Goal: Information Seeking & Learning: Learn about a topic

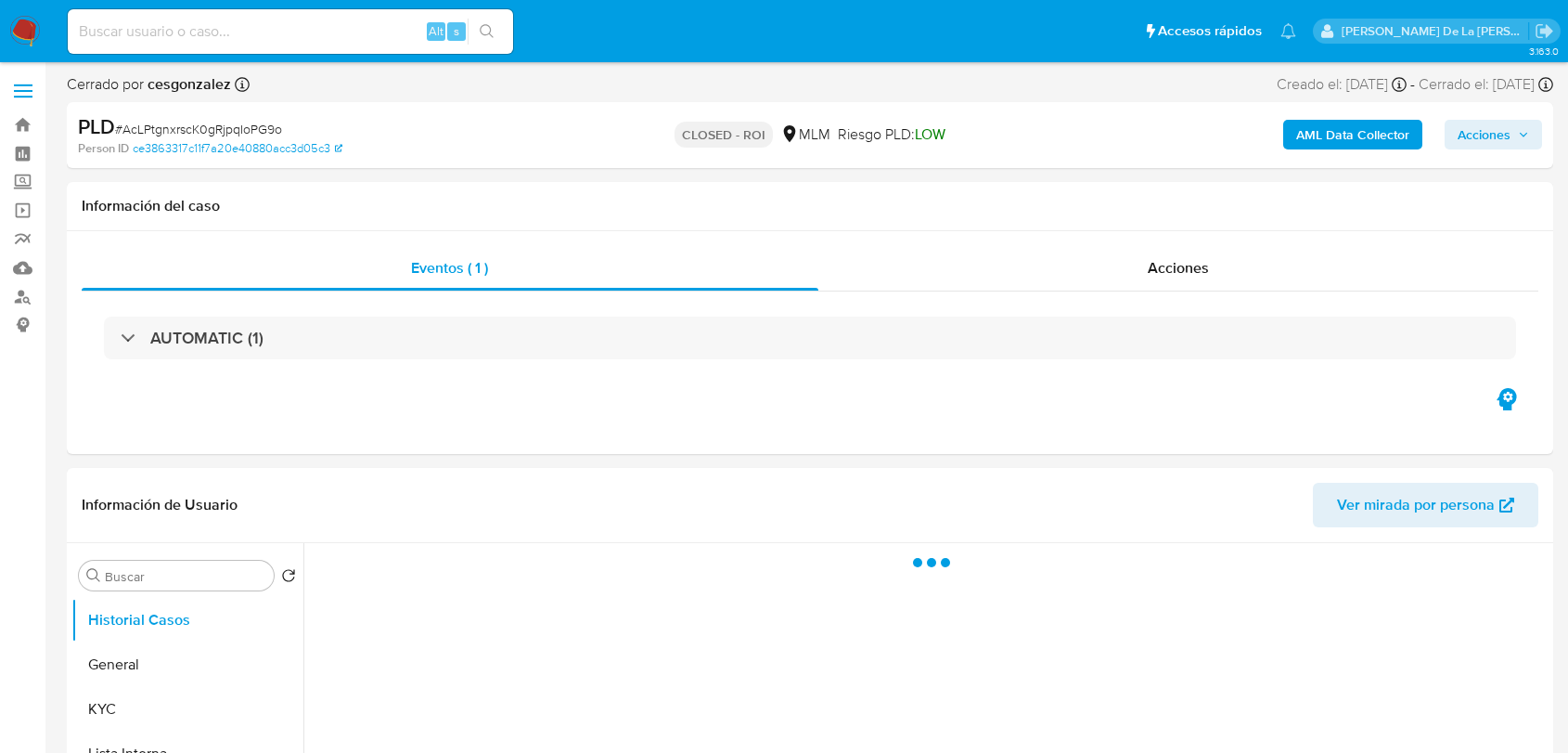
select select "10"
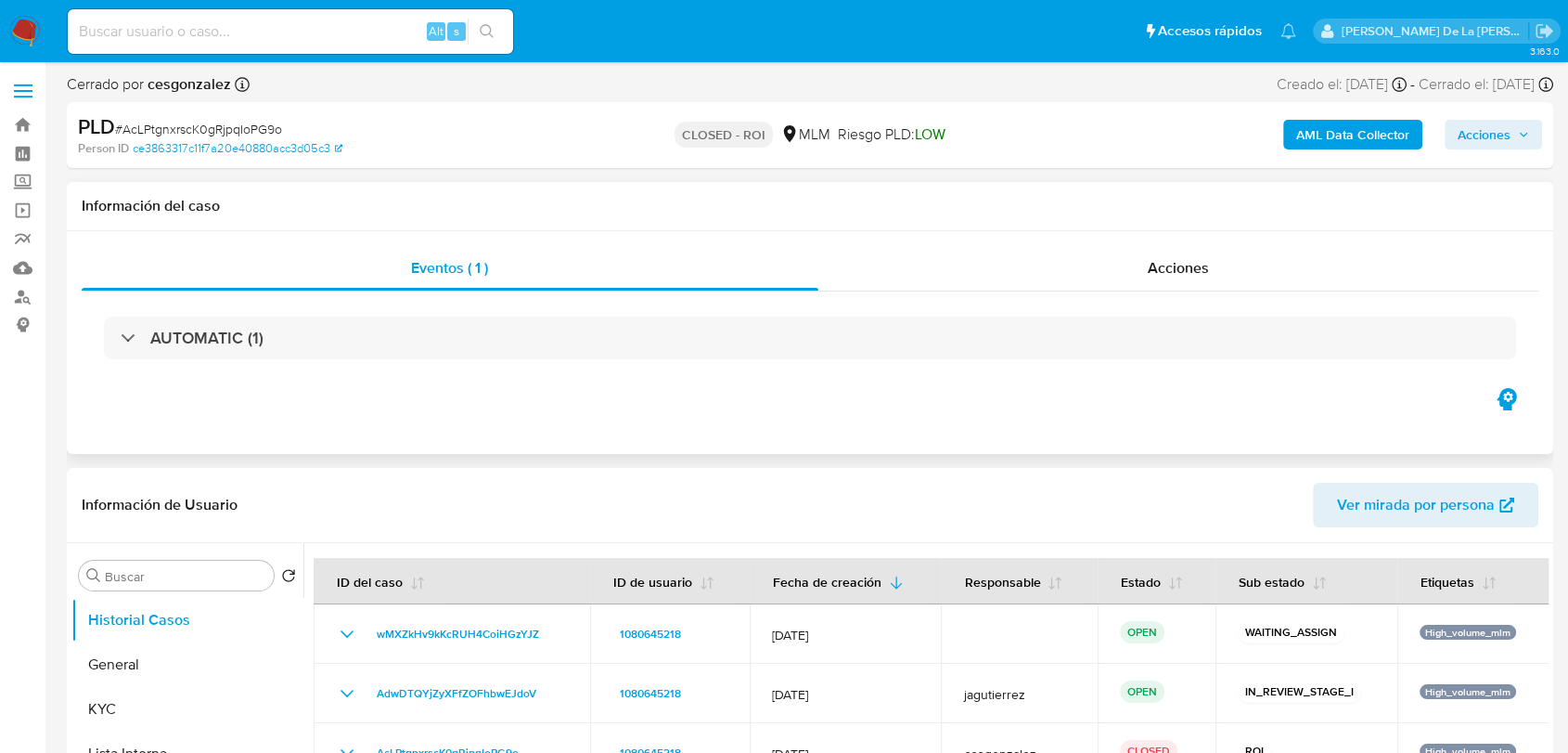
scroll to position [206, 0]
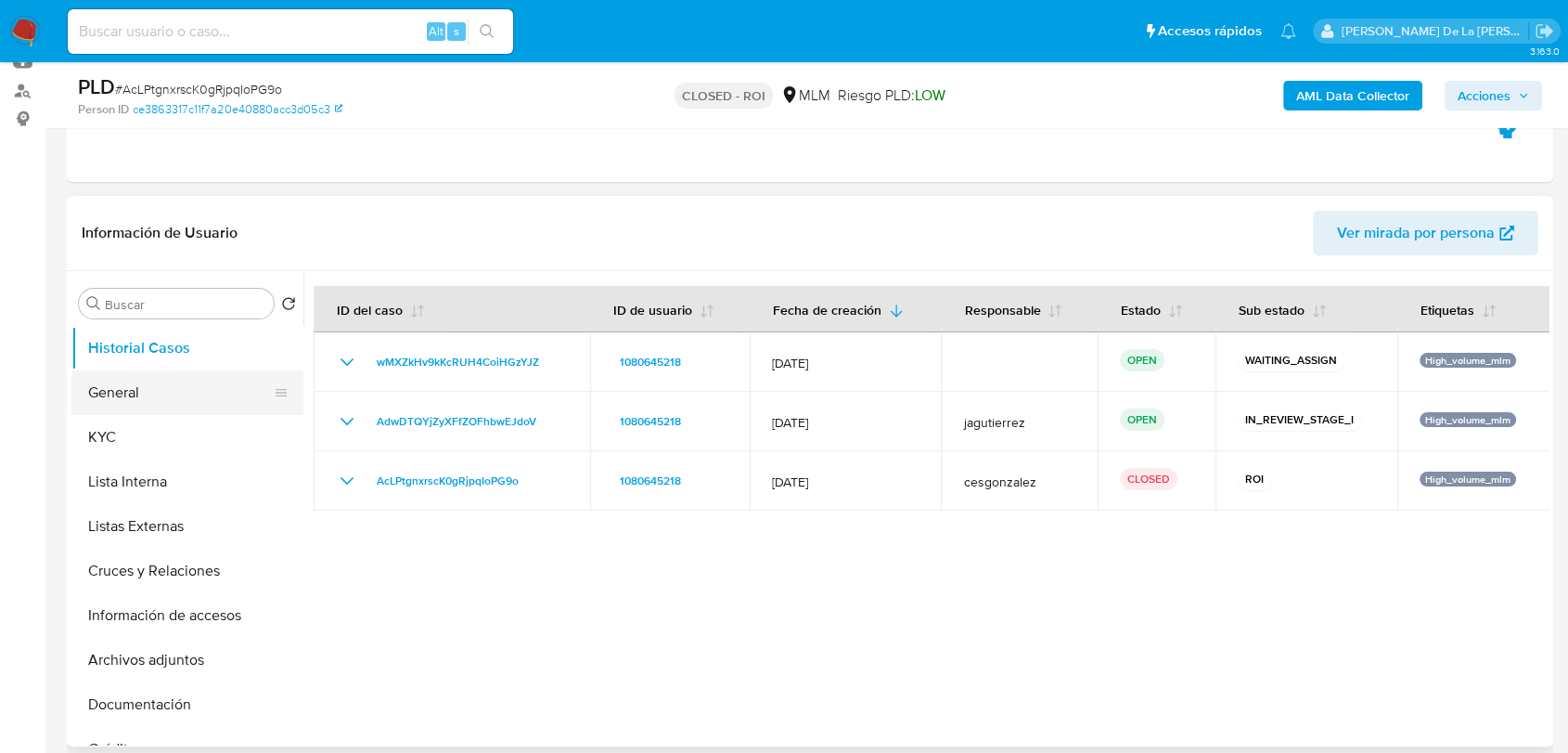
click at [166, 391] on button "General" at bounding box center [180, 392] width 217 height 45
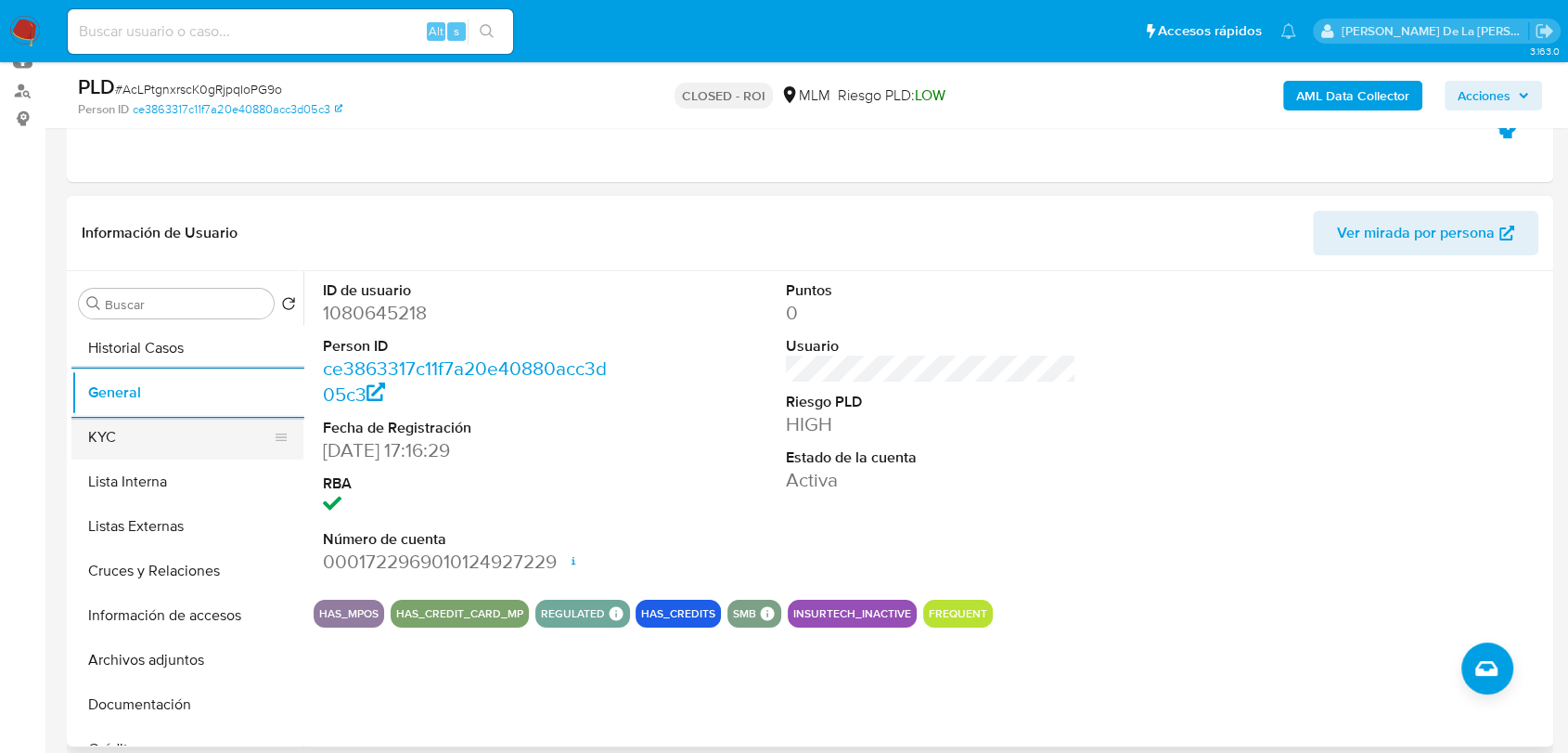
click at [149, 417] on button "KYC" at bounding box center [180, 437] width 217 height 45
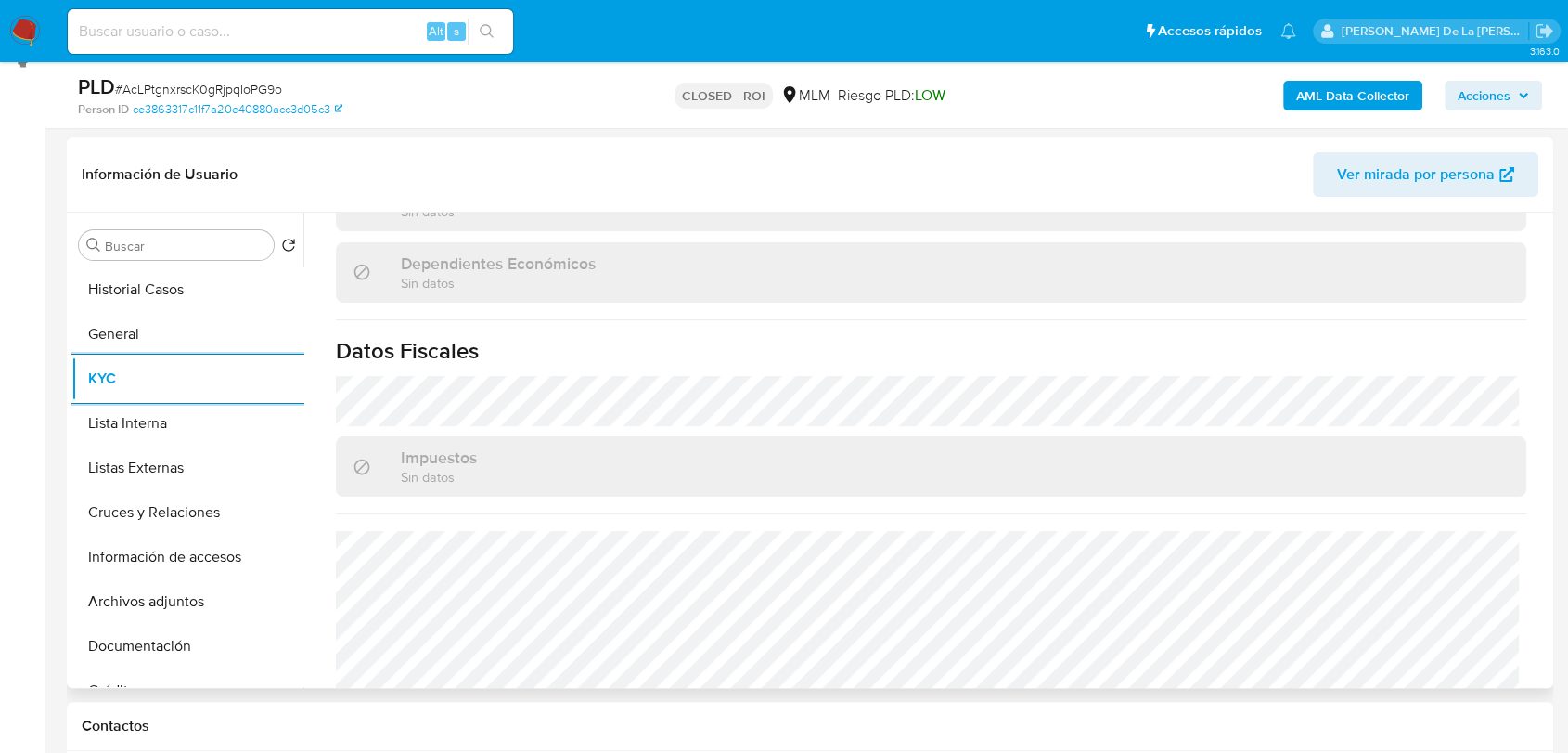
scroll to position [1148, 0]
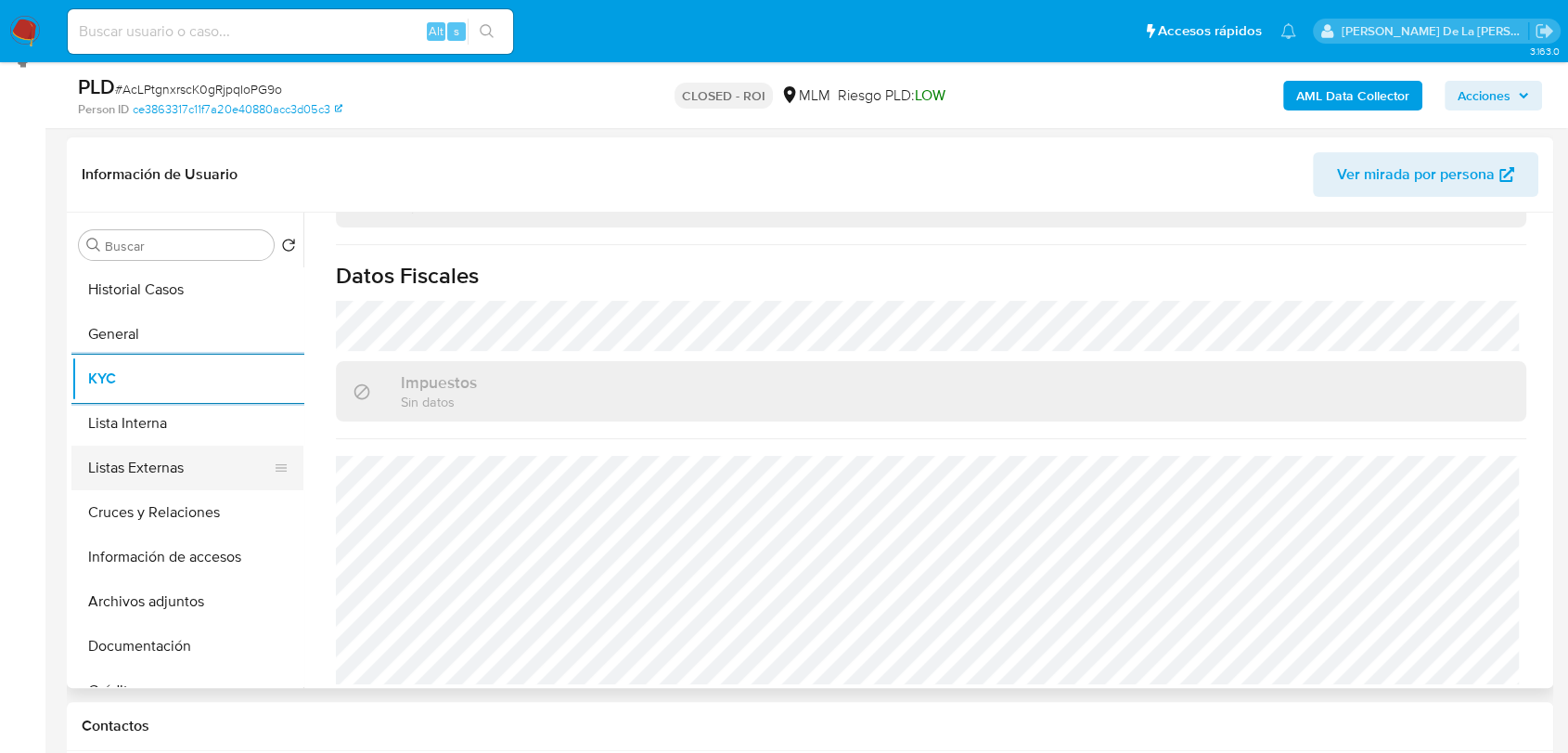
click at [214, 459] on button "Listas Externas" at bounding box center [180, 467] width 217 height 45
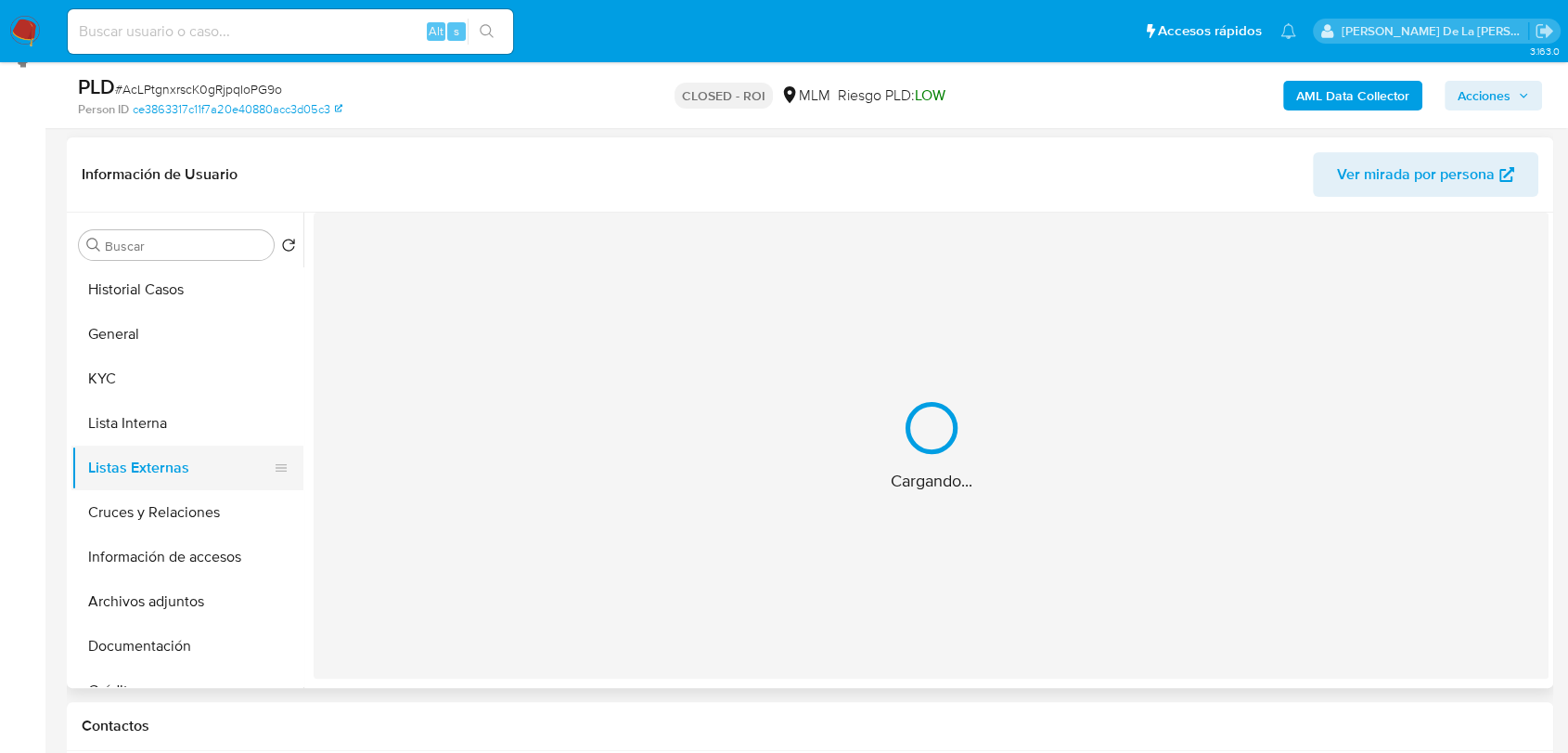
scroll to position [0, 0]
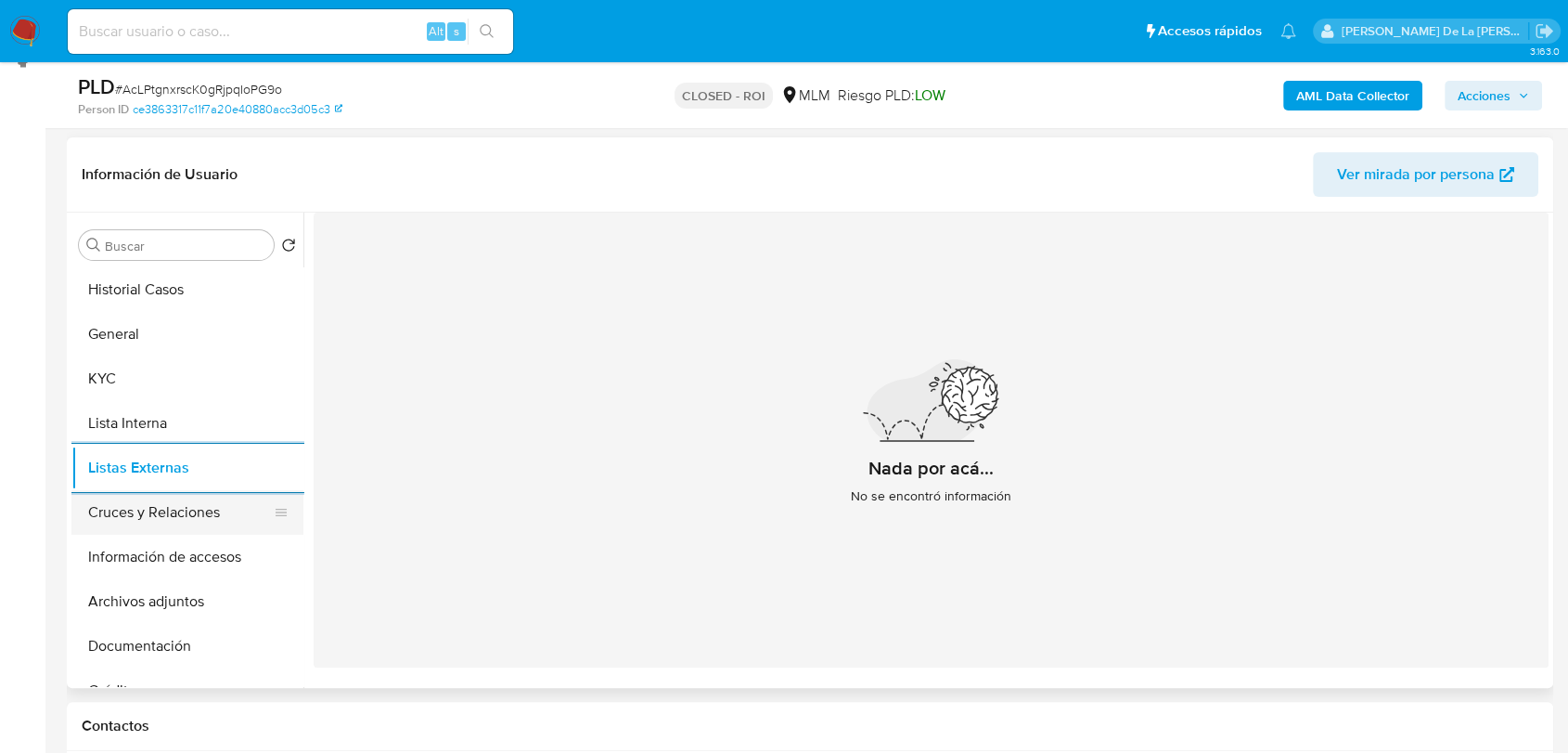
click at [158, 511] on button "Cruces y Relaciones" at bounding box center [180, 512] width 217 height 45
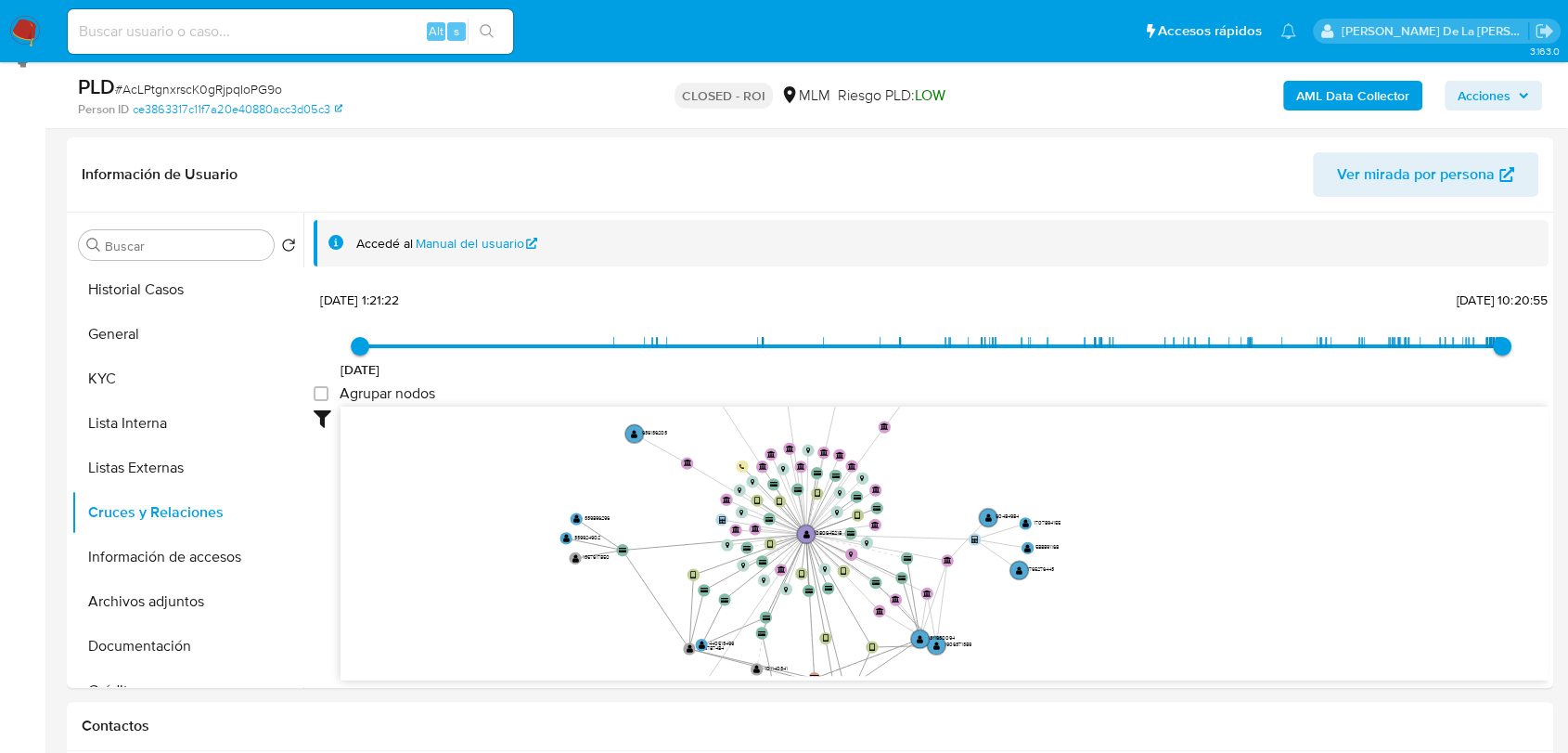
drag, startPoint x: 680, startPoint y: 433, endPoint x: 683, endPoint y: 487, distance: 54.1
click at [683, 487] on icon "device-67436daa428556ba0c99c9e0  device-653afb350f7c027cddd5dc5b  device-62aa…" at bounding box center [944, 540] width 1208 height 269
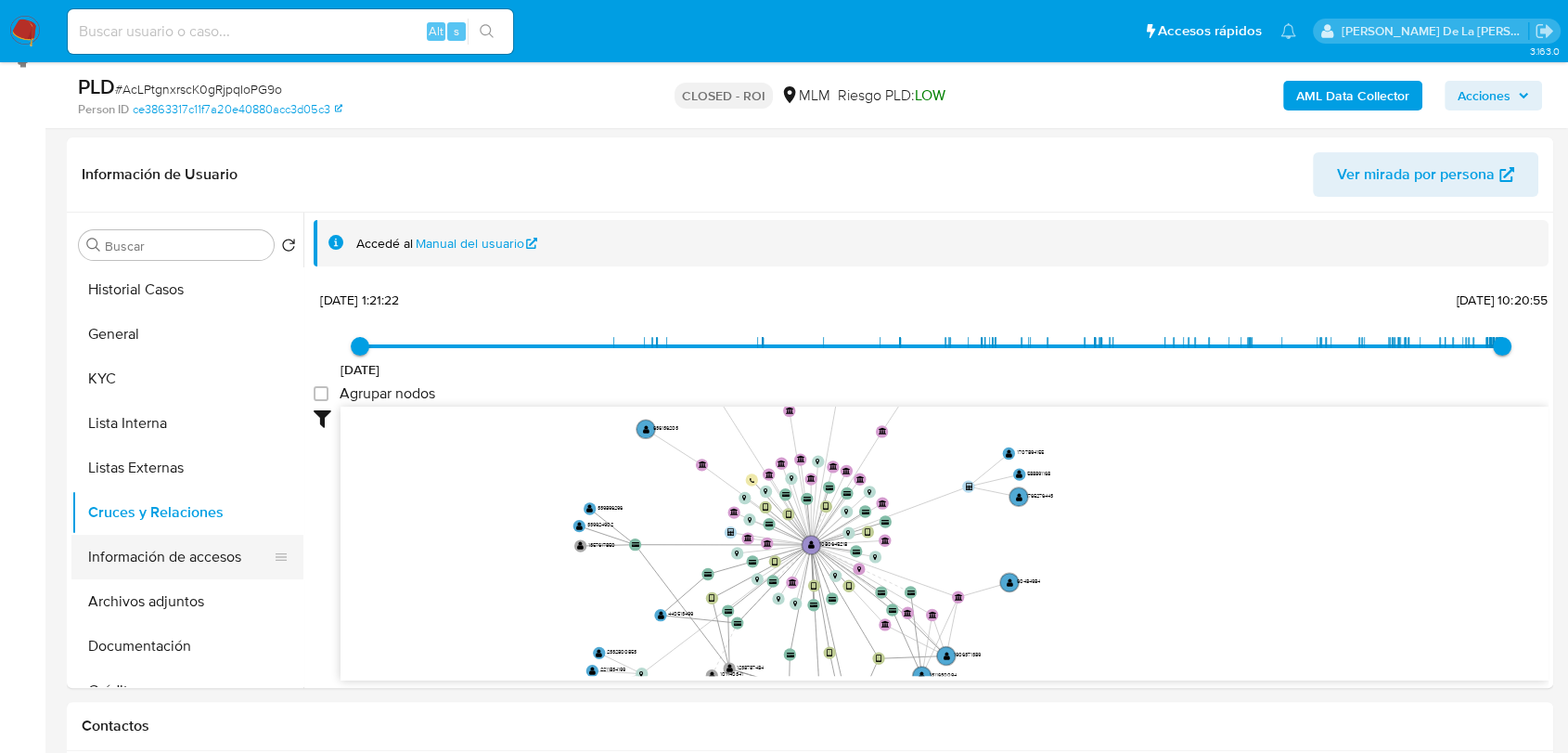
click at [178, 543] on button "Información de accesos" at bounding box center [180, 556] width 217 height 45
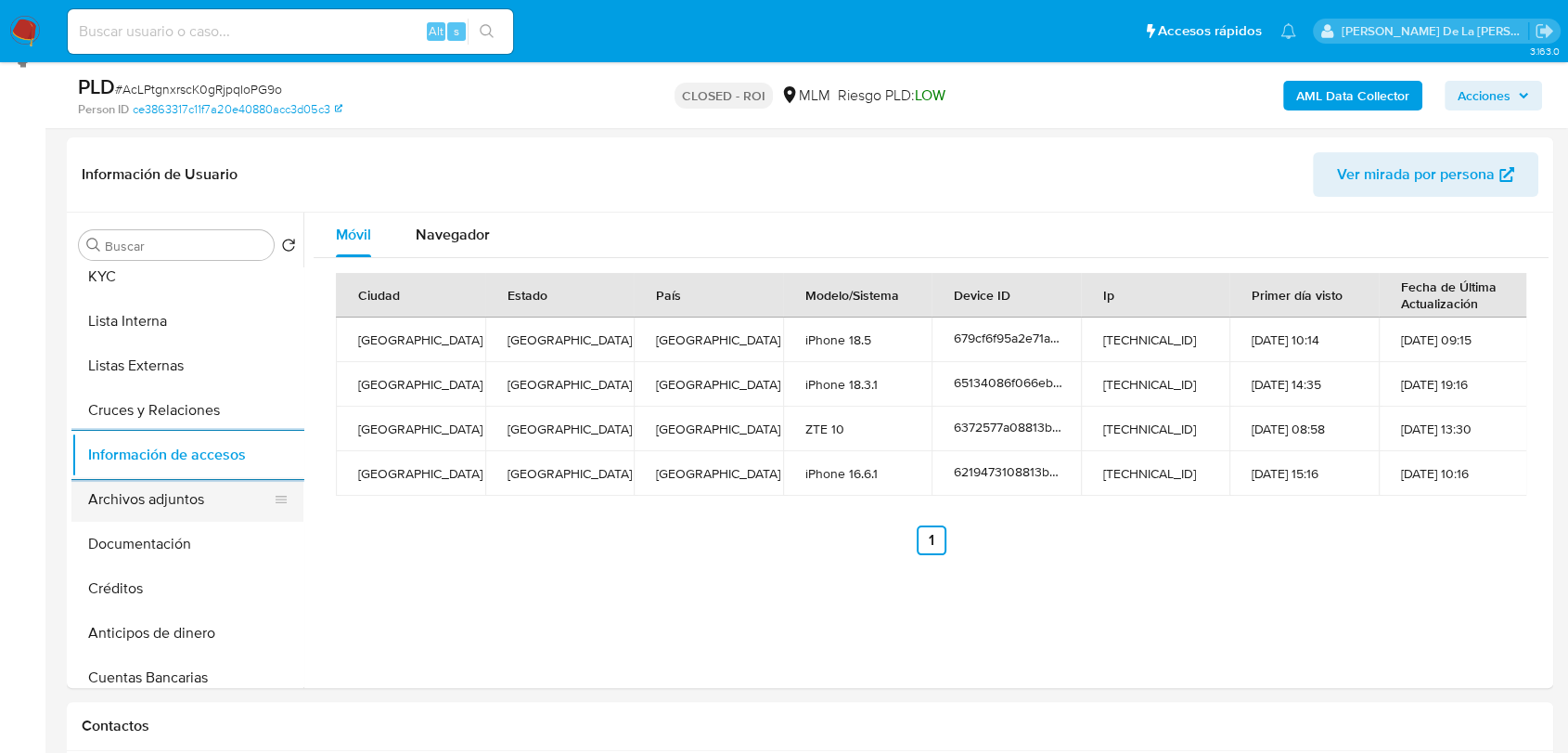
scroll to position [103, 0]
click at [177, 498] on button "Archivos adjuntos" at bounding box center [180, 498] width 217 height 45
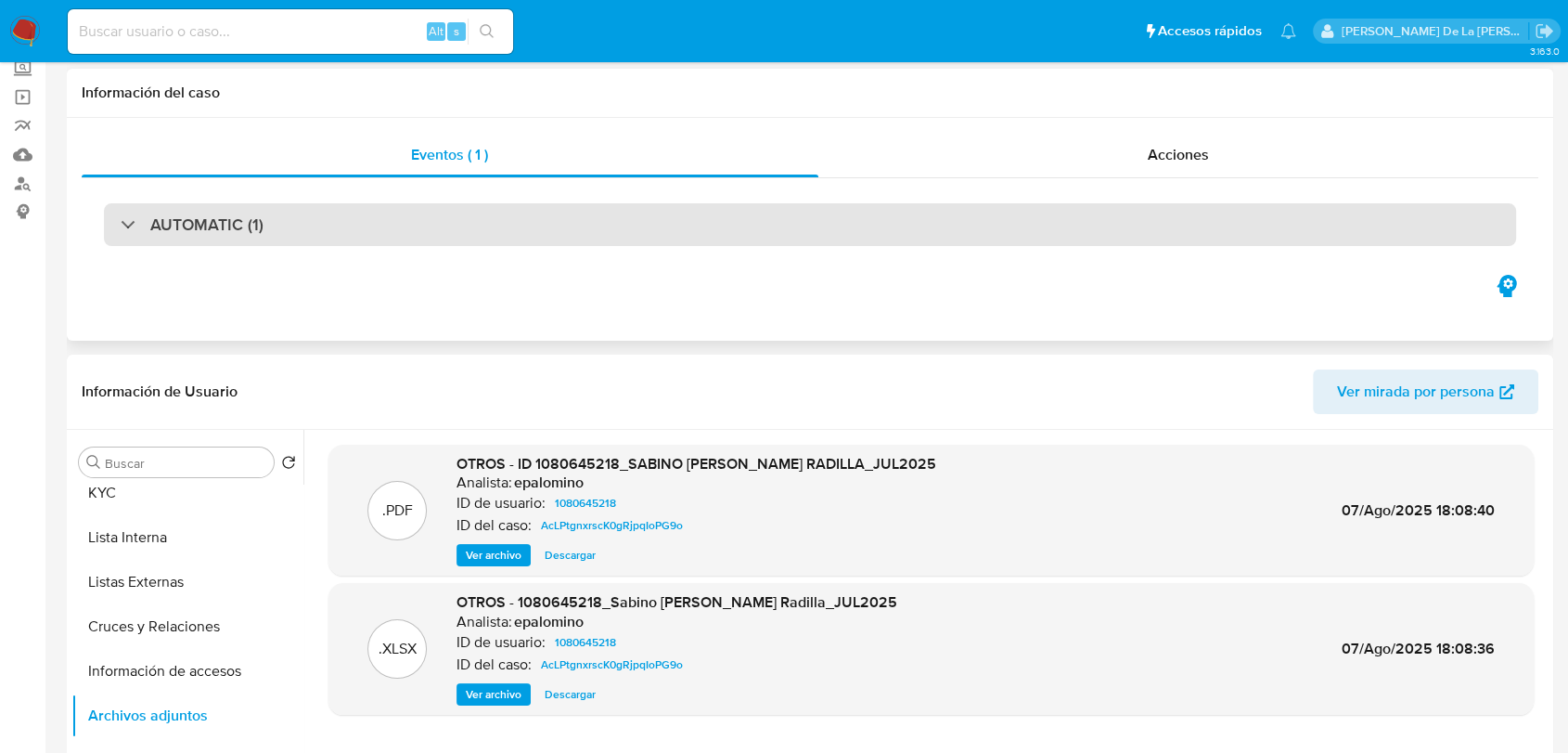
scroll to position [0, 0]
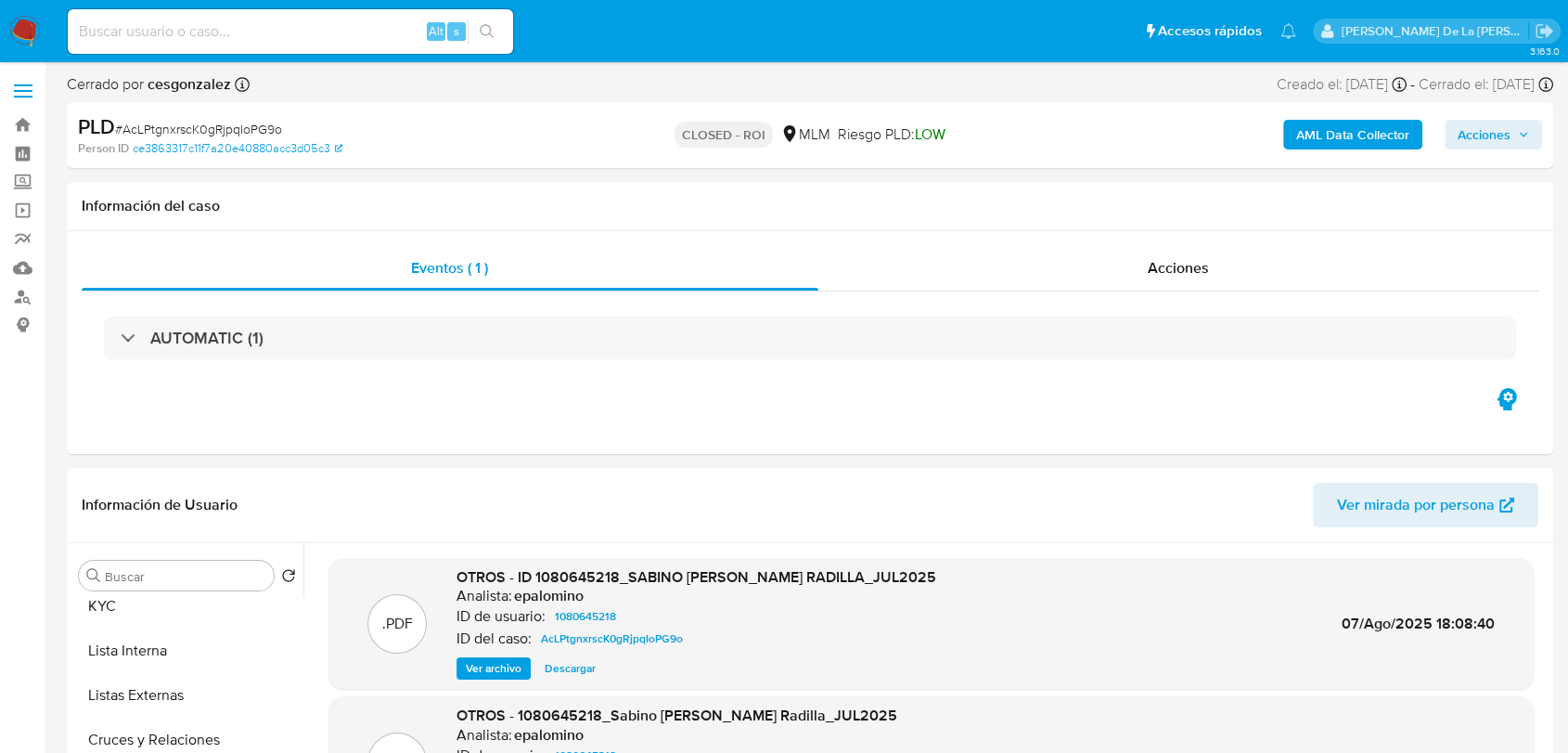
click at [1478, 128] on span "Acciones" at bounding box center [1484, 135] width 53 height 30
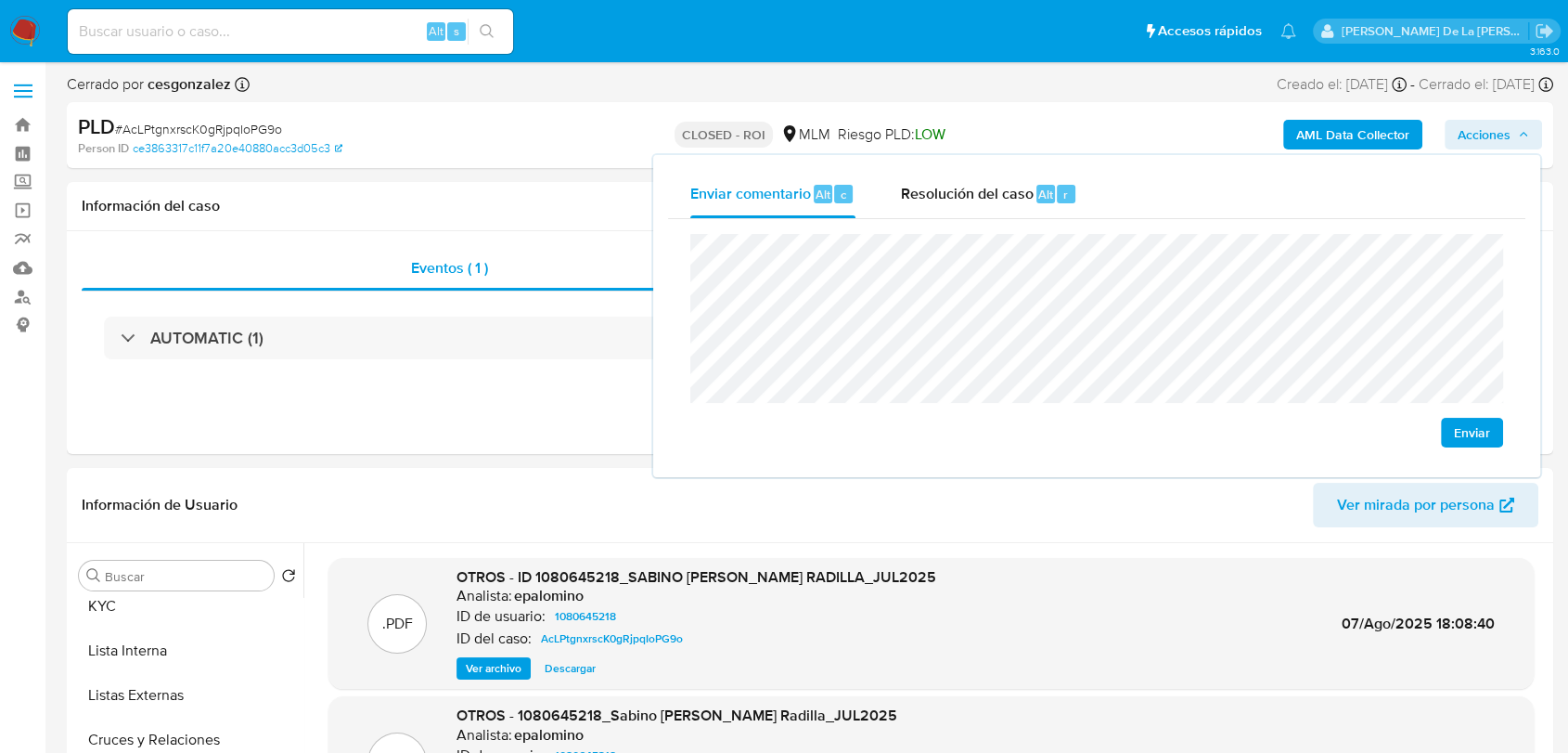
click at [1464, 419] on span "Enviar" at bounding box center [1472, 432] width 36 height 26
click at [469, 443] on div "Eventos ( 1 ) Acciones AUTOMATIC (1)" at bounding box center [809, 343] width 1487 height 223
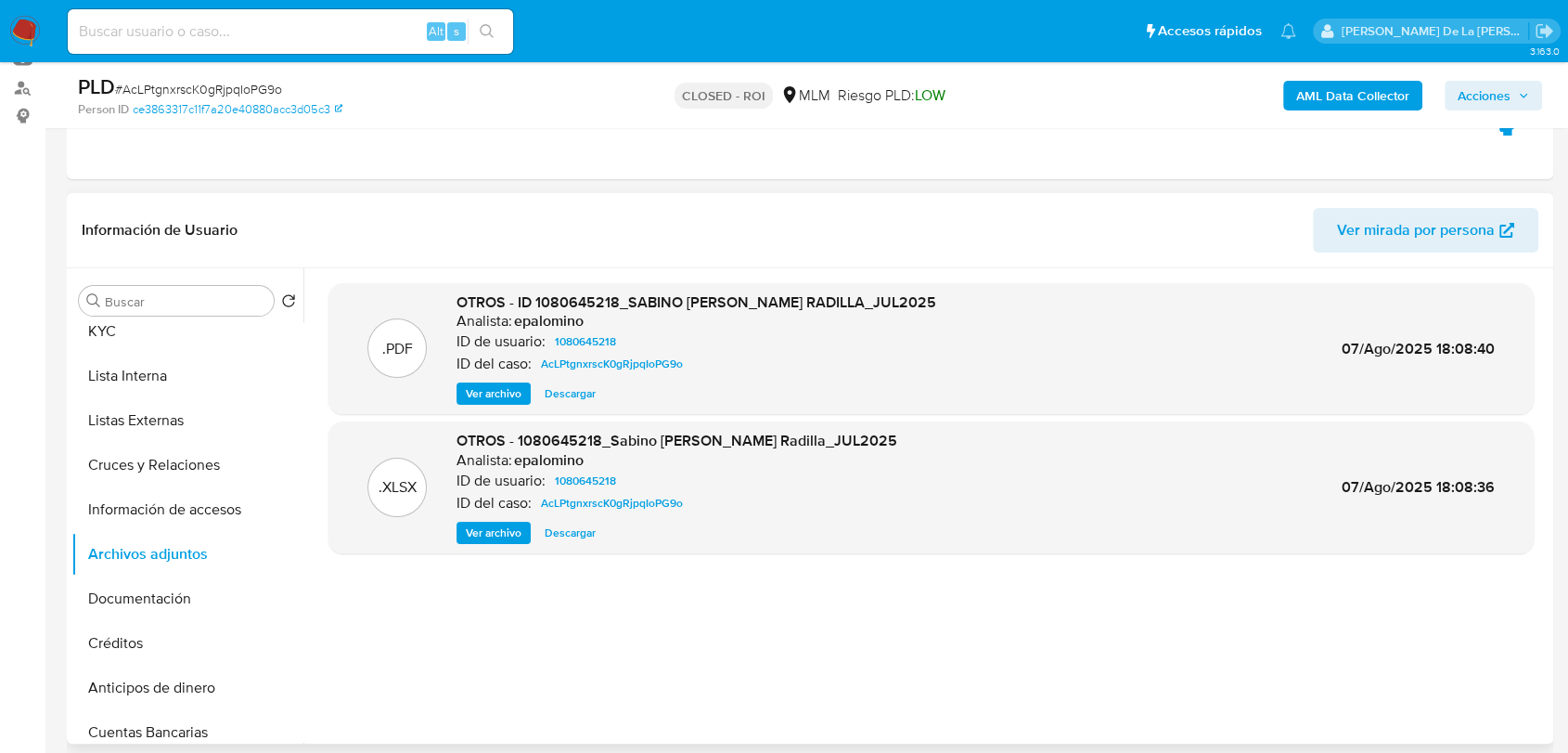
scroll to position [206, 0]
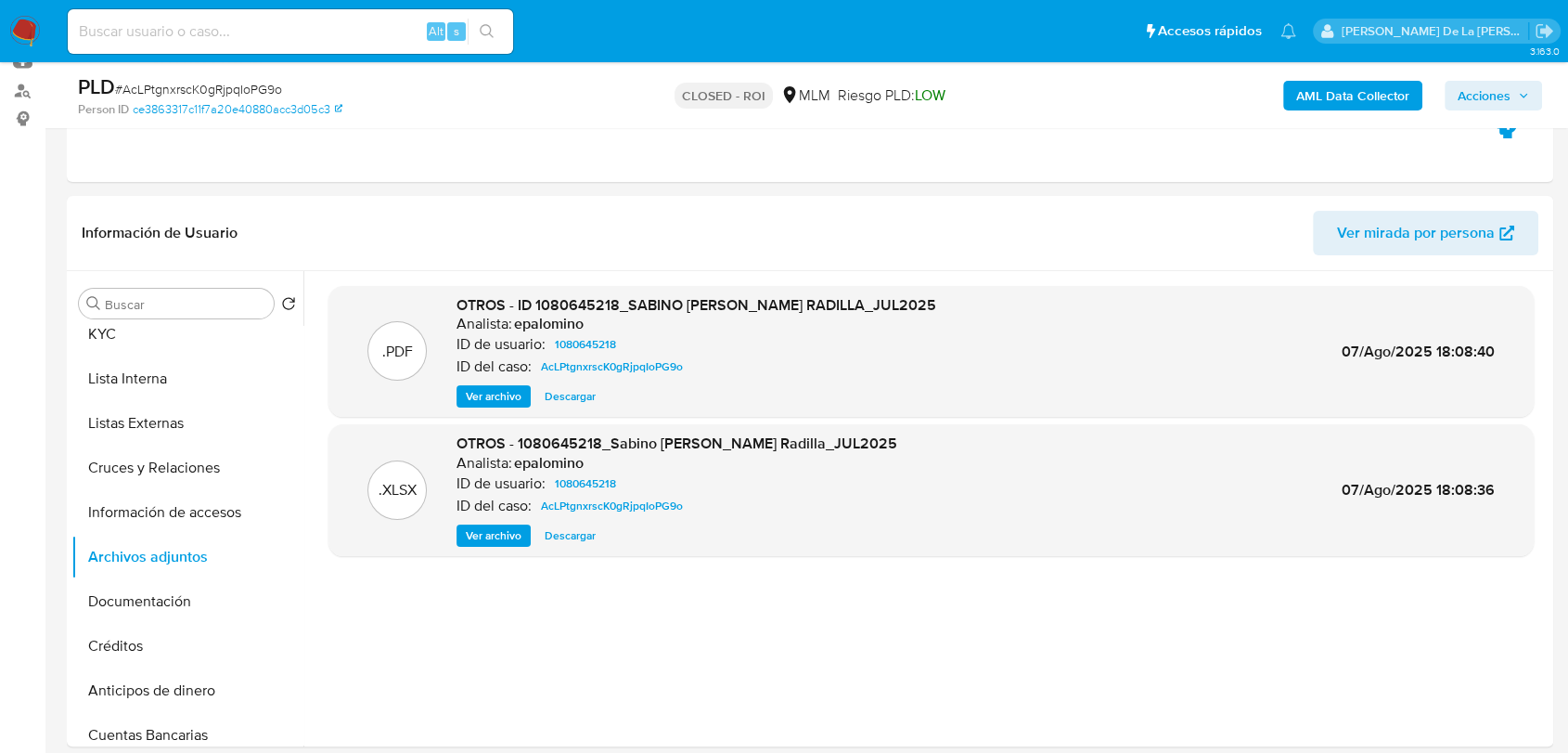
click at [31, 31] on img at bounding box center [25, 32] width 32 height 32
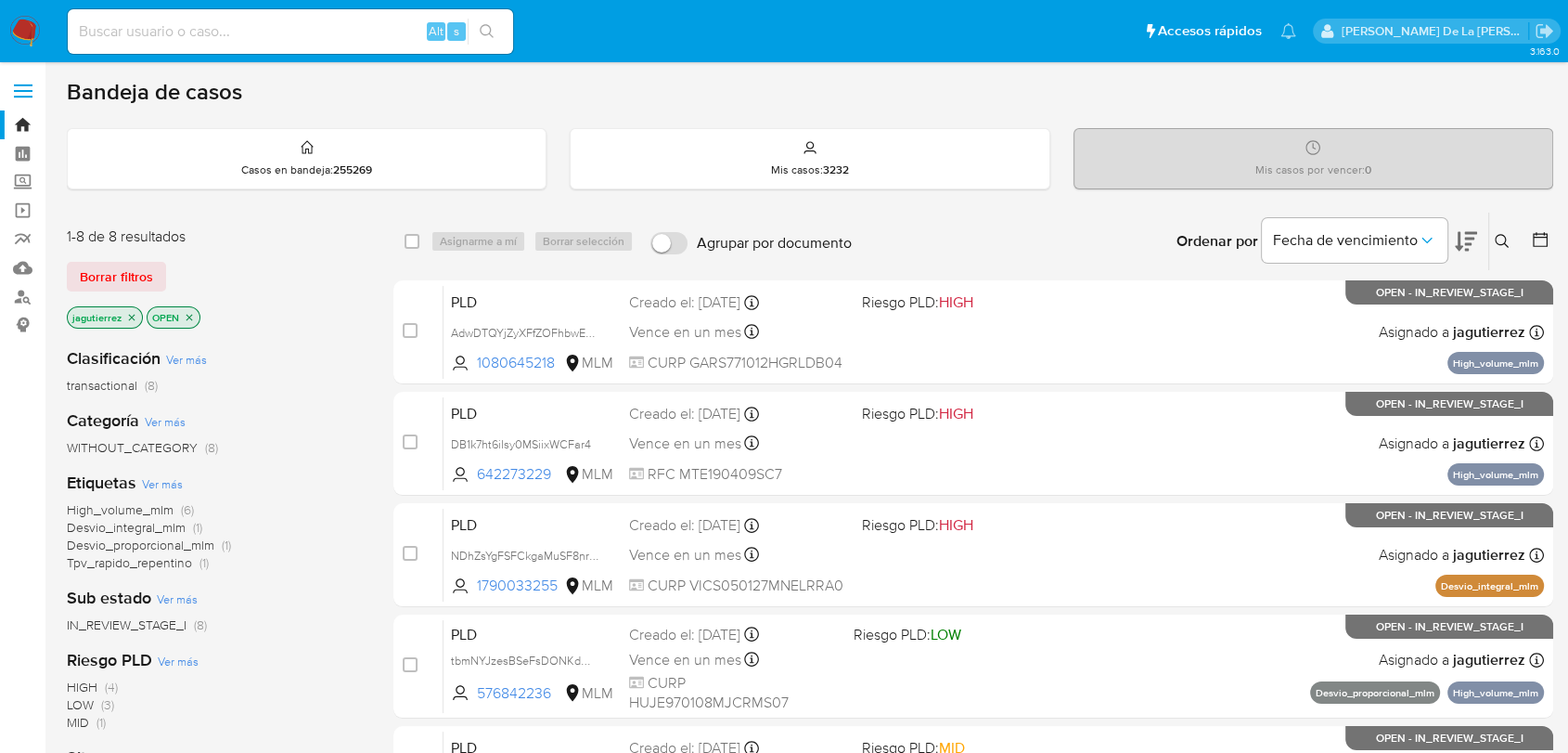
click at [105, 509] on span "High_volume_mlm" at bounding box center [119, 510] width 106 height 19
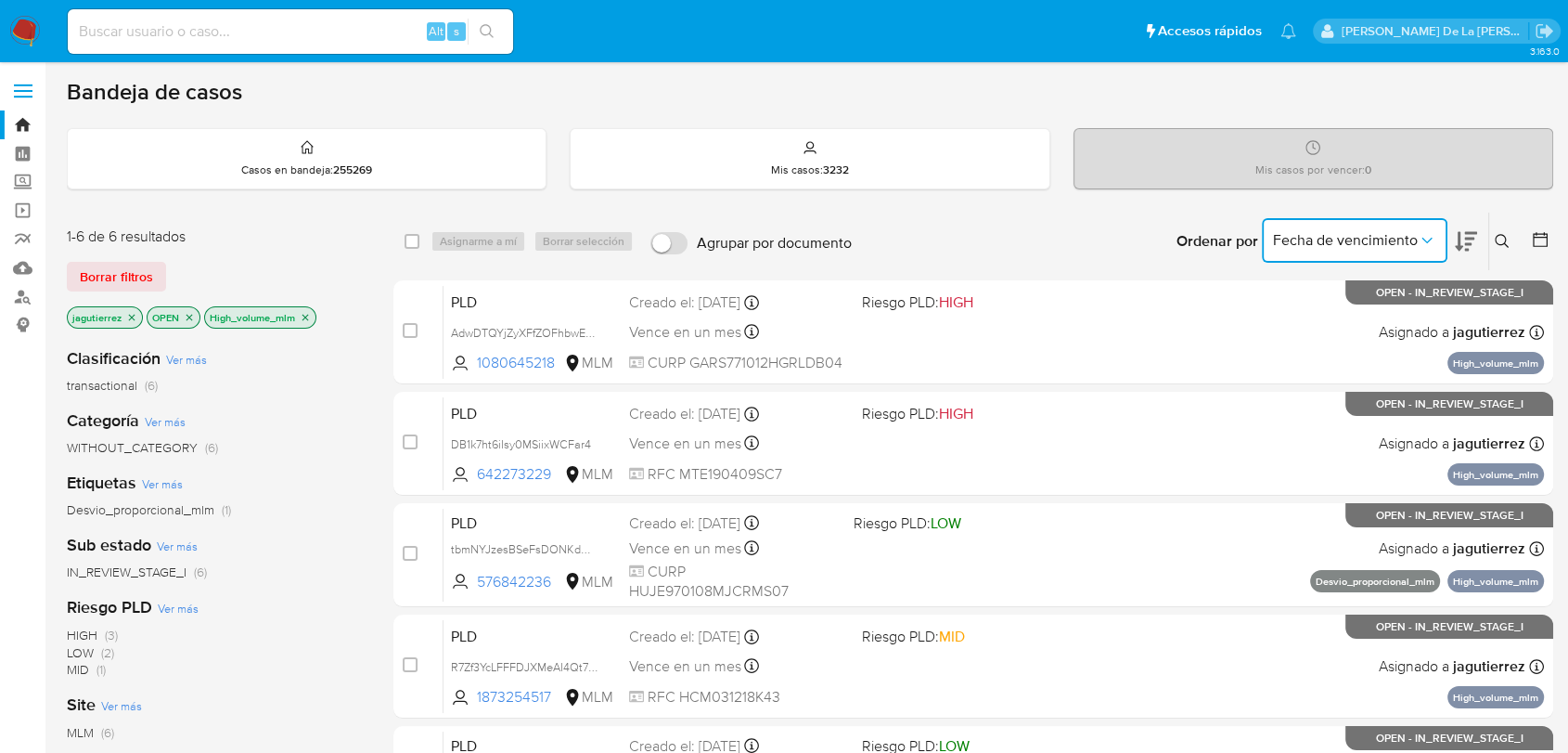
click at [1404, 239] on span "Fecha de vencimiento" at bounding box center [1346, 240] width 145 height 19
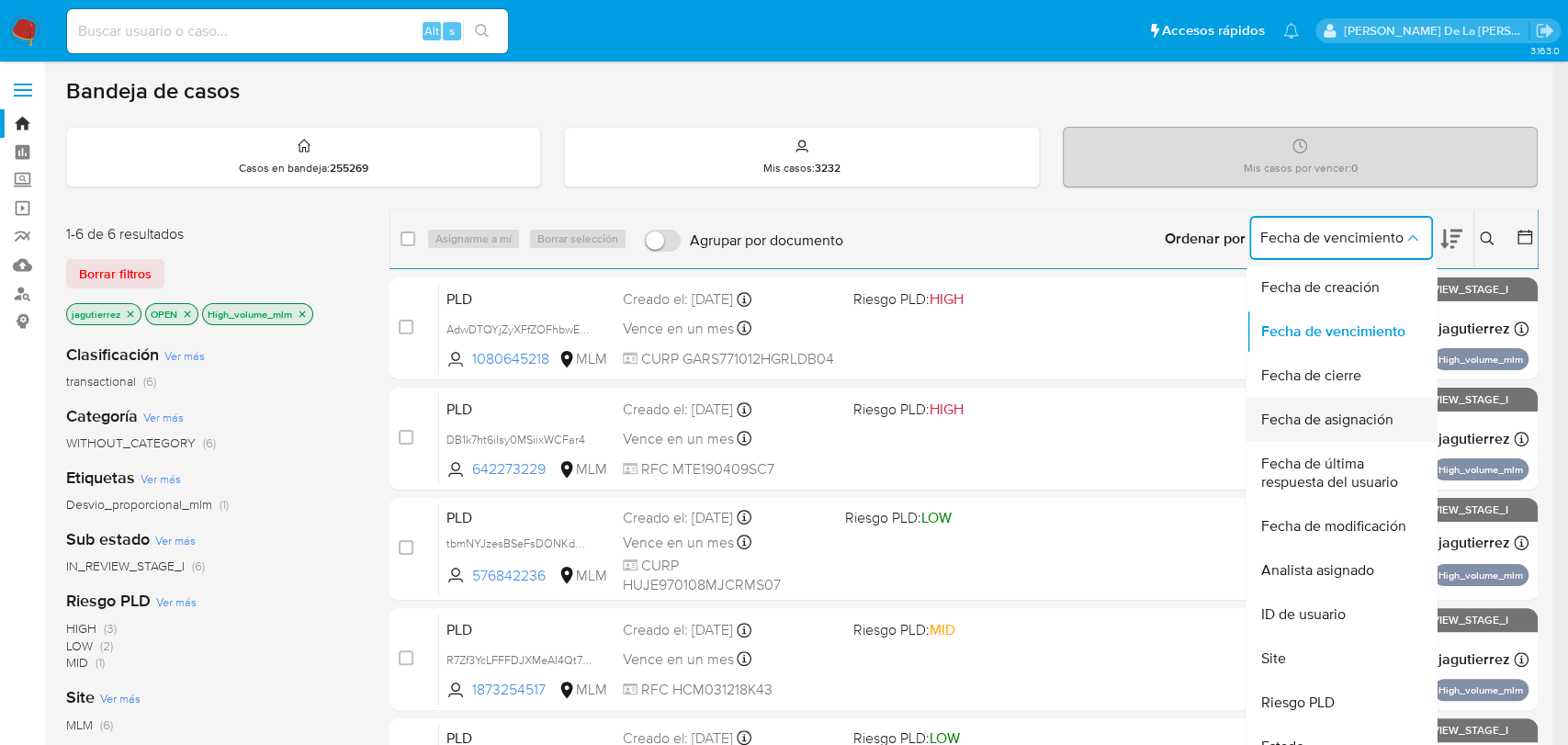
click at [1359, 414] on span "Fecha de asignación" at bounding box center [1326, 420] width 133 height 19
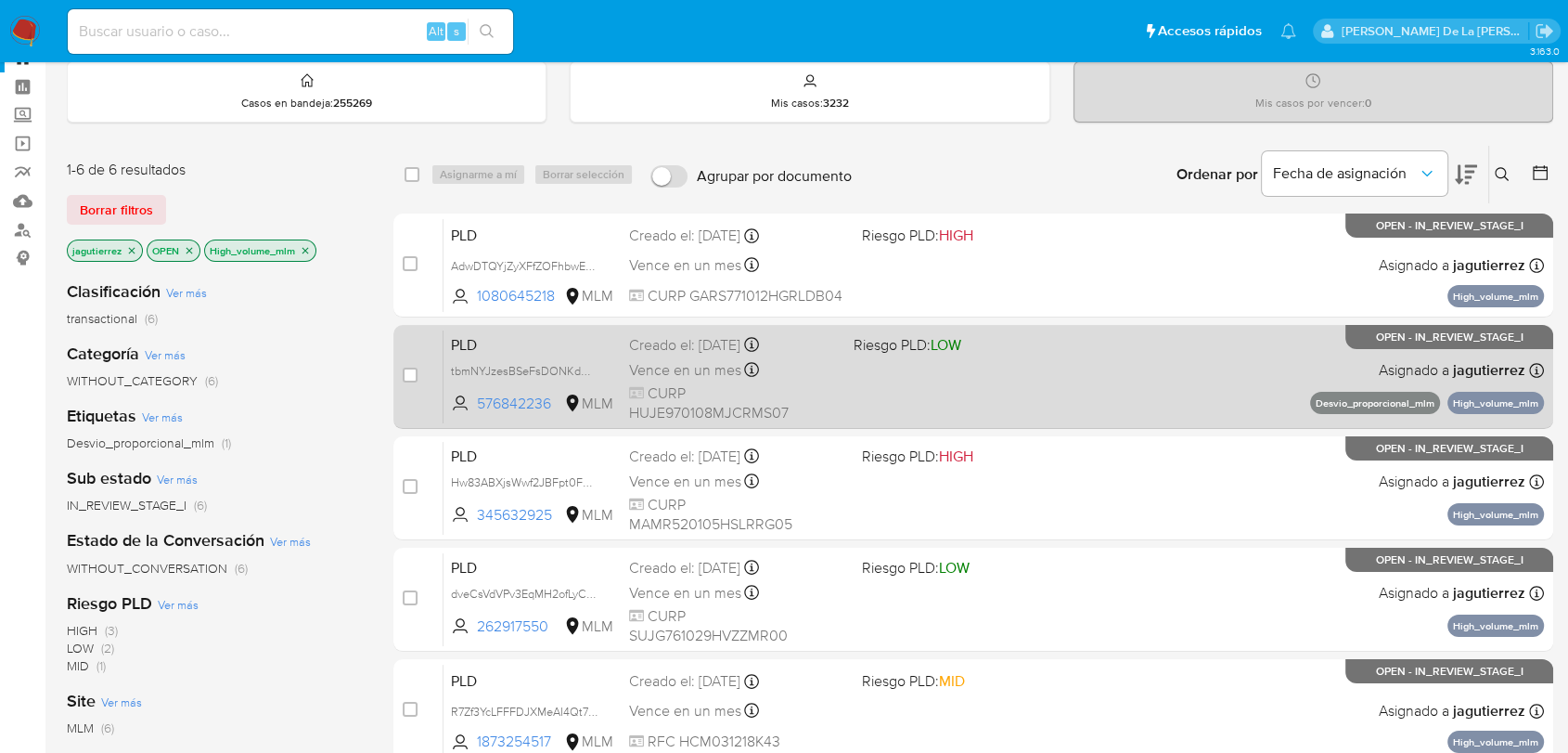
scroll to position [103, 0]
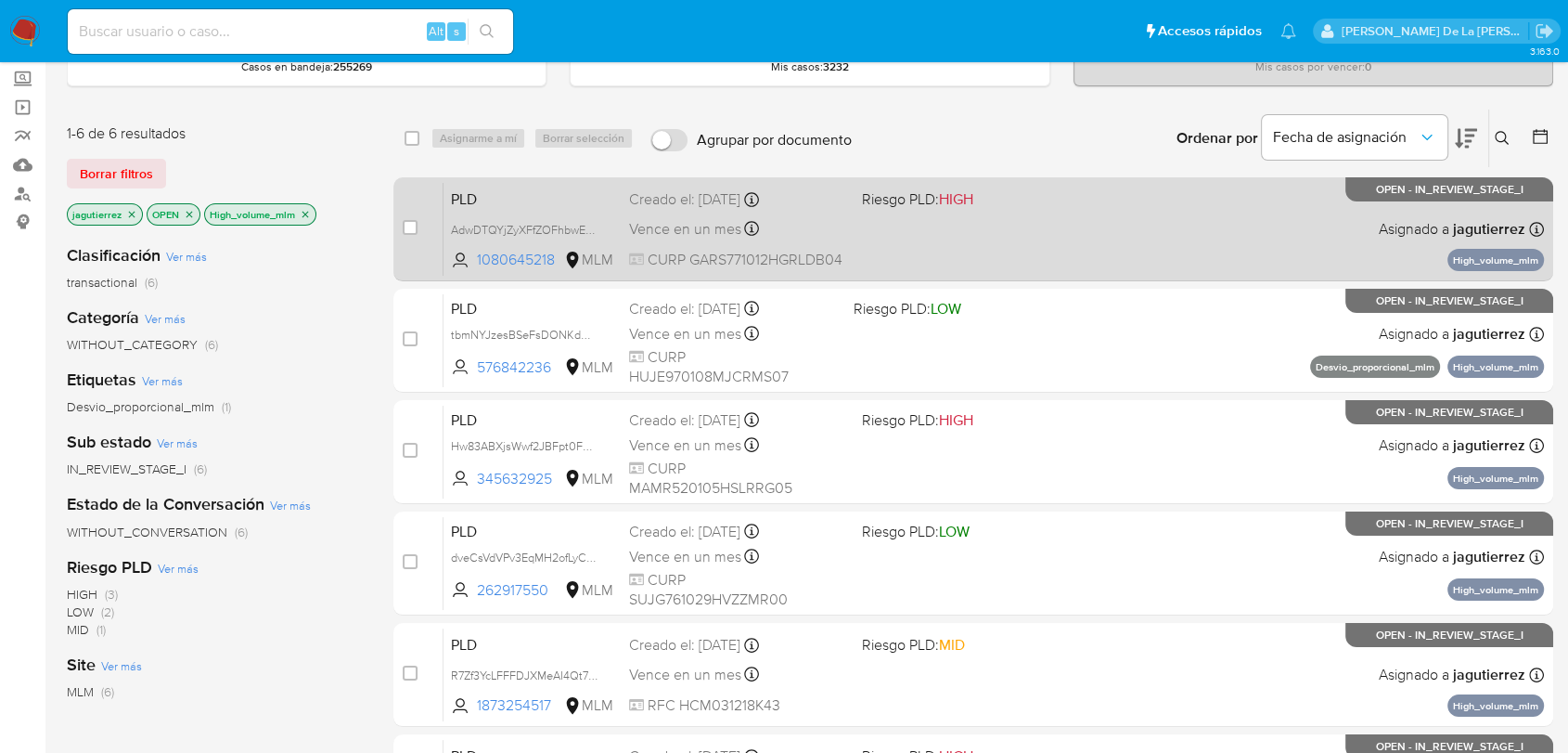
click at [1041, 232] on div "PLD AdwDTQYjZyXFfZOFhbwEJdoV 1080645218 MLM Riesgo PLD: HIGH Creado el: 12/09/2…" at bounding box center [994, 228] width 1100 height 93
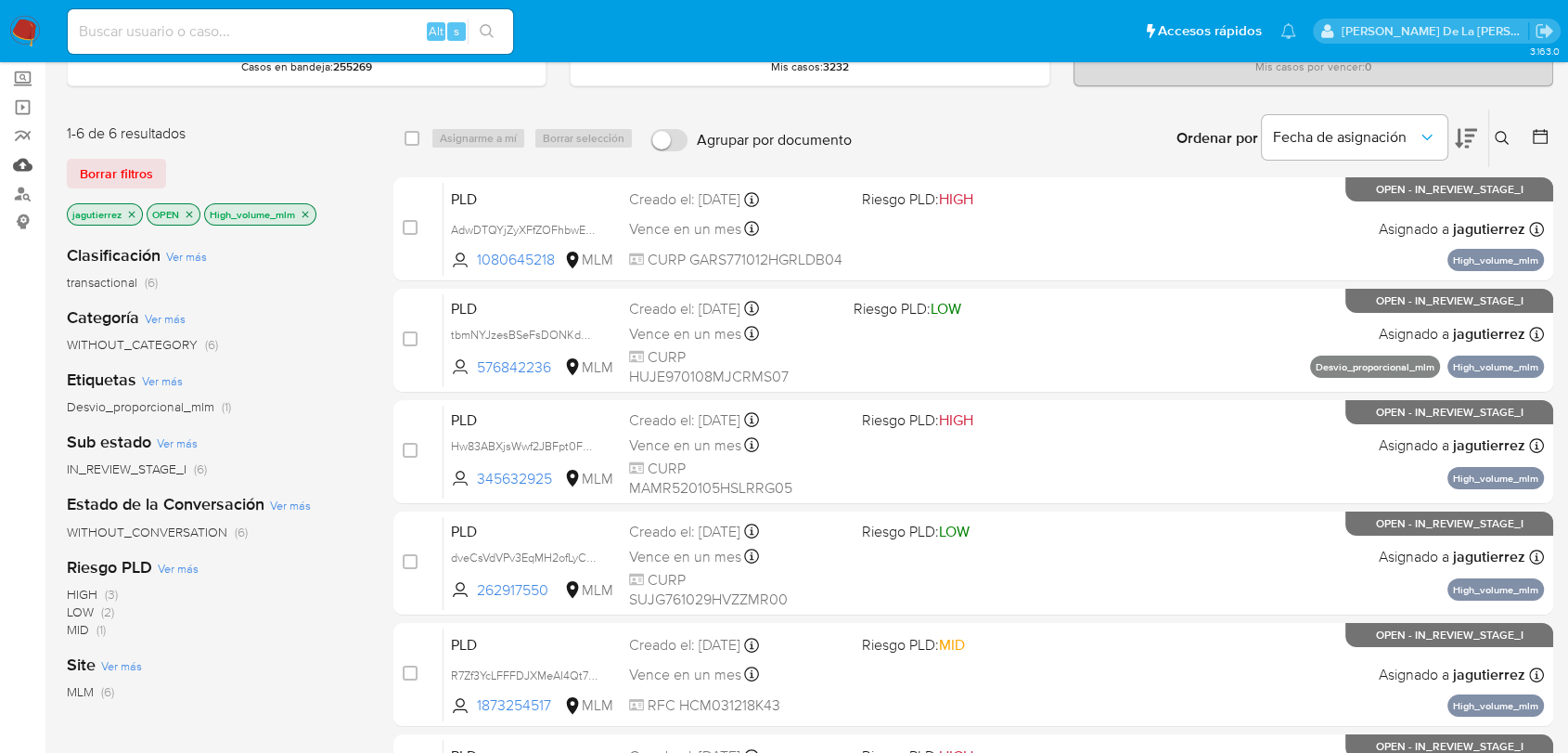
click at [19, 163] on link "Mulan" at bounding box center [110, 164] width 220 height 29
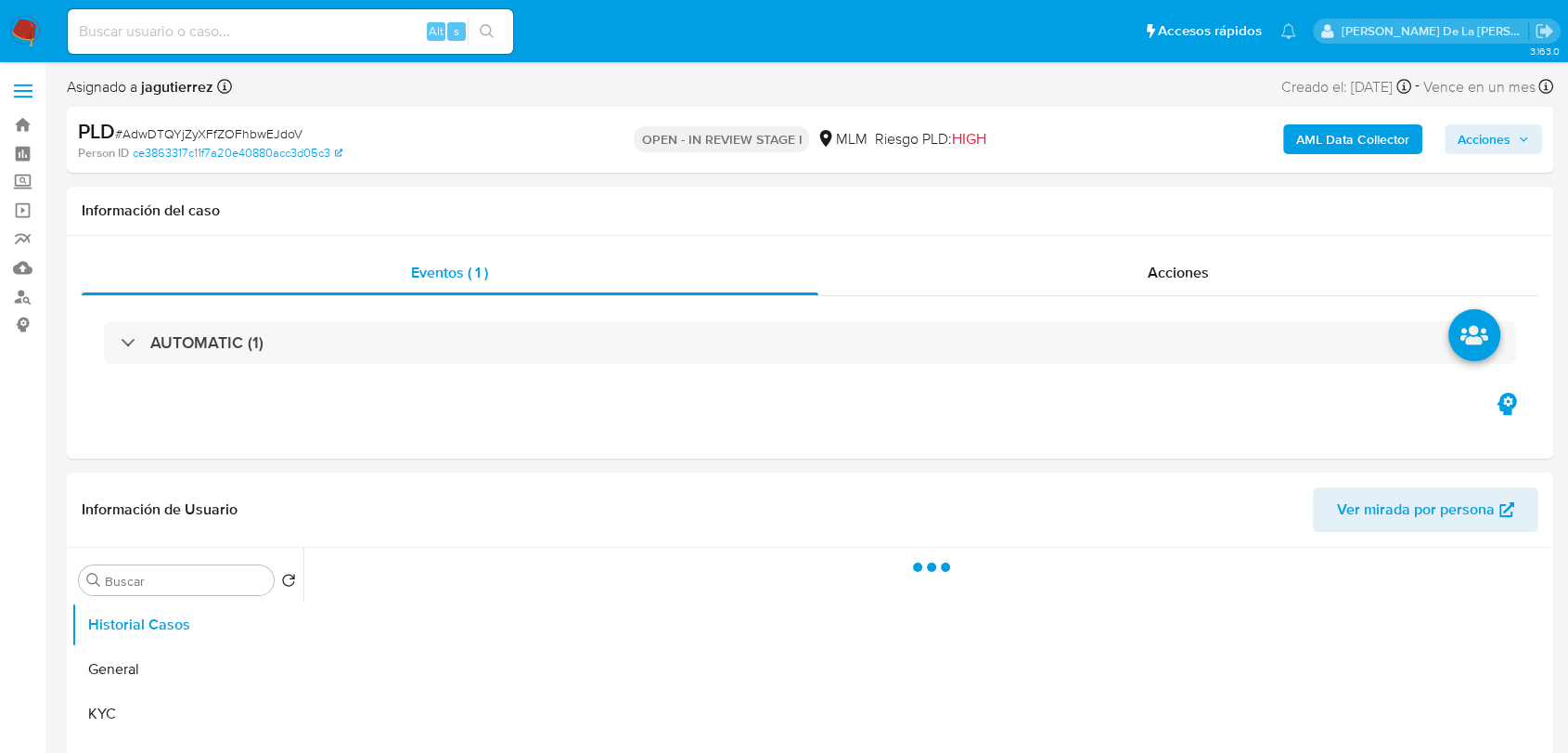
select select "10"
click at [1506, 157] on div "AML Data Collector Acciones" at bounding box center [1300, 140] width 484 height 44
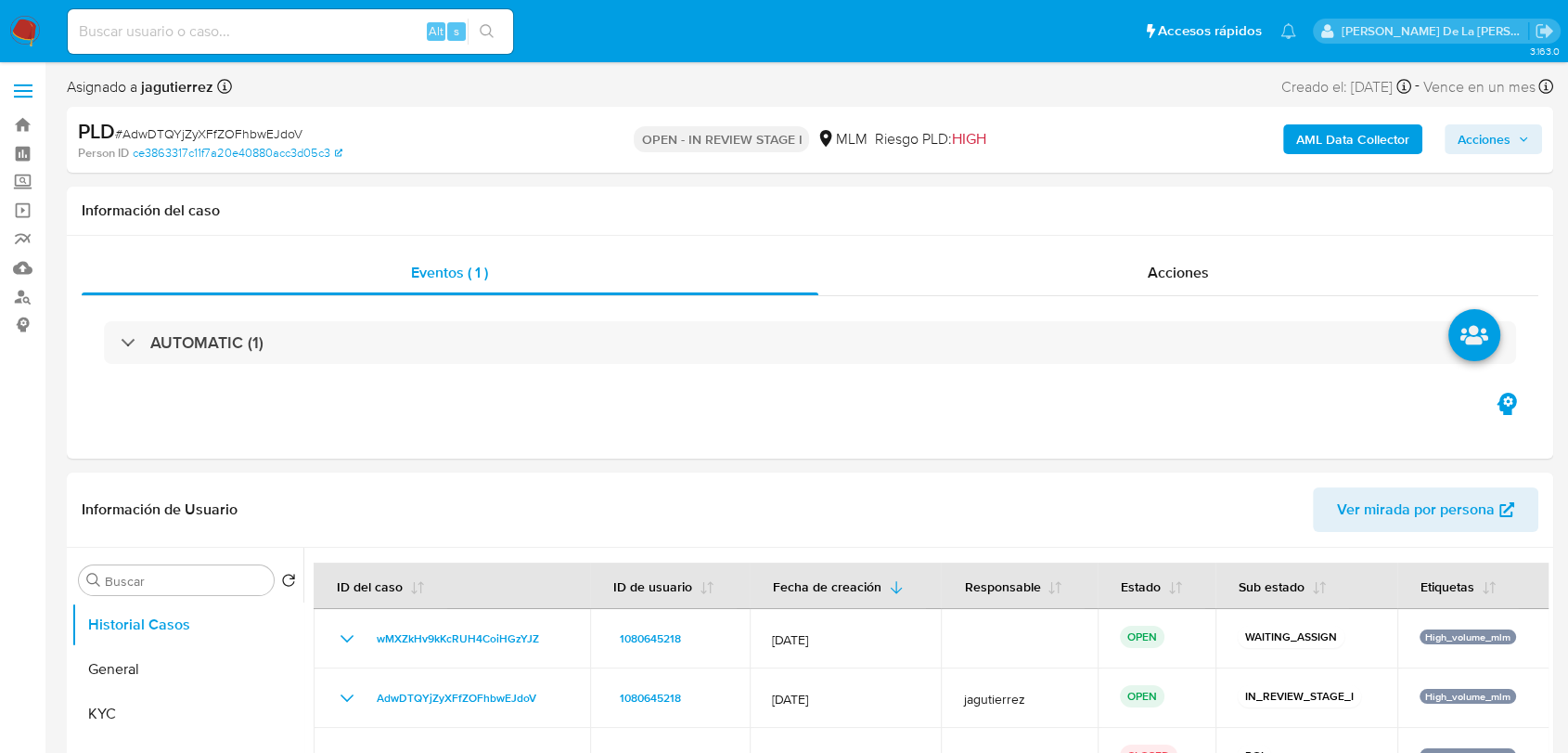
click at [1505, 146] on span "Acciones" at bounding box center [1484, 139] width 53 height 30
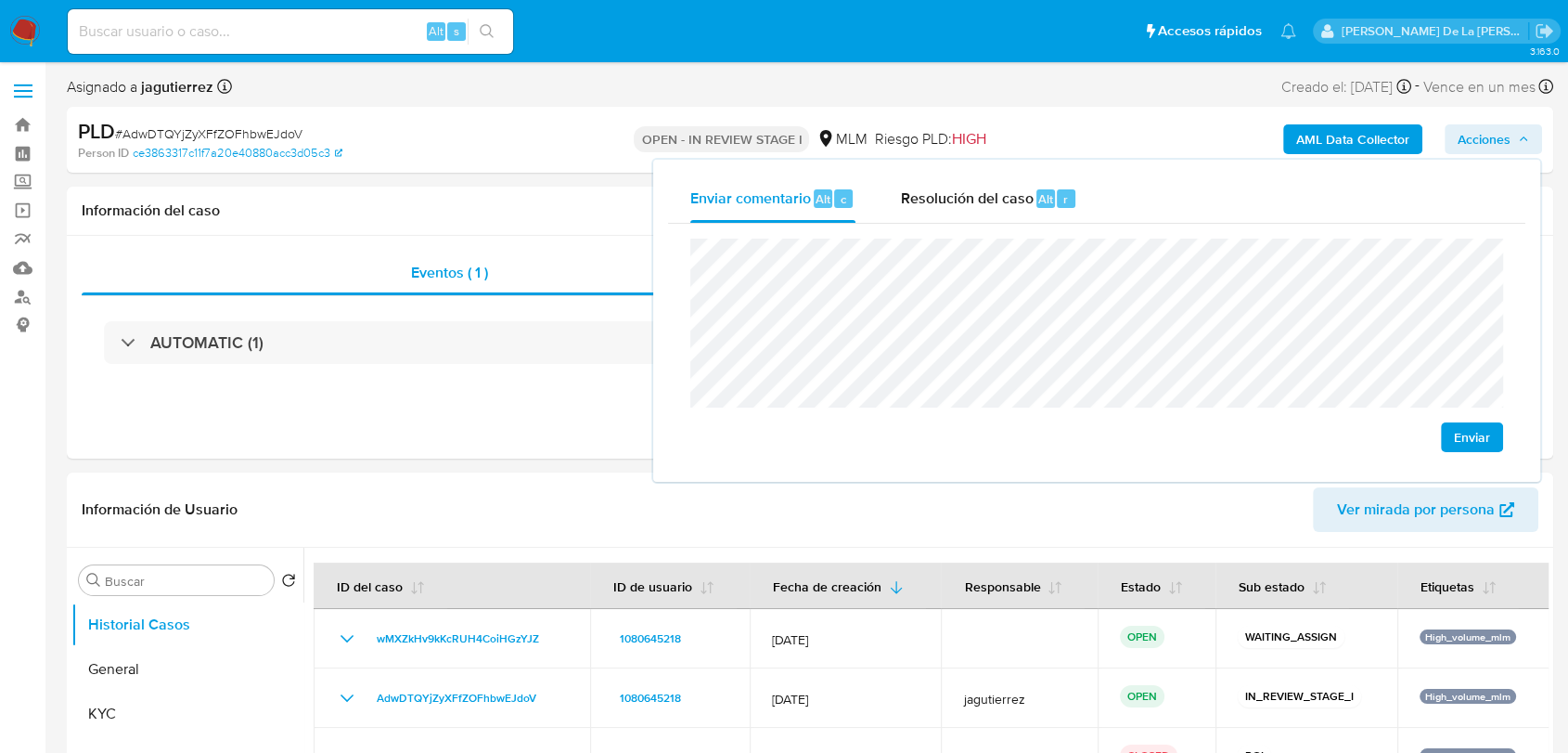
click at [1452, 427] on button "Enviar" at bounding box center [1472, 437] width 63 height 30
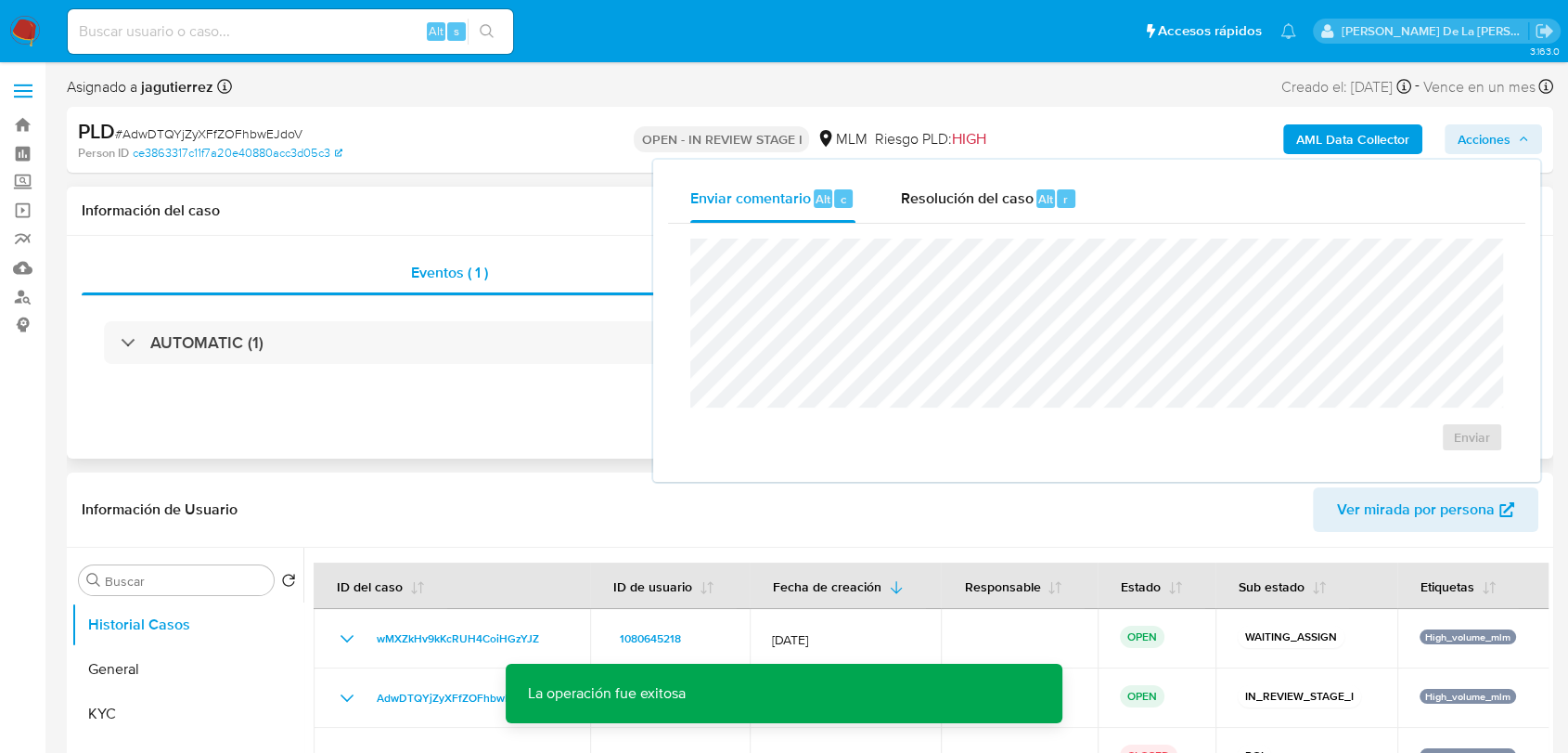
click at [452, 374] on div "AUTOMATIC (1)" at bounding box center [809, 342] width 1457 height 92
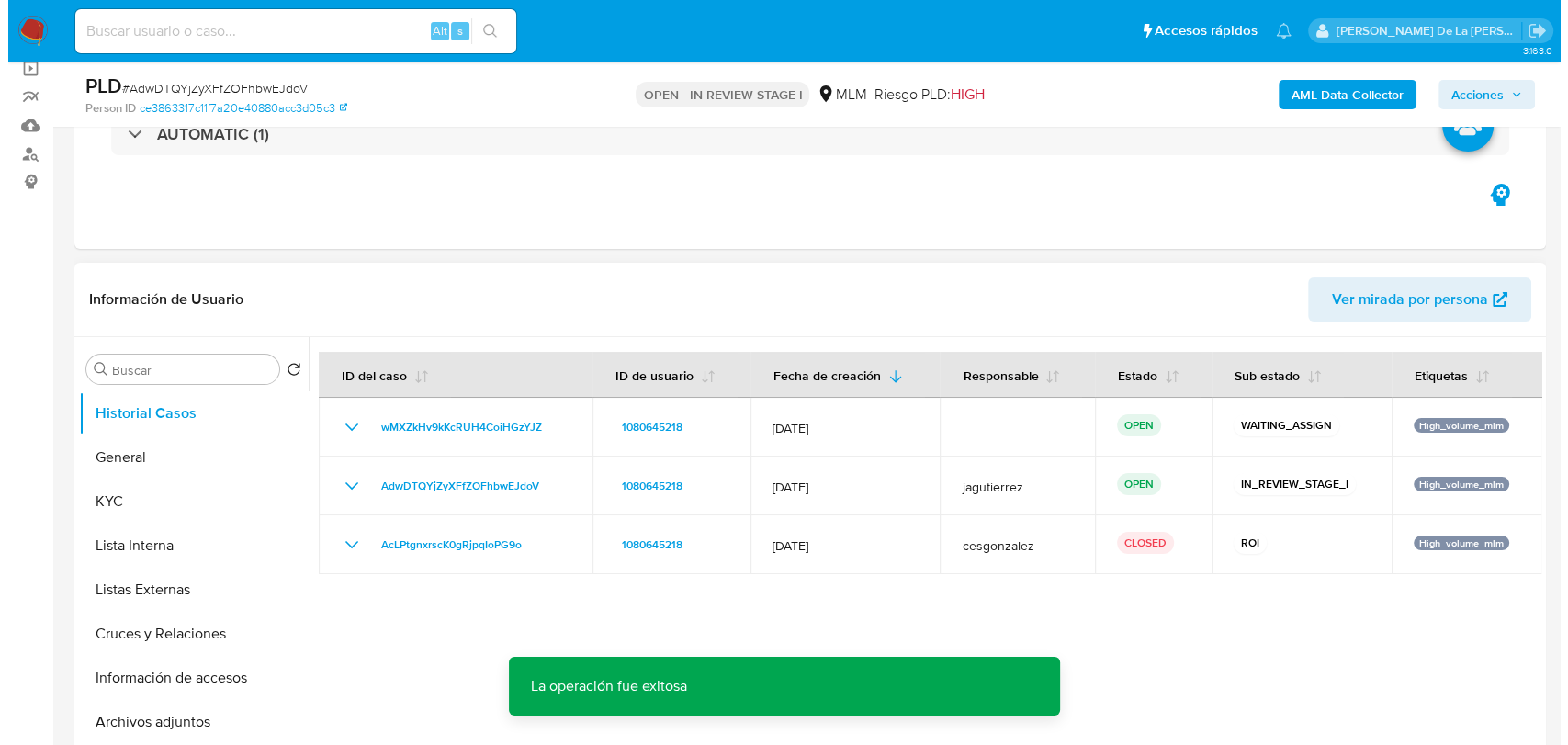
scroll to position [306, 0]
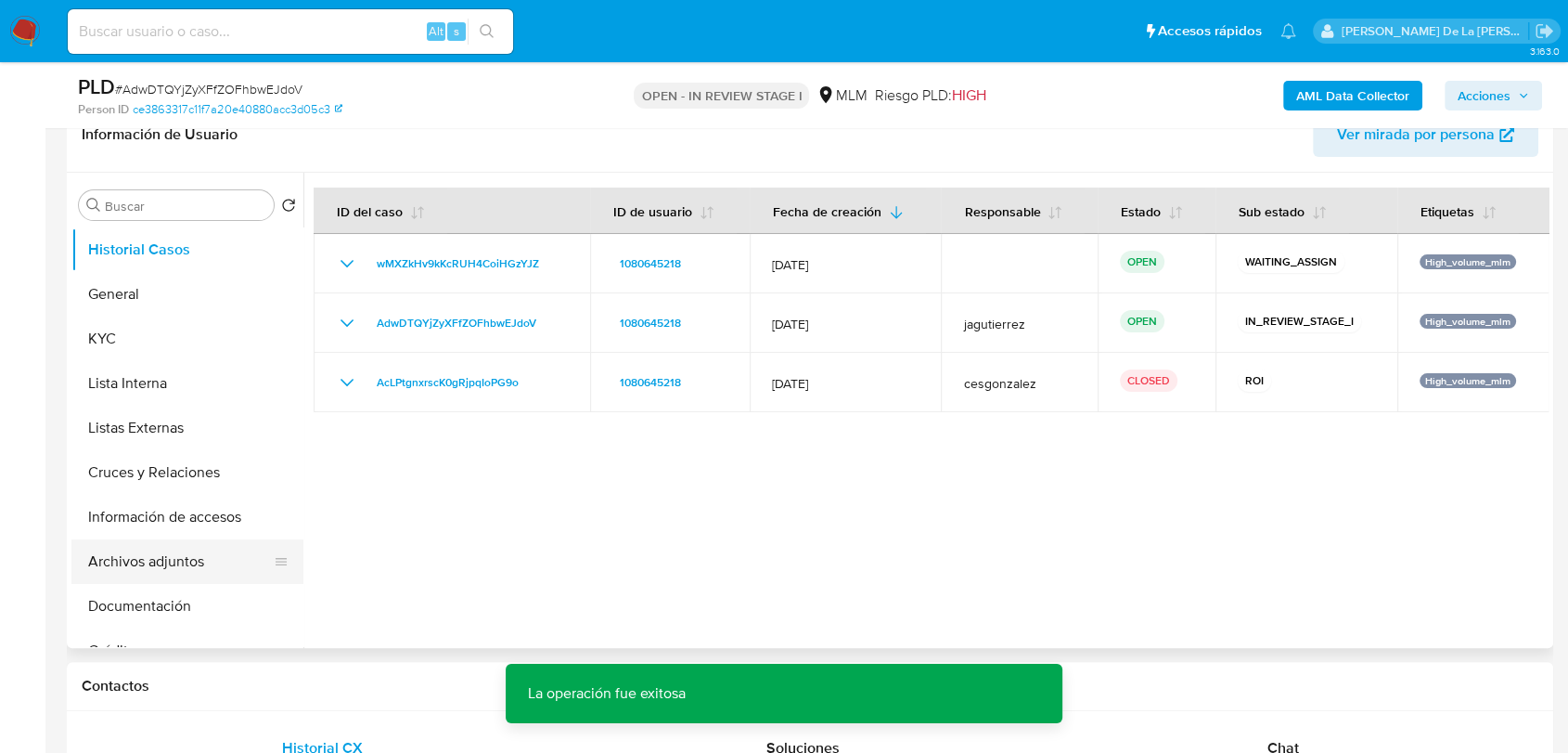
click at [138, 574] on button "Archivos adjuntos" at bounding box center [180, 561] width 217 height 45
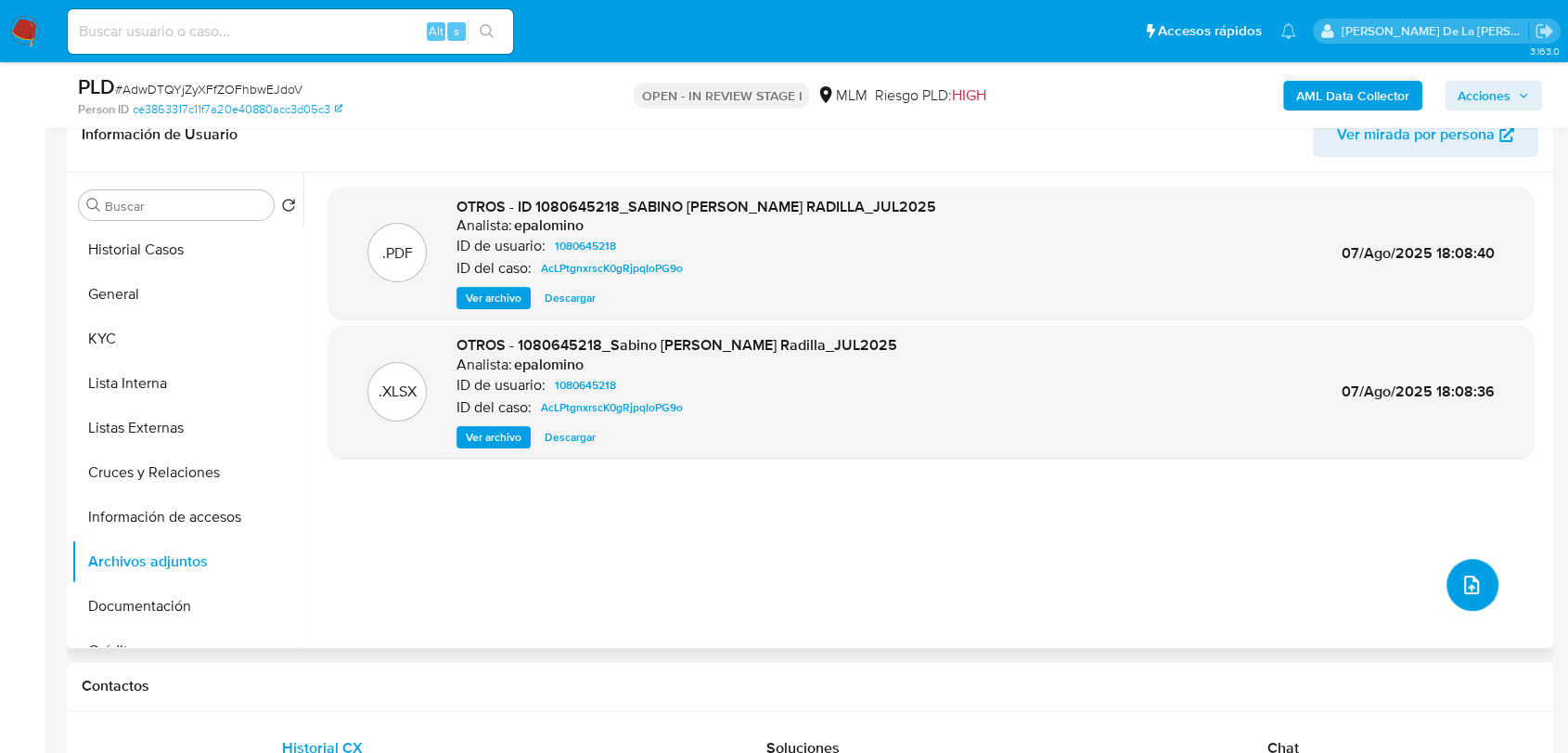
click at [1474, 594] on span "upload-file" at bounding box center [1472, 584] width 22 height 22
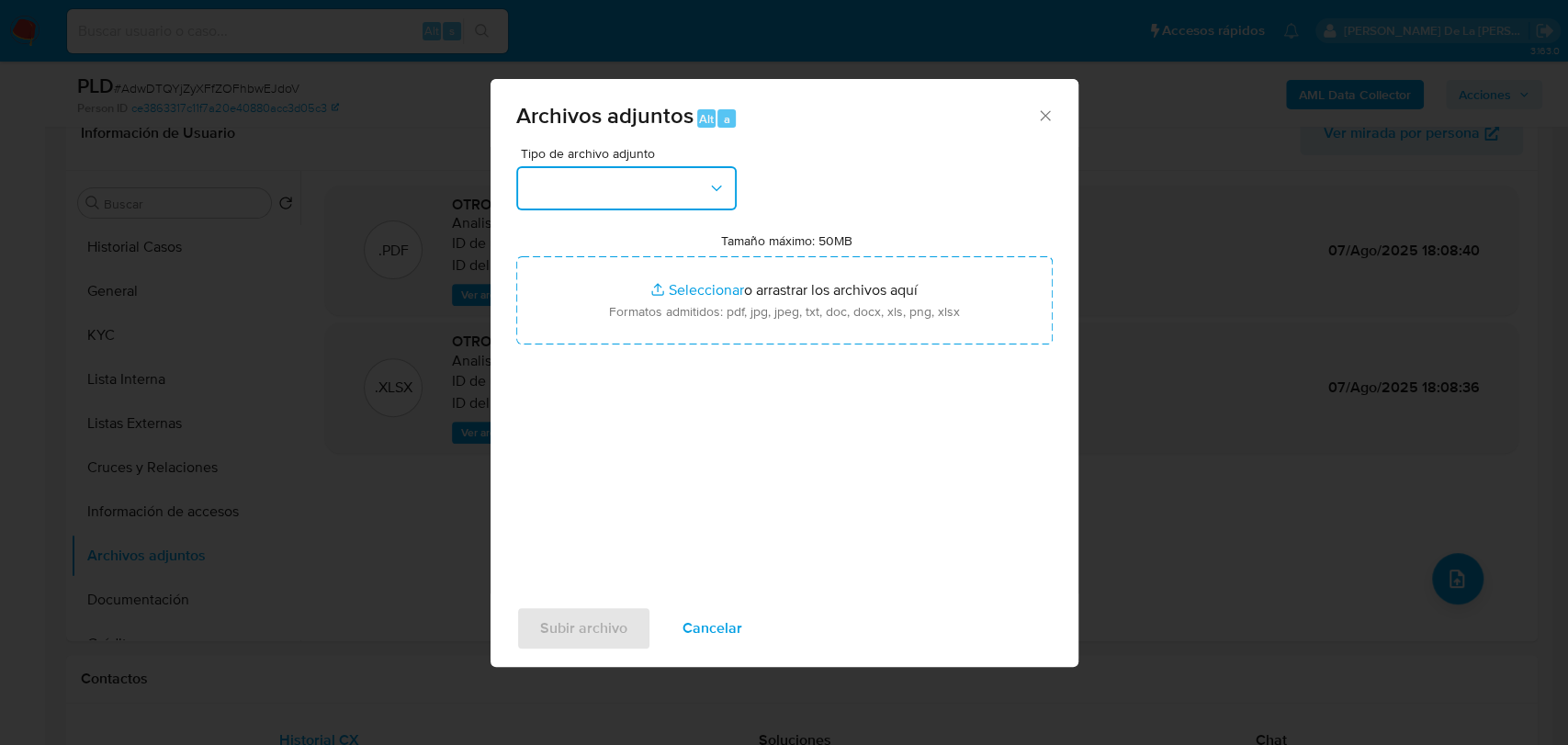
click at [653, 192] on button "button" at bounding box center [626, 188] width 220 height 44
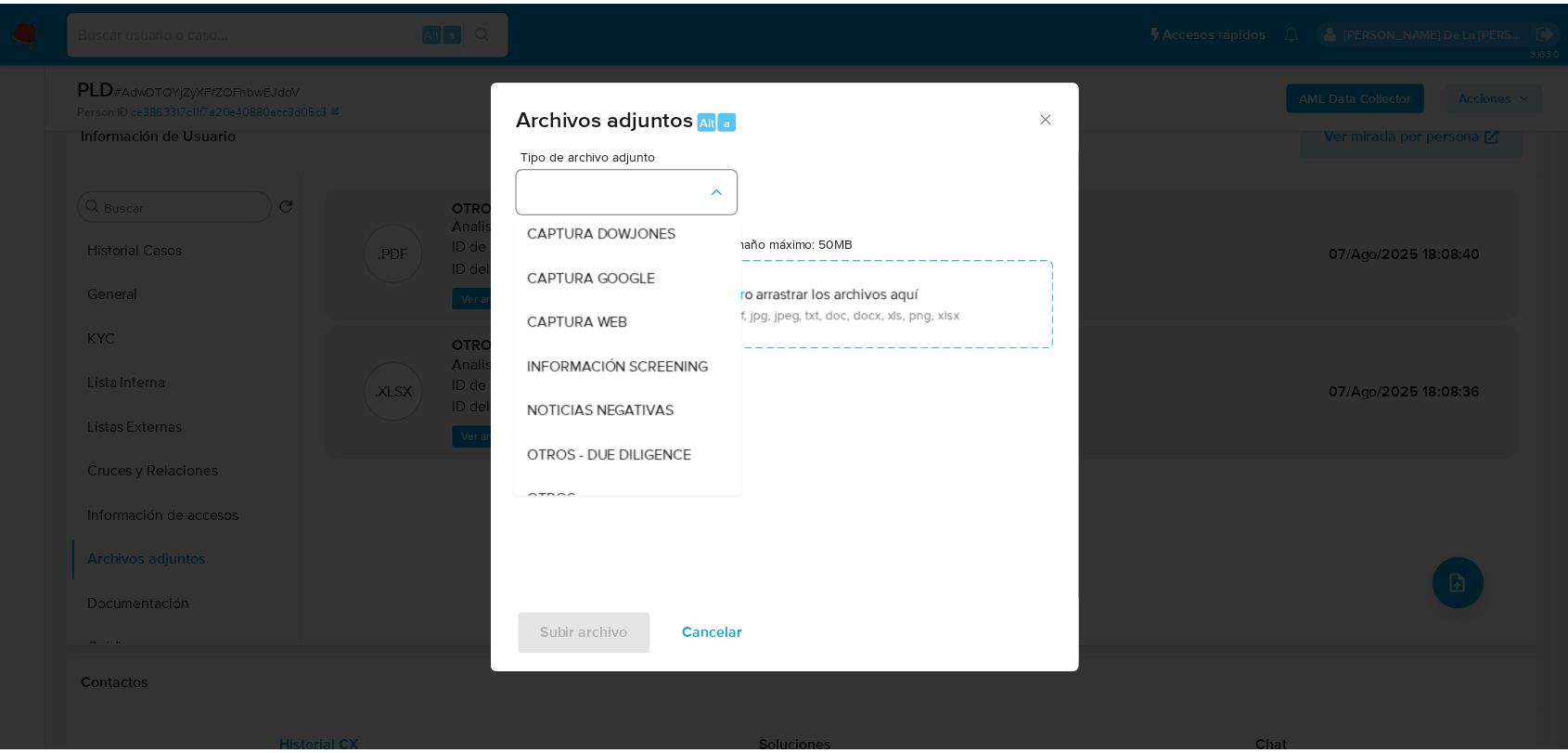
scroll to position [96, 0]
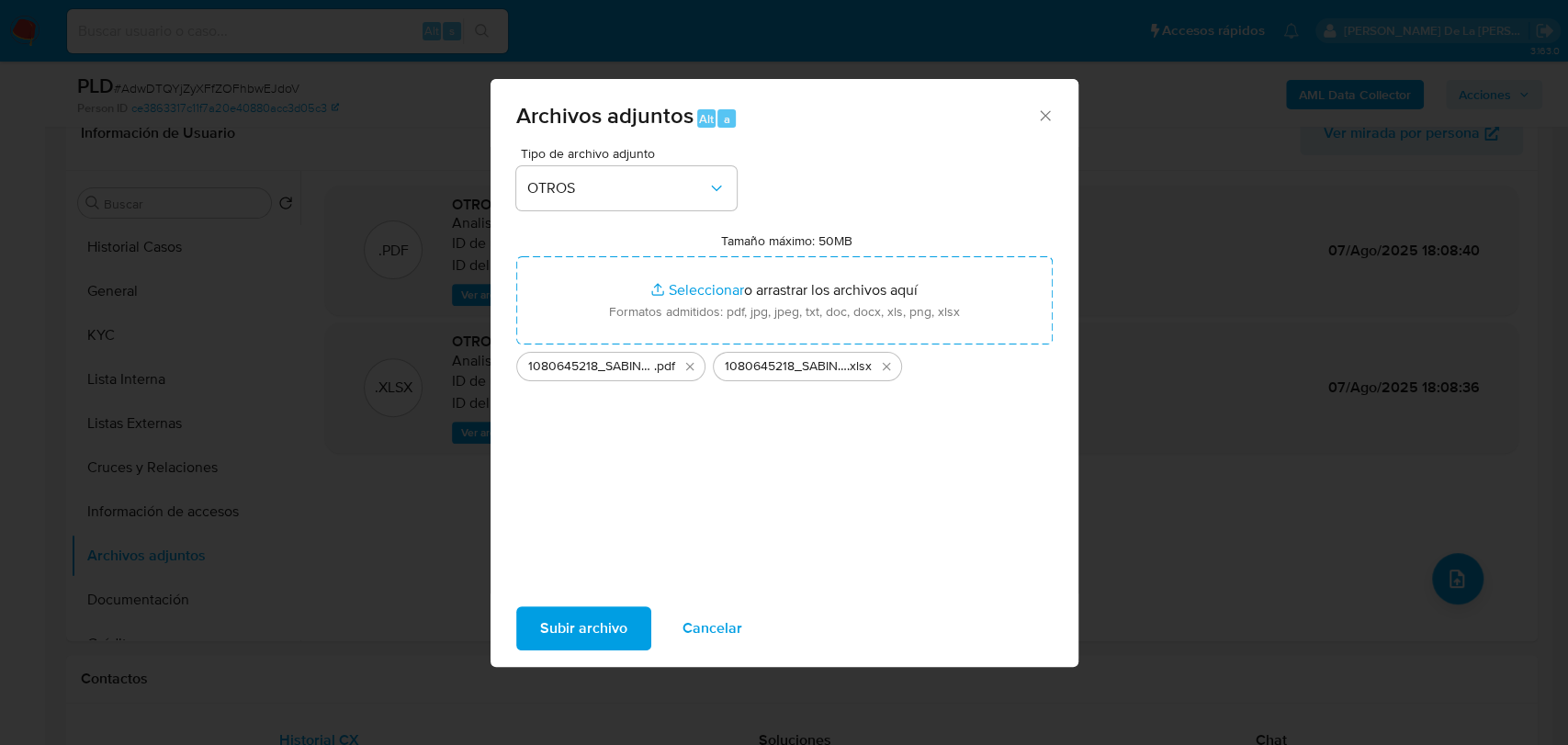
click at [590, 630] on span "Subir archivo" at bounding box center [583, 627] width 87 height 40
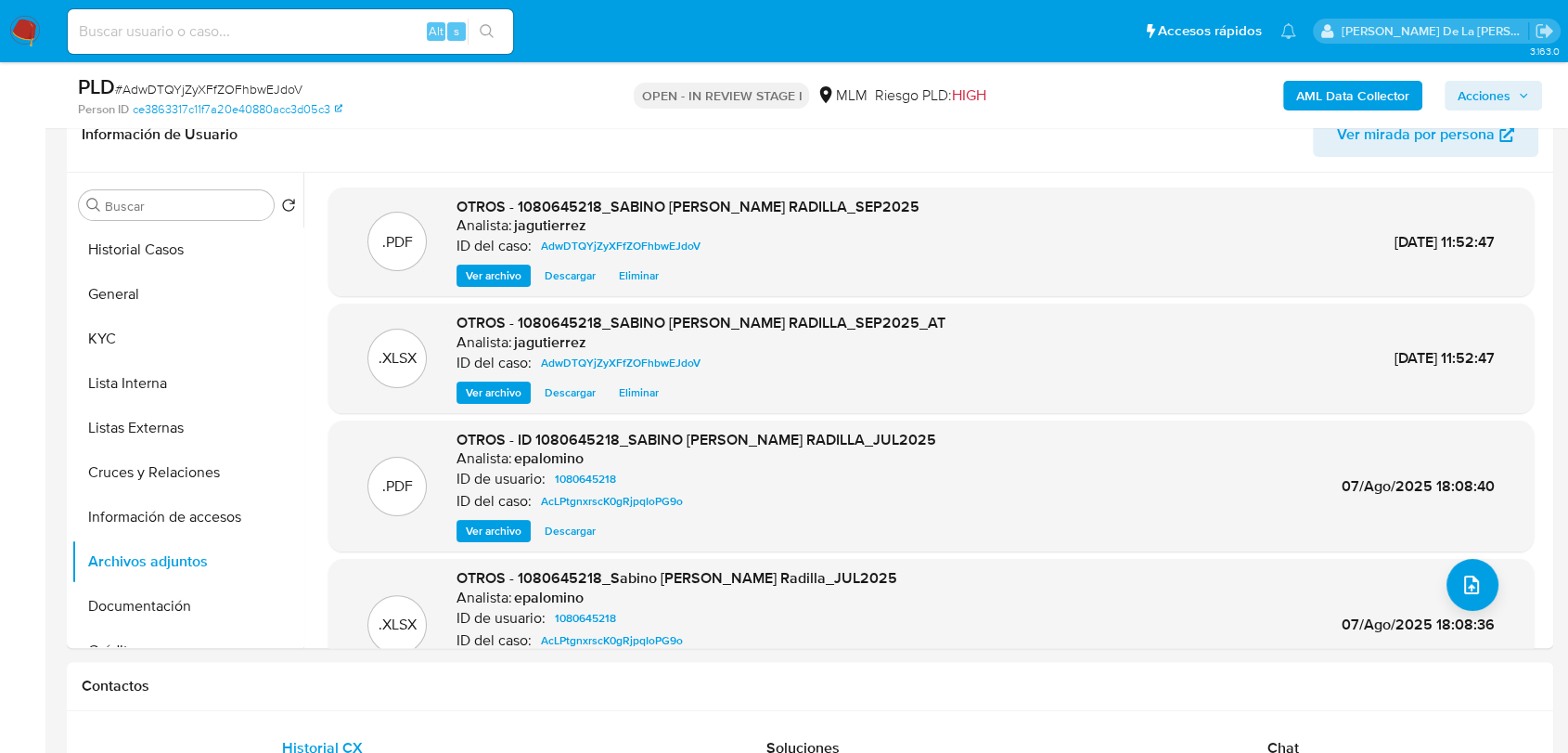
click at [1515, 70] on div "PLD # AdwDTQYjZyXFfZOFhbwEJdoV Person ID ce3863317c11f7a20e40880acc3d05c3 OPEN …" at bounding box center [809, 95] width 1487 height 66
click at [1489, 108] on span "Acciones" at bounding box center [1484, 95] width 53 height 30
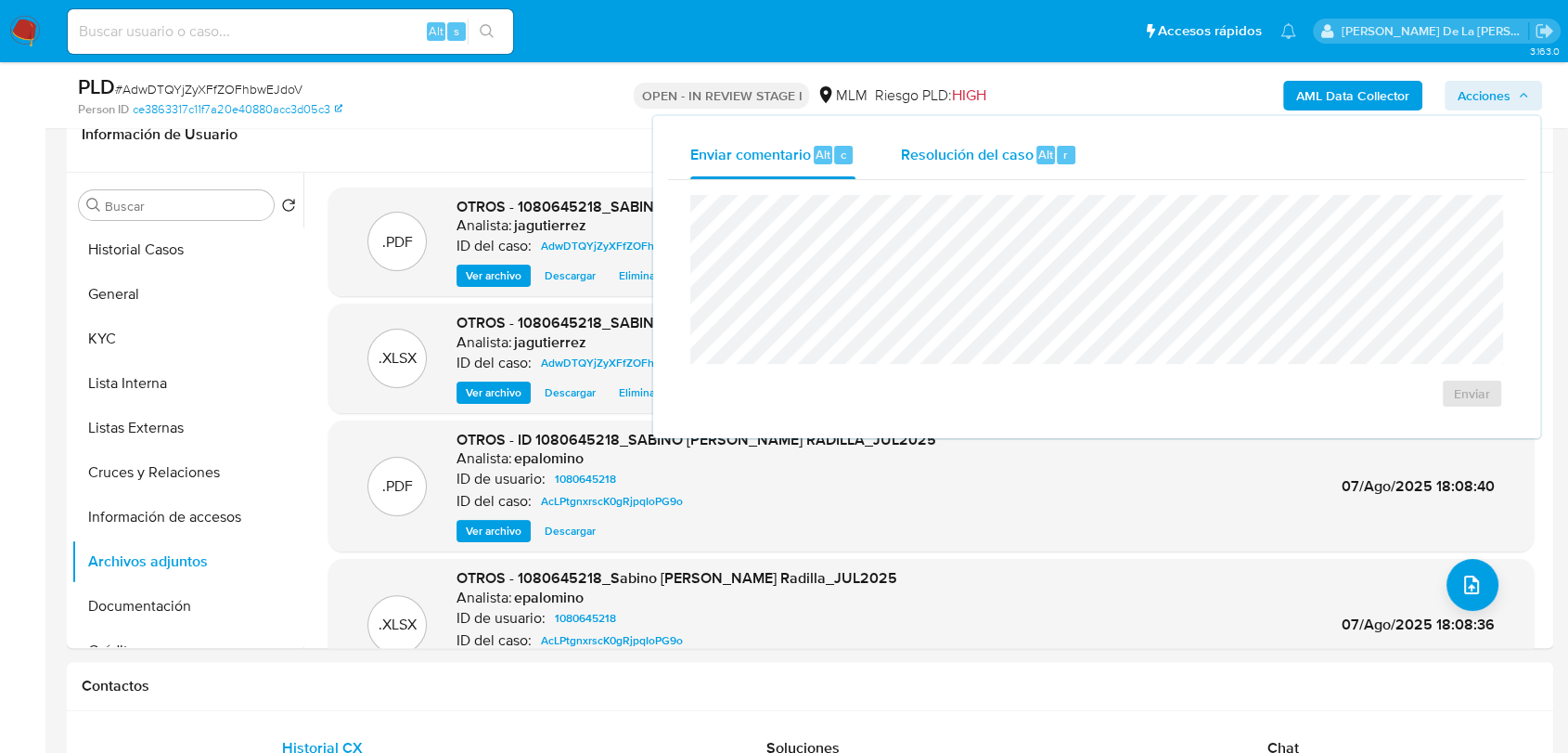
click at [911, 157] on span "Resolución del caso" at bounding box center [966, 153] width 133 height 21
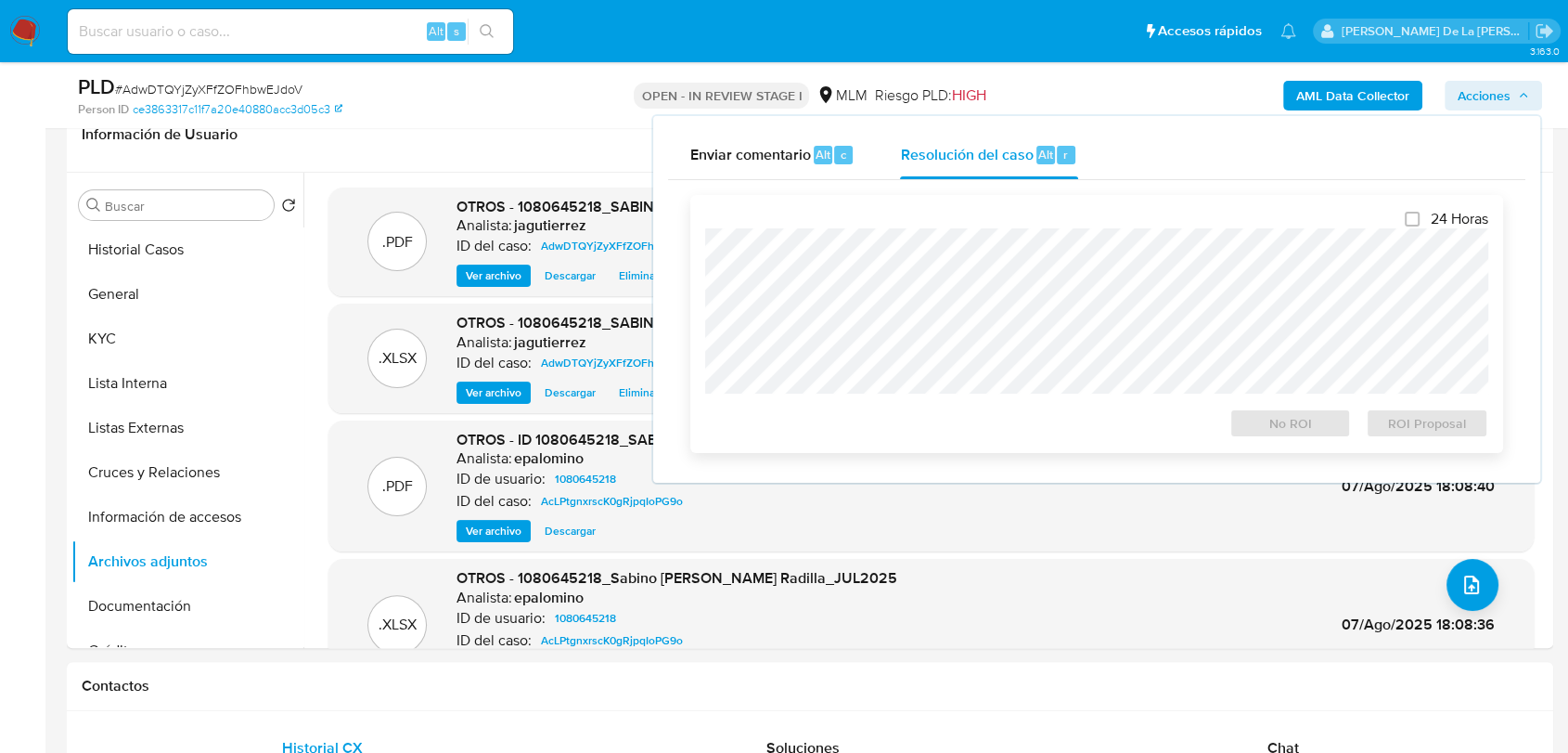
click at [922, 221] on div "24 Horas No ROI ROI Proposal" at bounding box center [1096, 324] width 784 height 228
click at [1387, 429] on span "ROI Proposal" at bounding box center [1426, 423] width 96 height 26
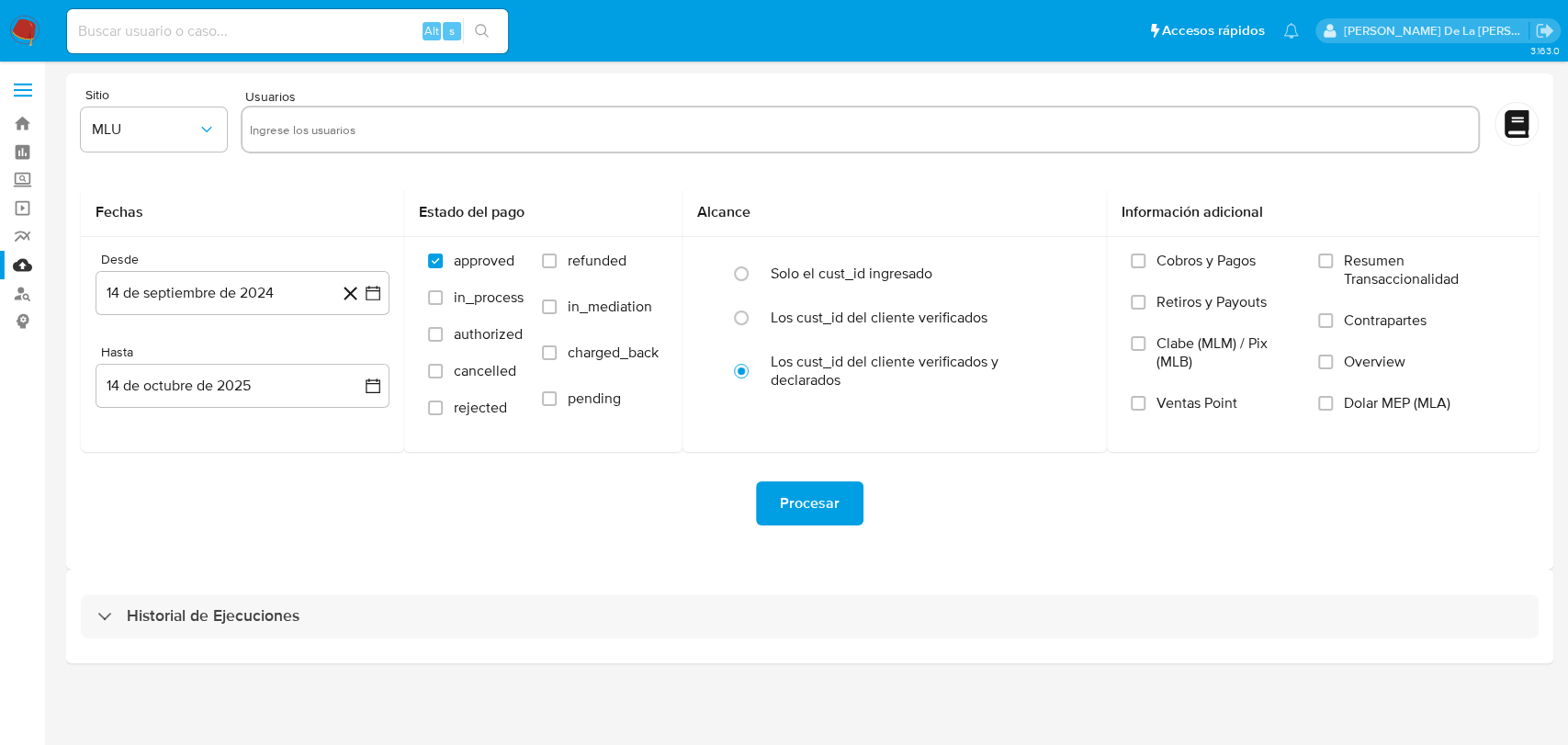
click at [216, 589] on div "Historial de Ejecuciones" at bounding box center [809, 615] width 1487 height 93
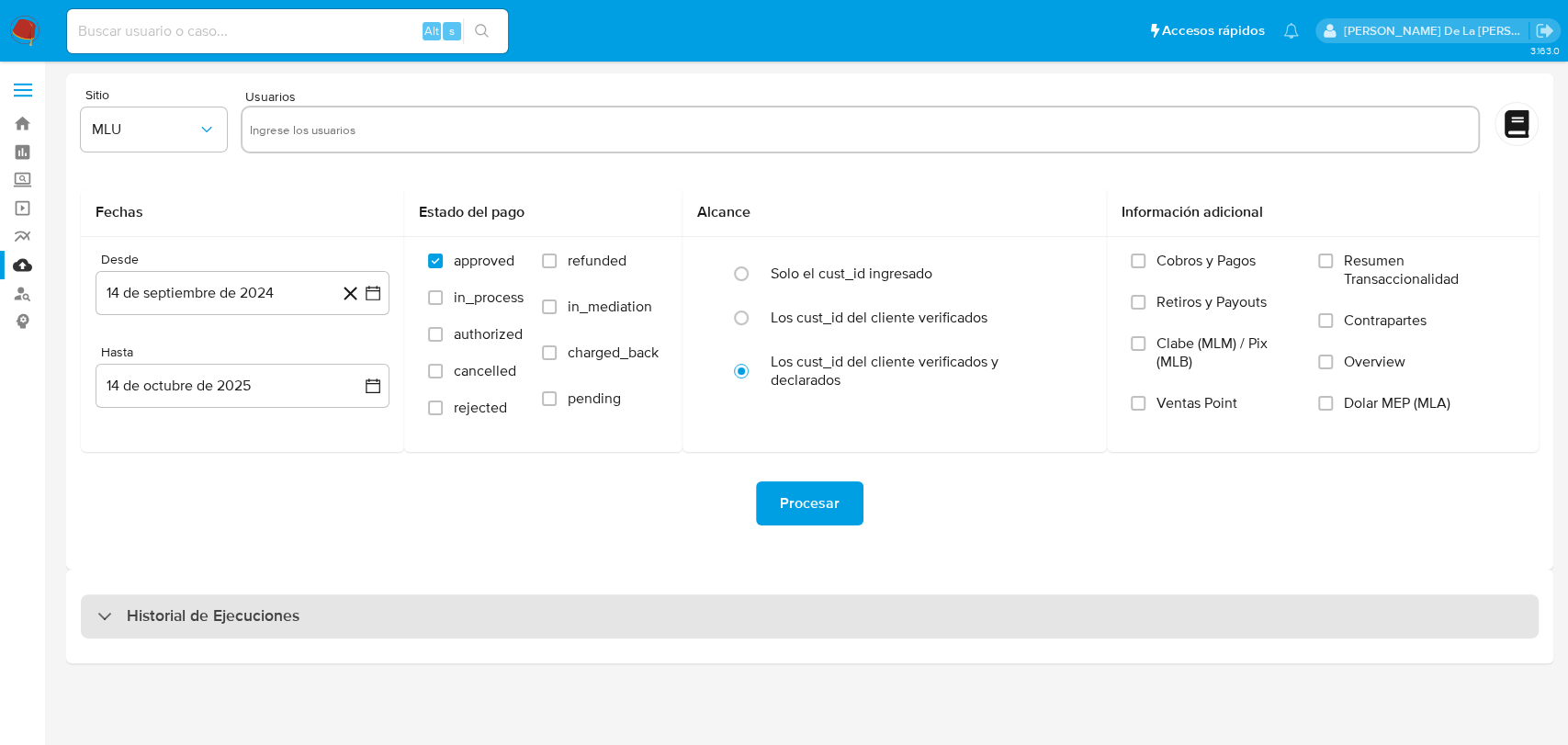
click at [222, 601] on div "Historial de Ejecuciones" at bounding box center [809, 615] width 1458 height 44
select select "10"
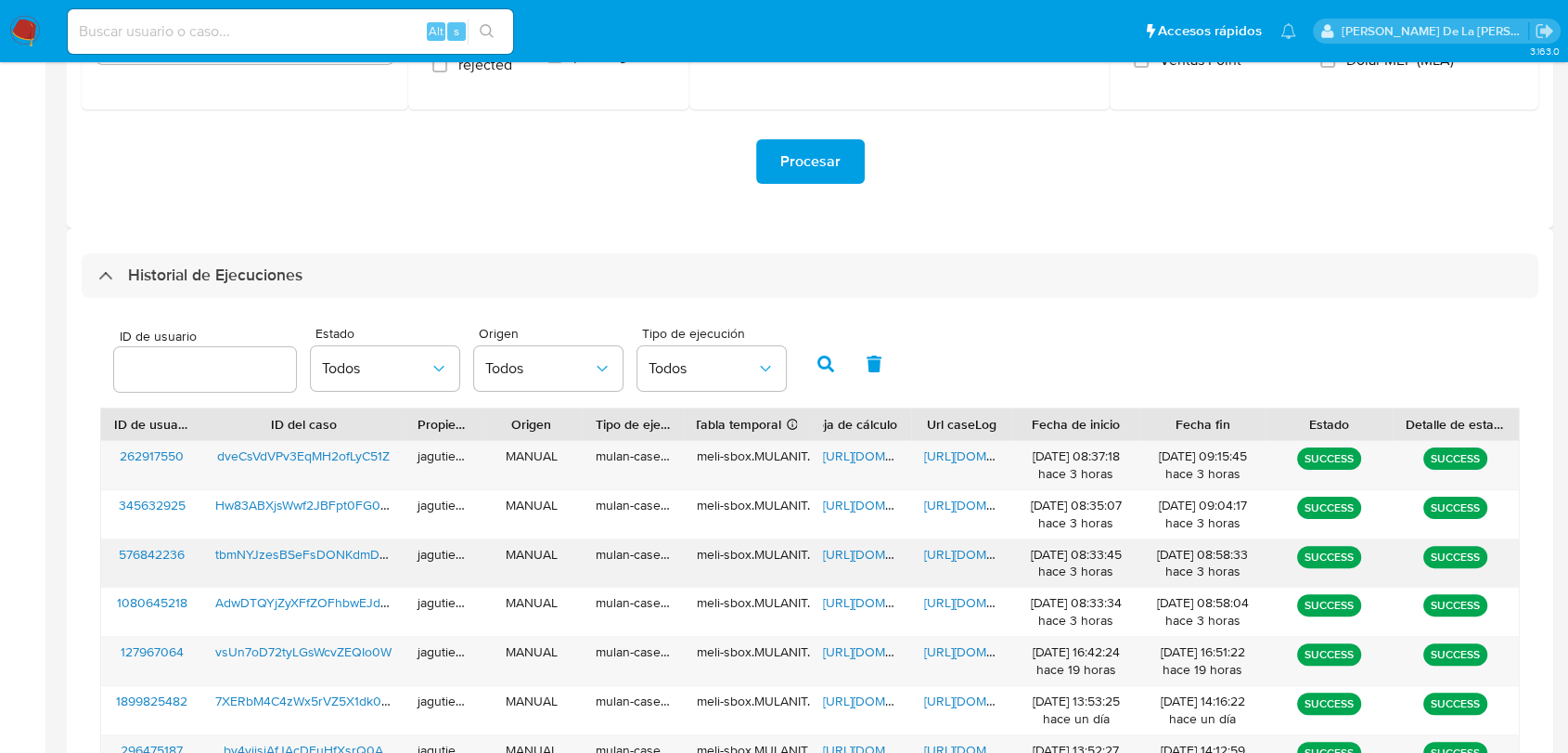
scroll to position [412, 0]
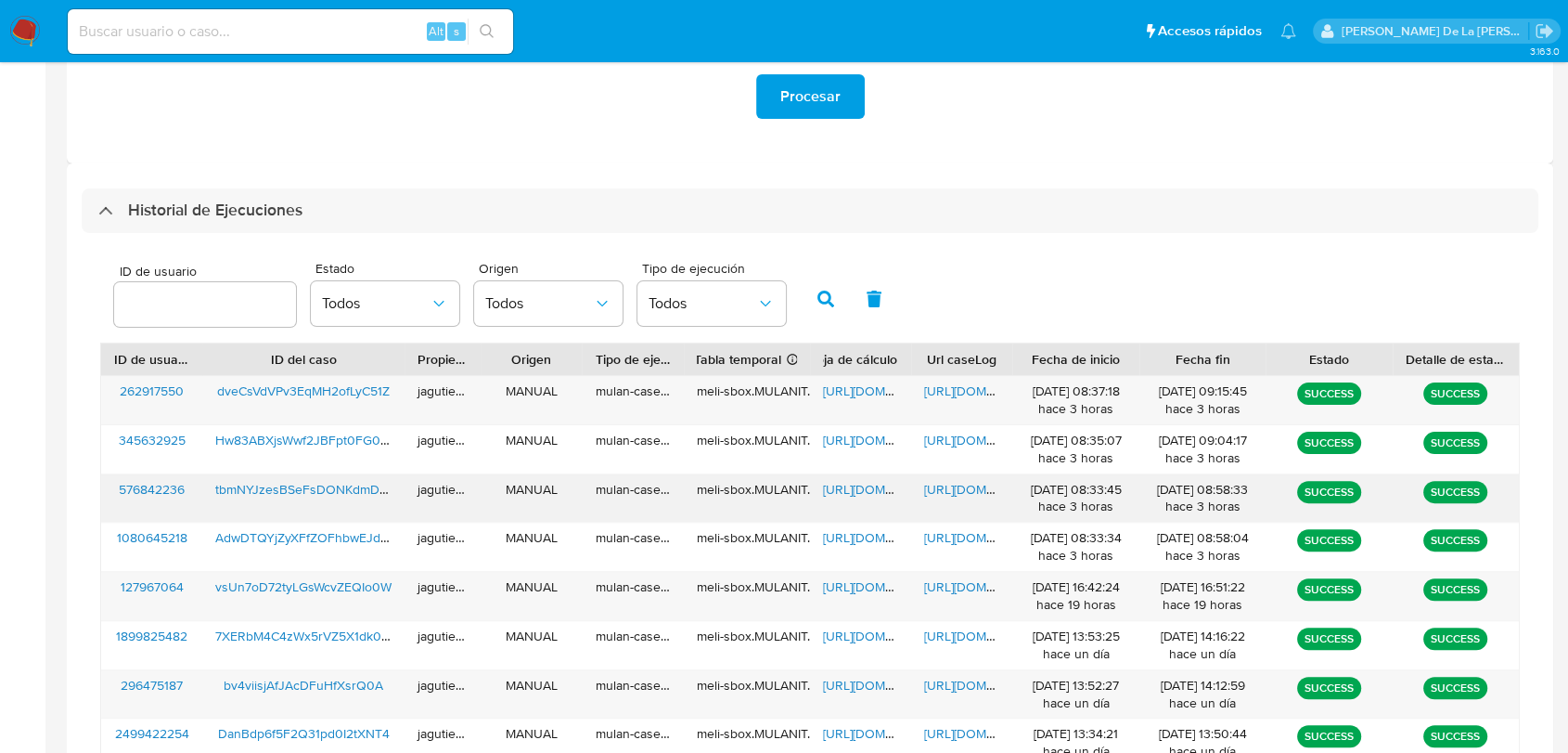
click at [255, 492] on span "tbmNYJzesBSeFsDONKdmDwNw" at bounding box center [311, 489] width 192 height 19
click at [871, 487] on span "[URL][DOMAIN_NAME]" at bounding box center [887, 489] width 128 height 19
click at [968, 483] on span "[URL][DOMAIN_NAME]" at bounding box center [988, 489] width 128 height 19
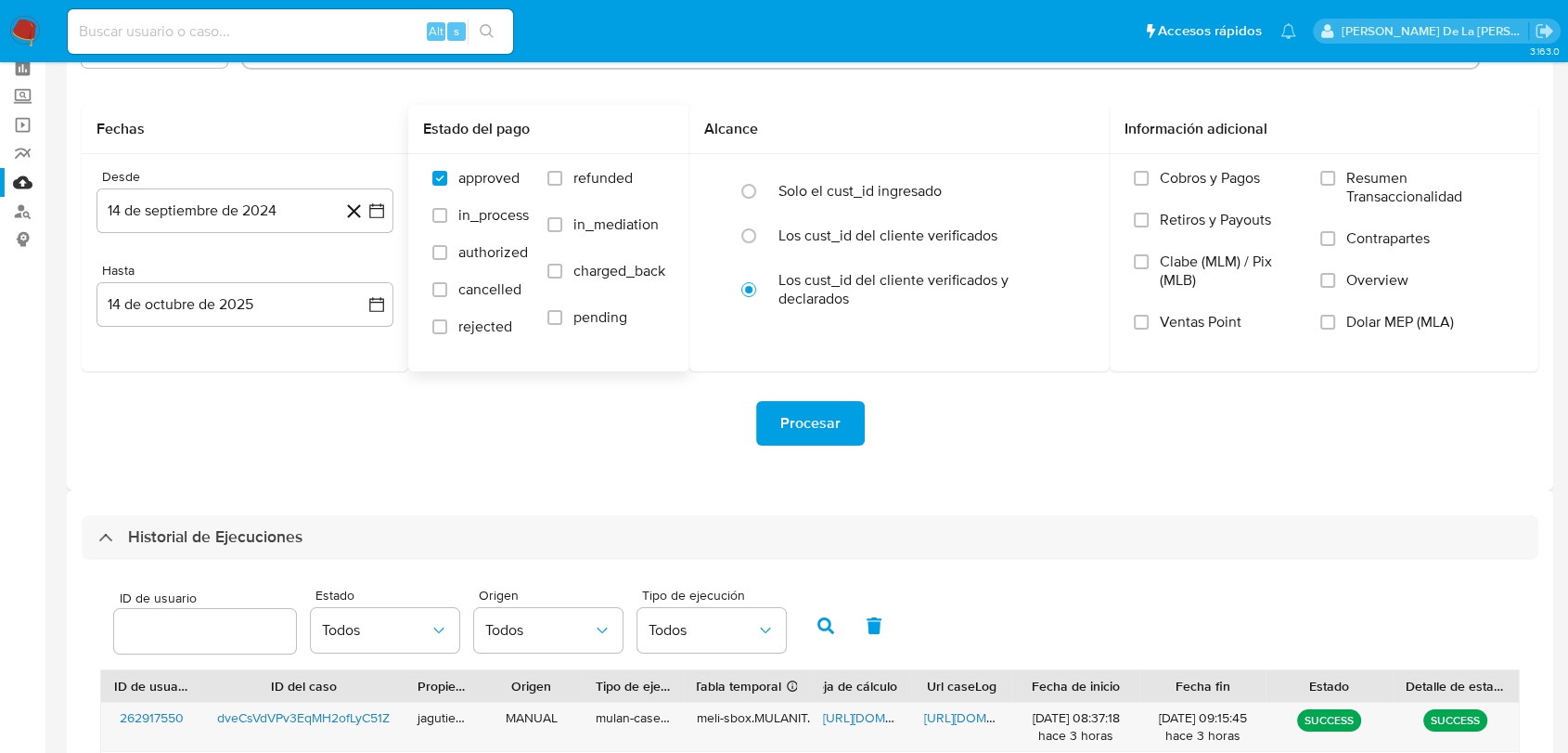
scroll to position [0, 0]
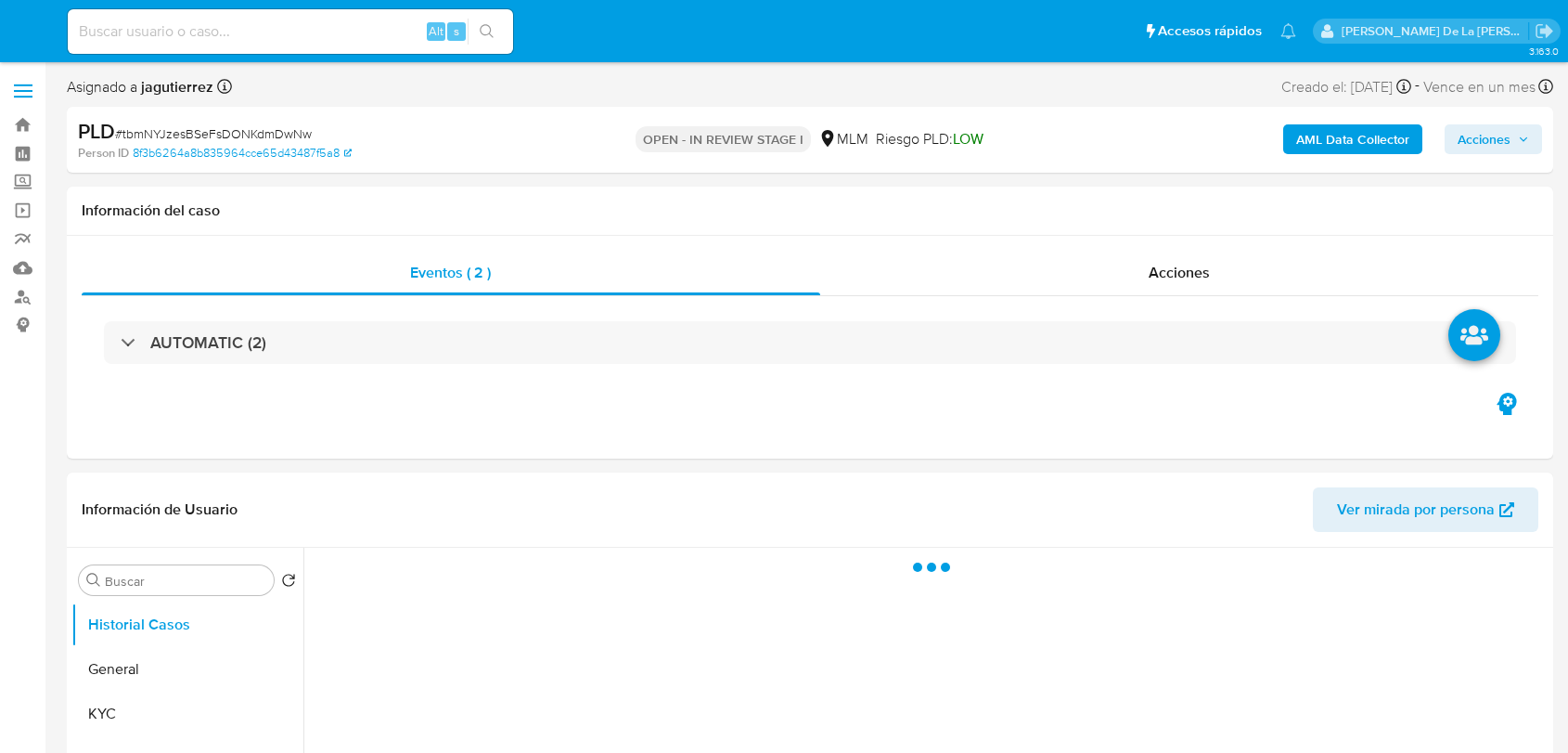
select select "10"
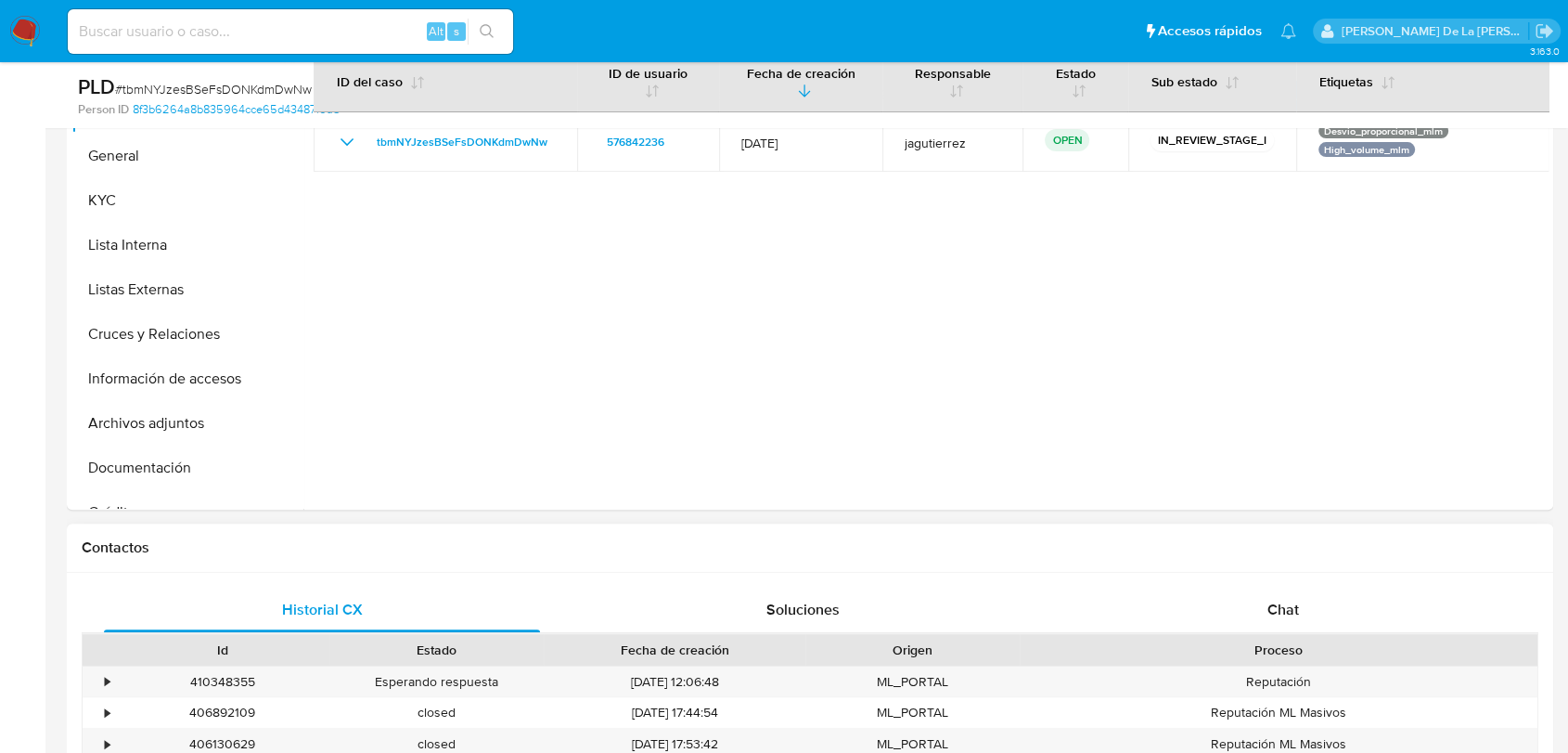
scroll to position [412, 0]
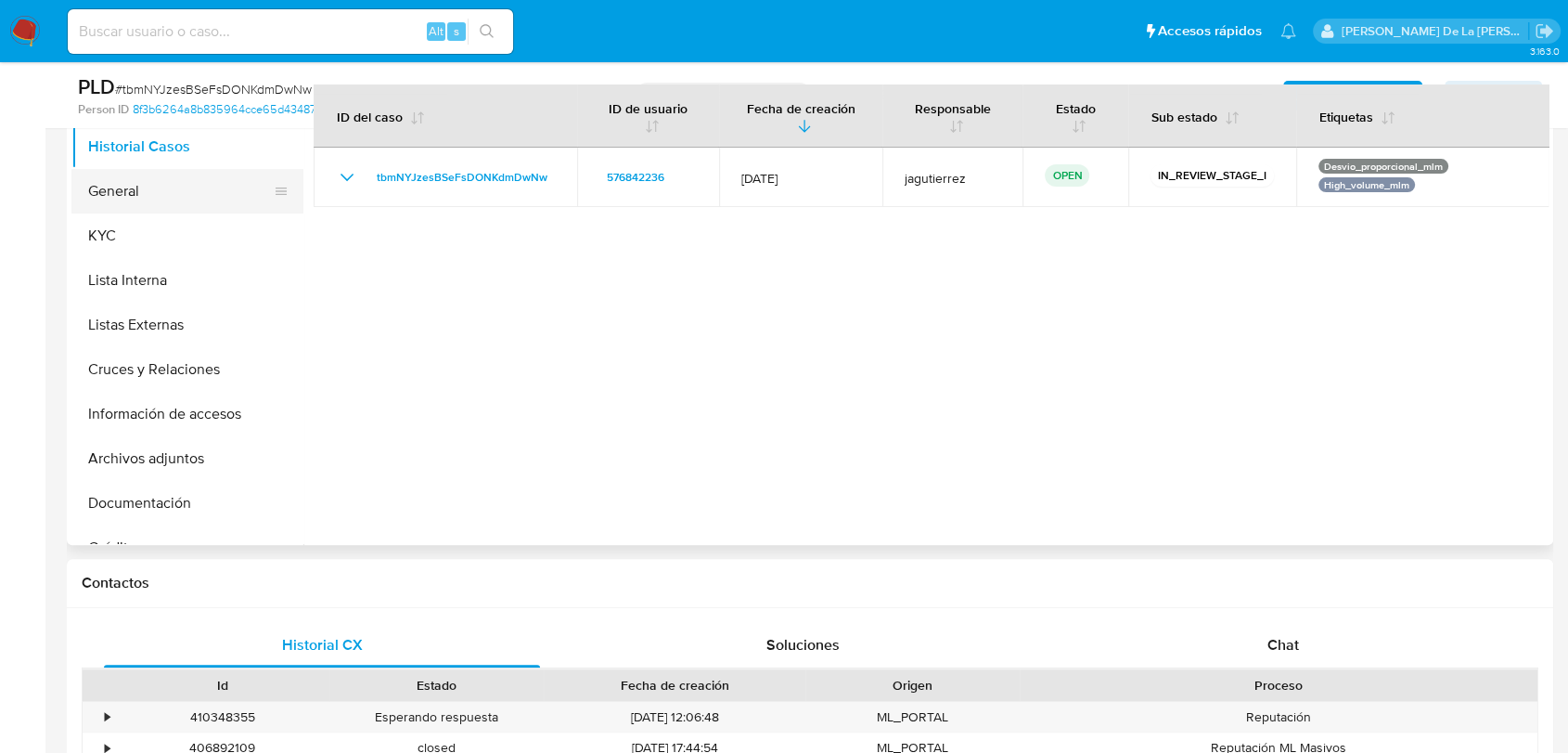
click at [188, 202] on button "General" at bounding box center [180, 191] width 217 height 45
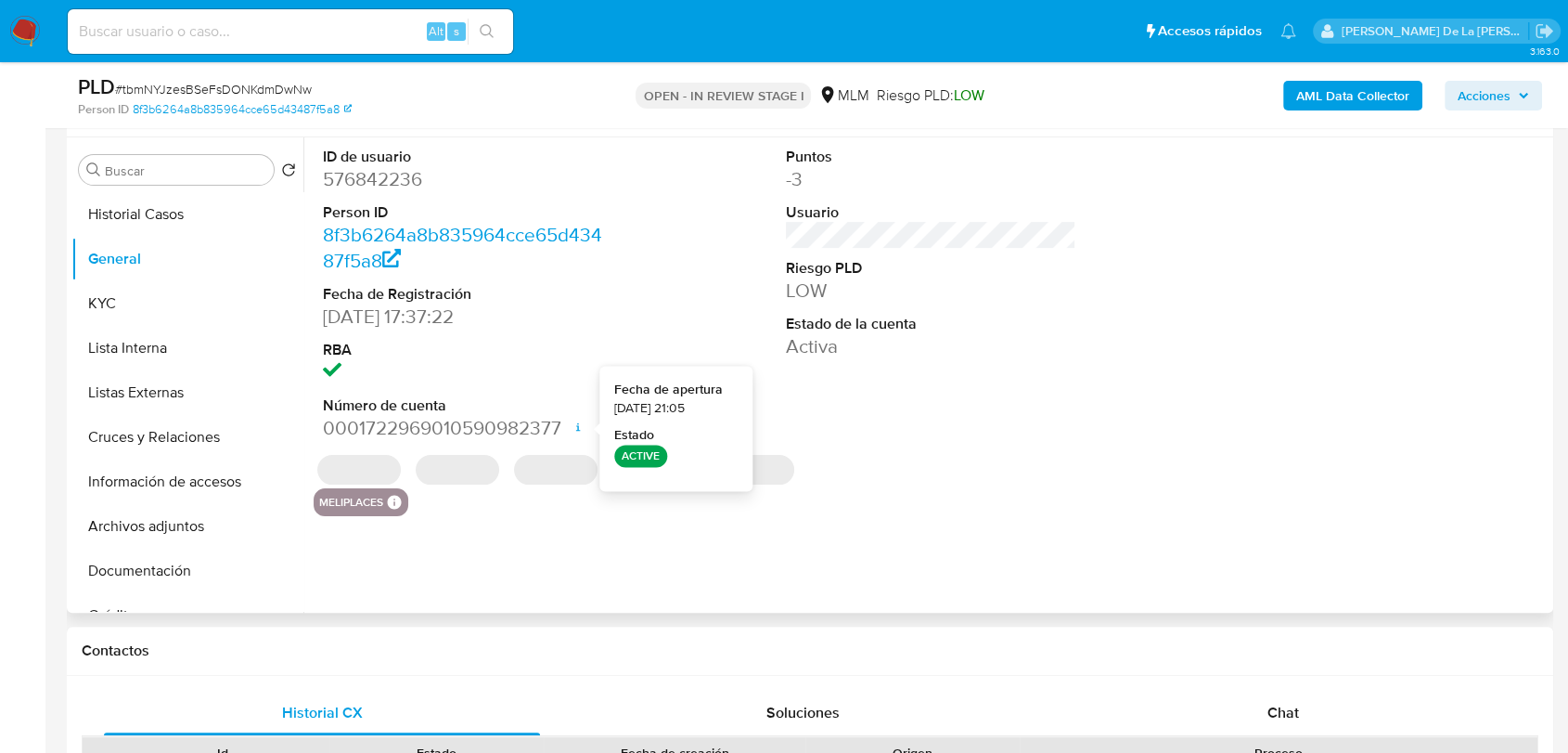
scroll to position [309, 0]
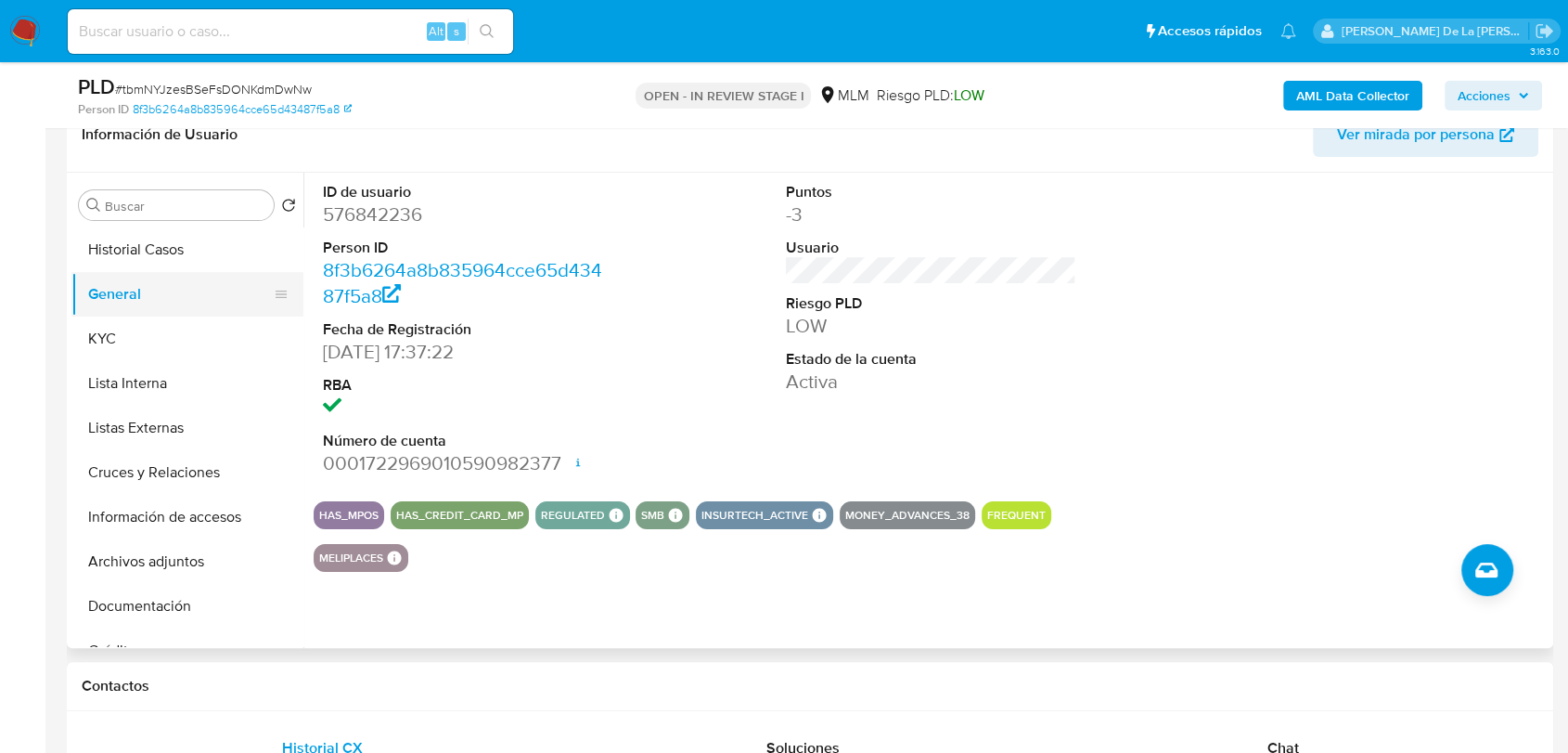
click at [148, 306] on button "General" at bounding box center [180, 294] width 217 height 45
click at [139, 321] on button "KYC" at bounding box center [180, 339] width 217 height 45
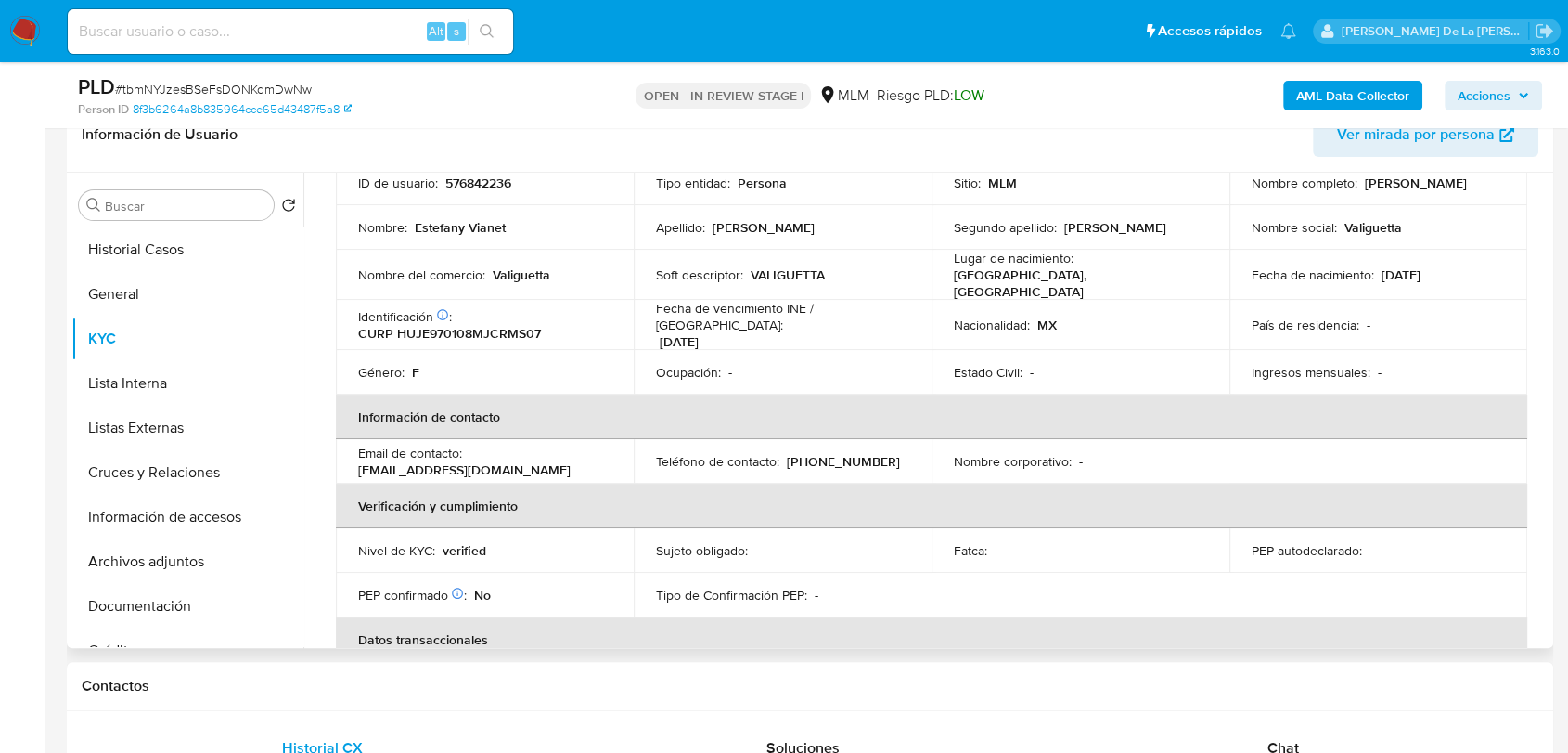
scroll to position [206, 0]
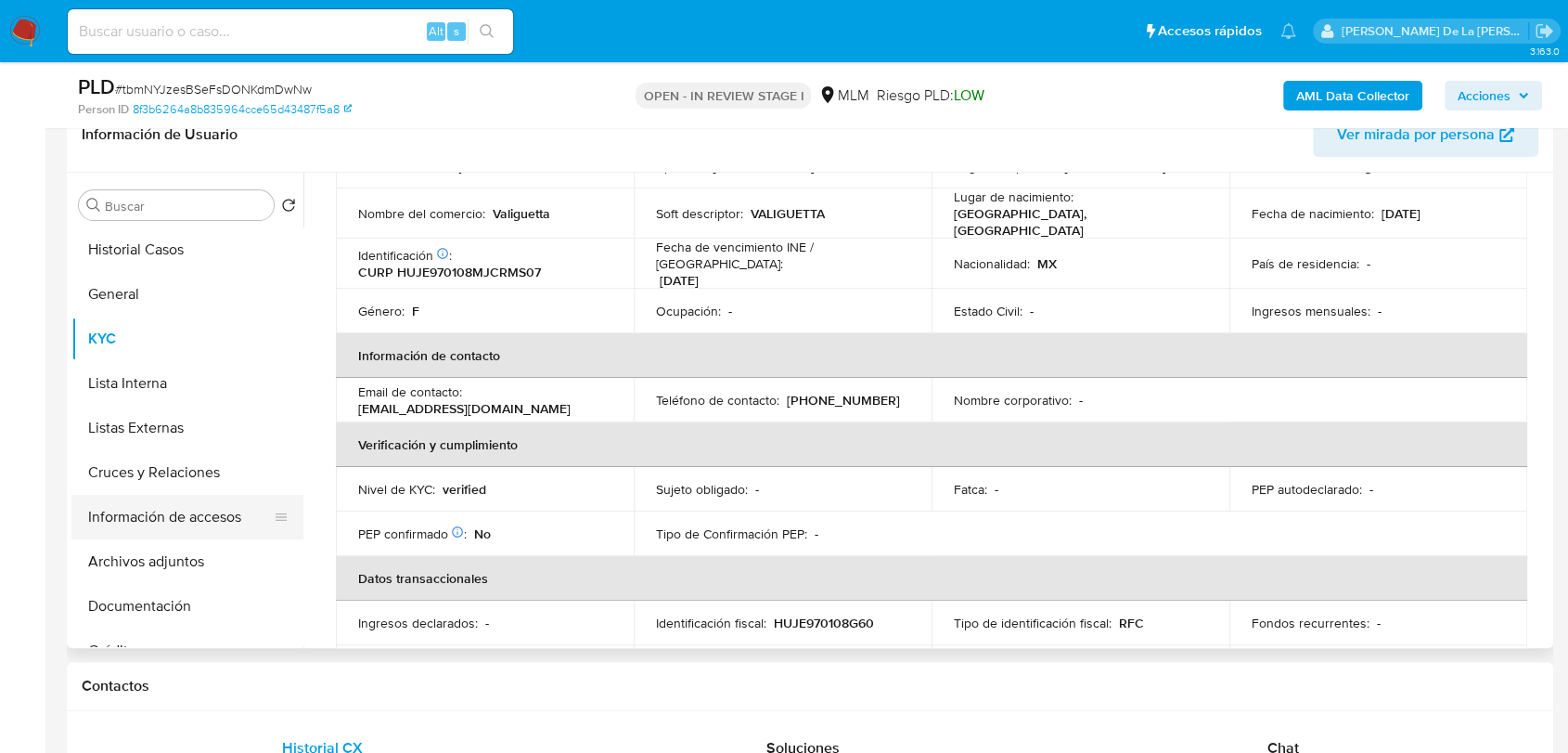
click at [193, 509] on button "Información de accesos" at bounding box center [180, 517] width 217 height 45
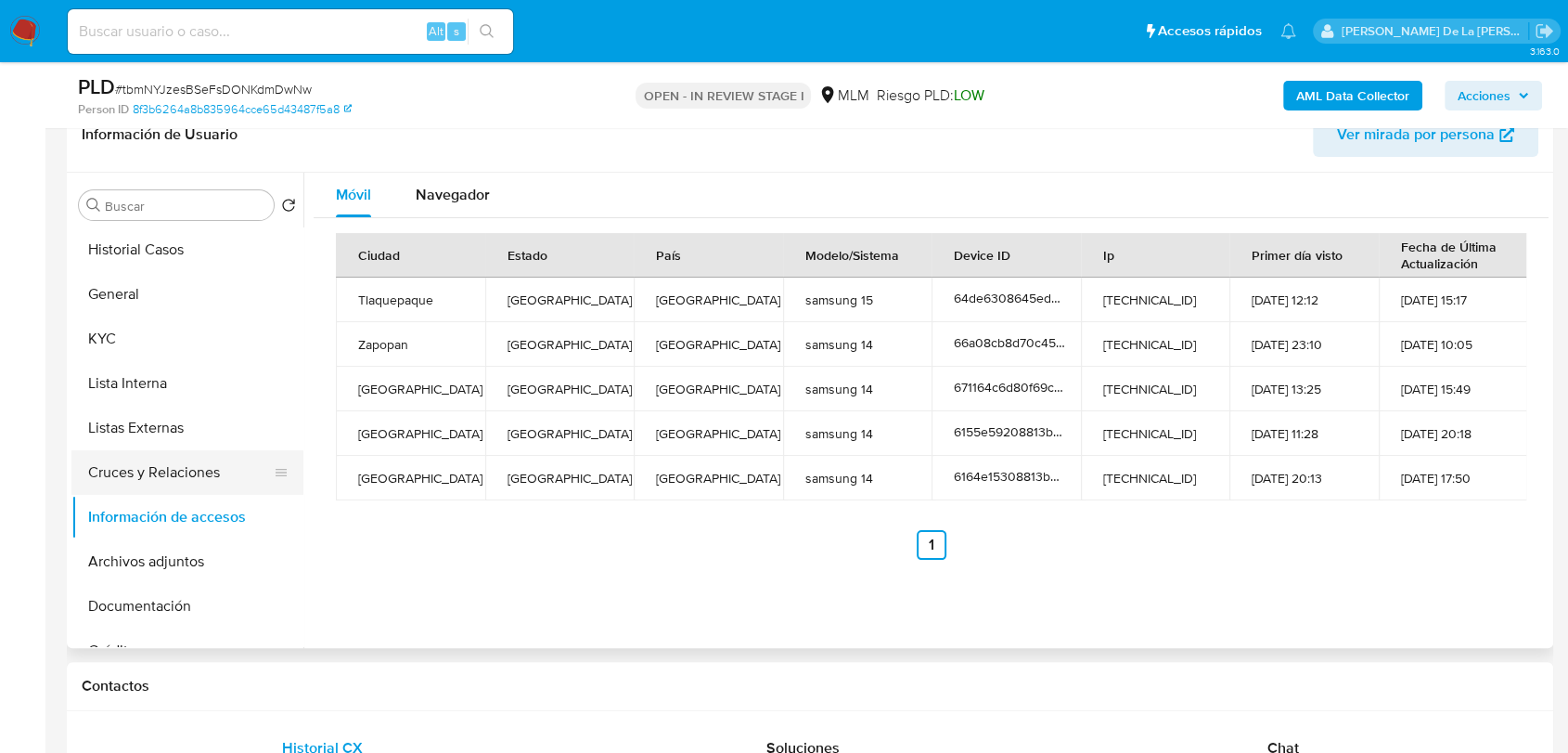
click at [192, 457] on button "Cruces y Relaciones" at bounding box center [180, 472] width 217 height 45
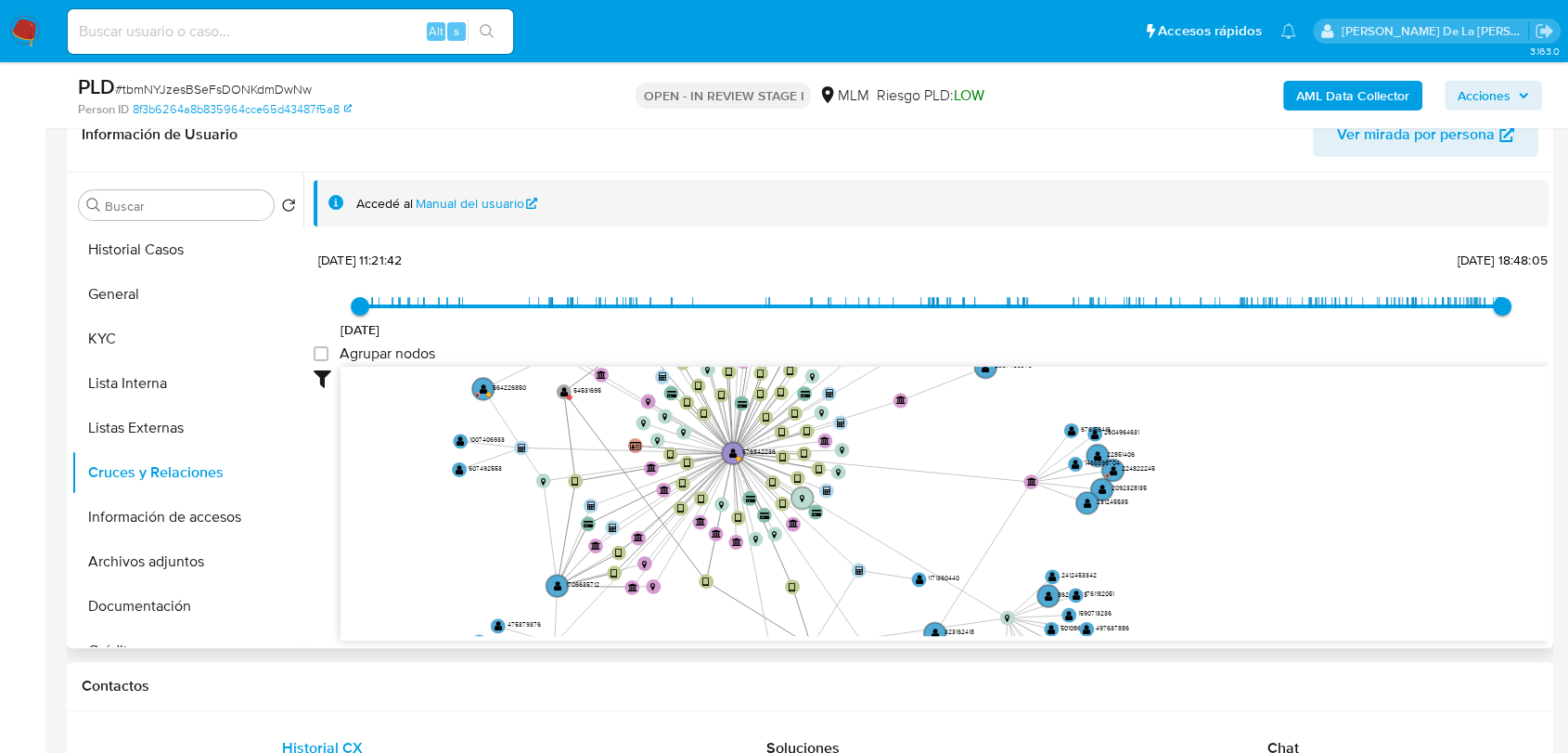
drag, startPoint x: 717, startPoint y: 489, endPoint x: 765, endPoint y: 597, distance: 118.2
click at [765, 597] on icon "device-6583ce7bd4cc249baa5829e7  device-67eedb435e2568a726242433  device-6155…" at bounding box center [944, 501] width 1208 height 269
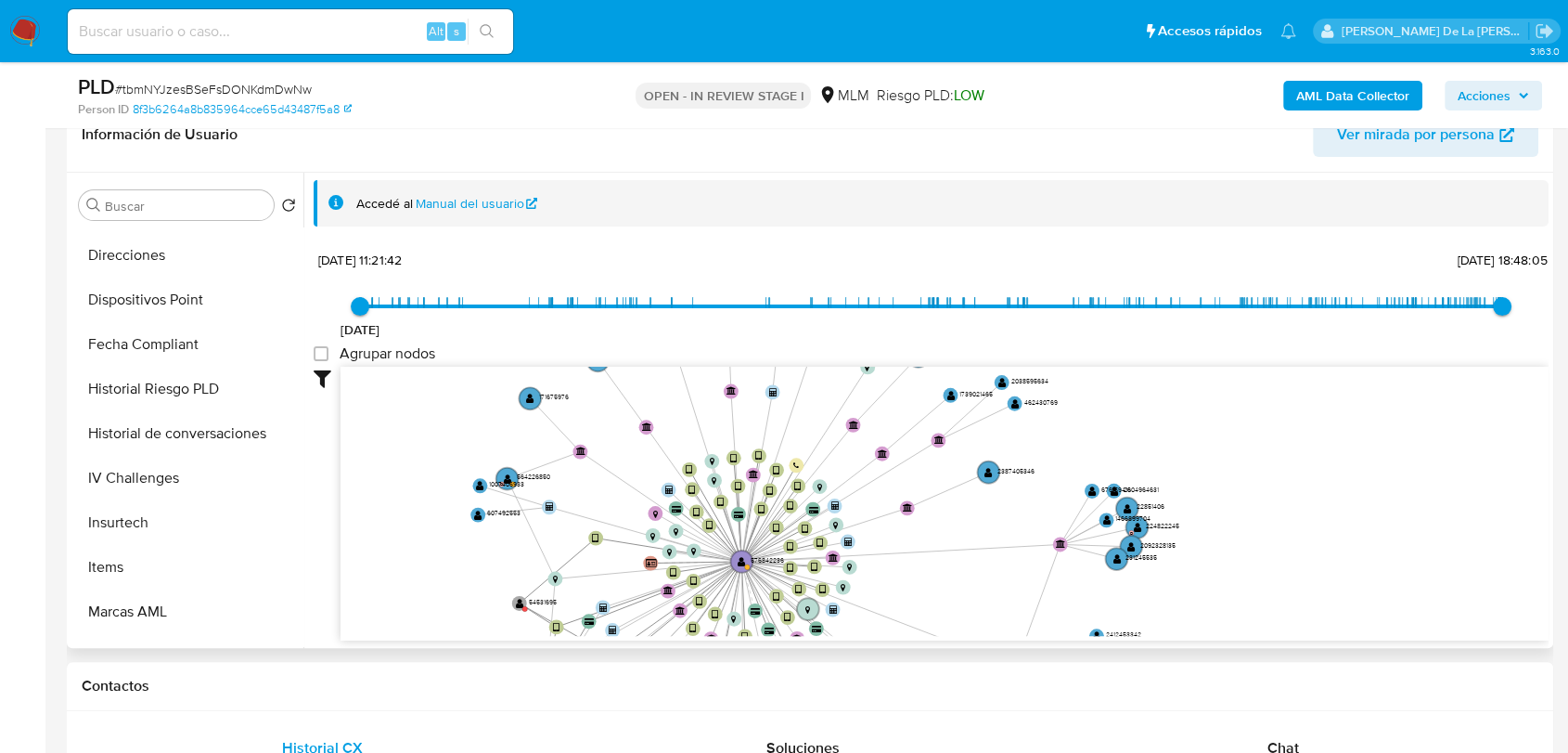
scroll to position [918, 0]
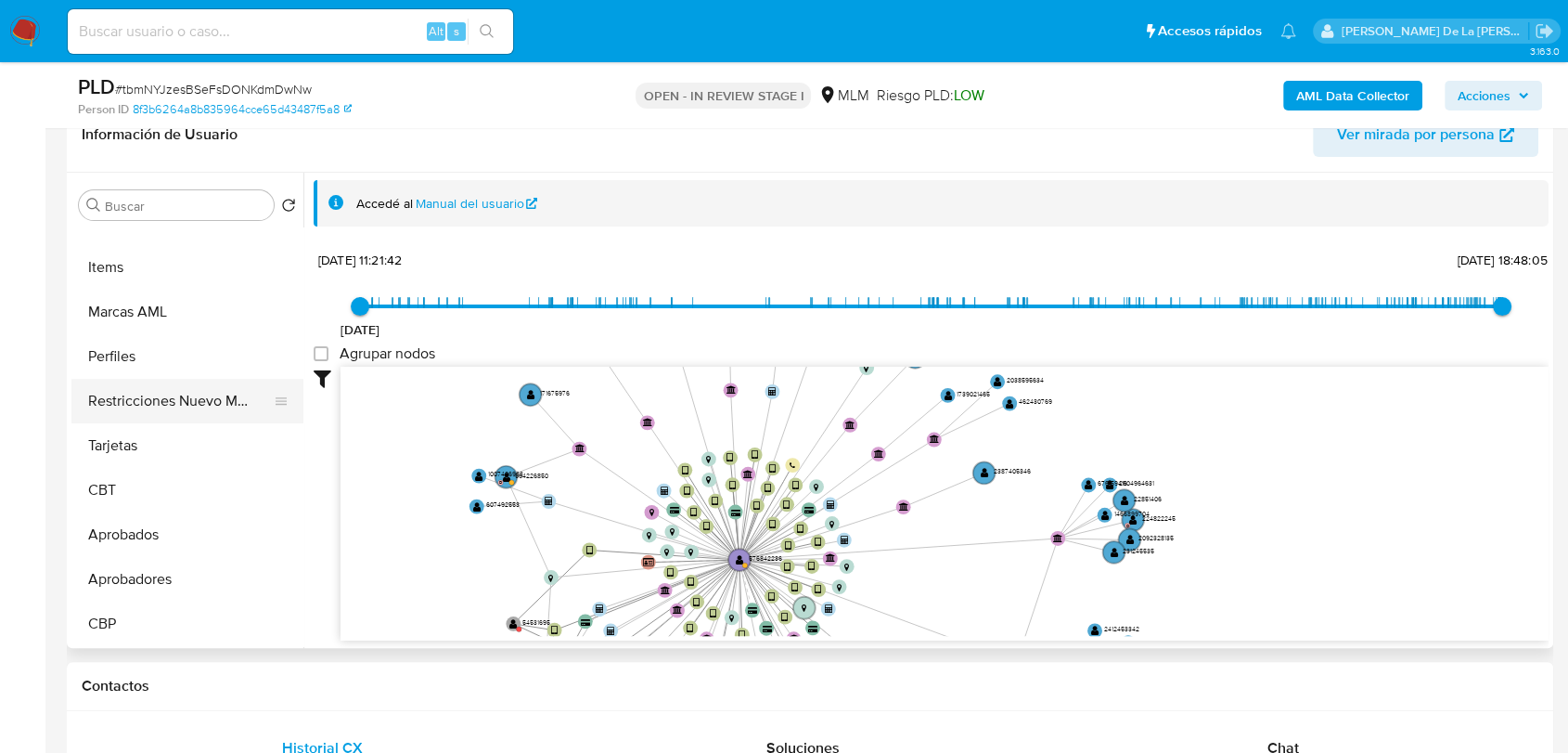
click at [224, 415] on button "Restricciones Nuevo Mundo" at bounding box center [180, 400] width 217 height 45
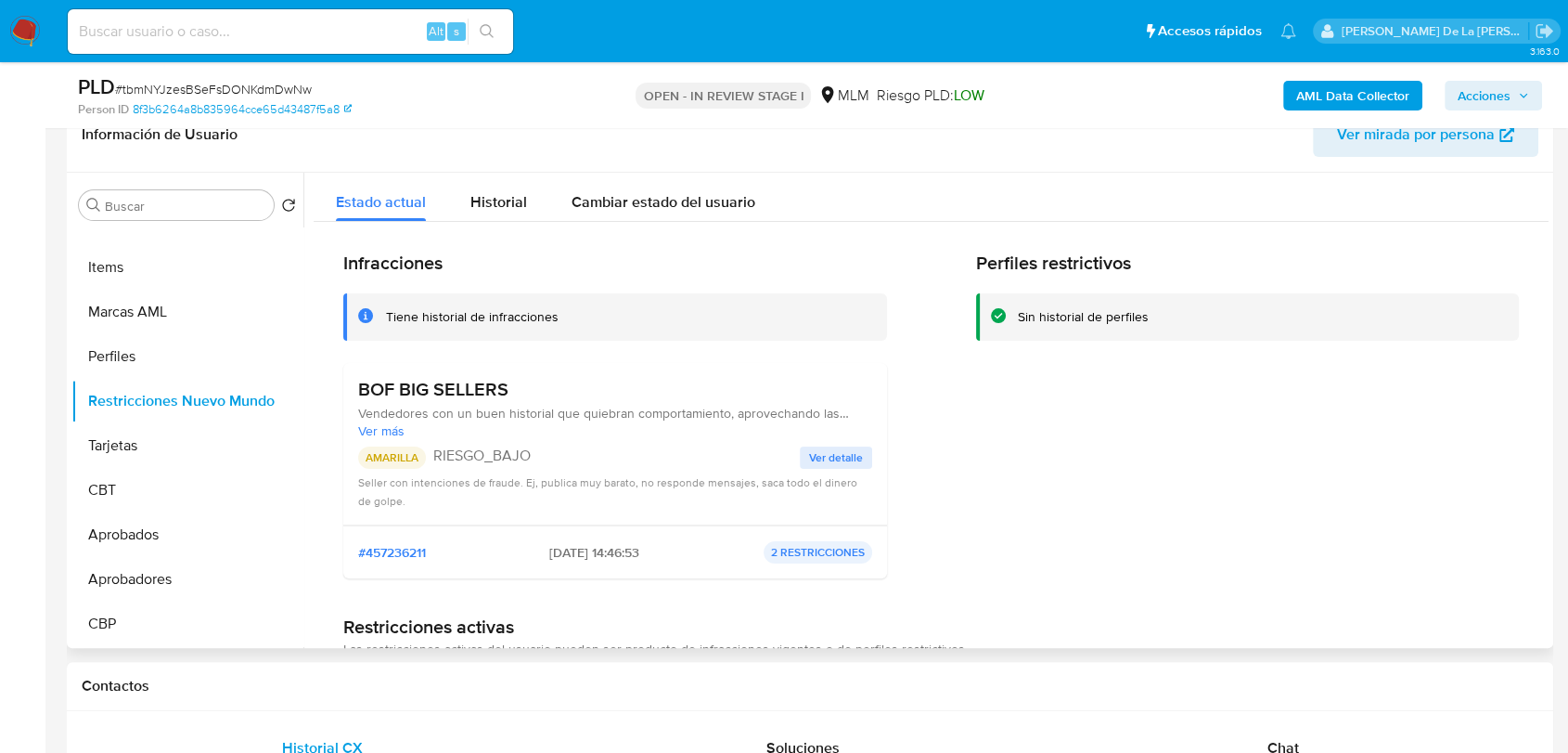
click at [810, 465] on span "Ver detalle" at bounding box center [836, 457] width 54 height 19
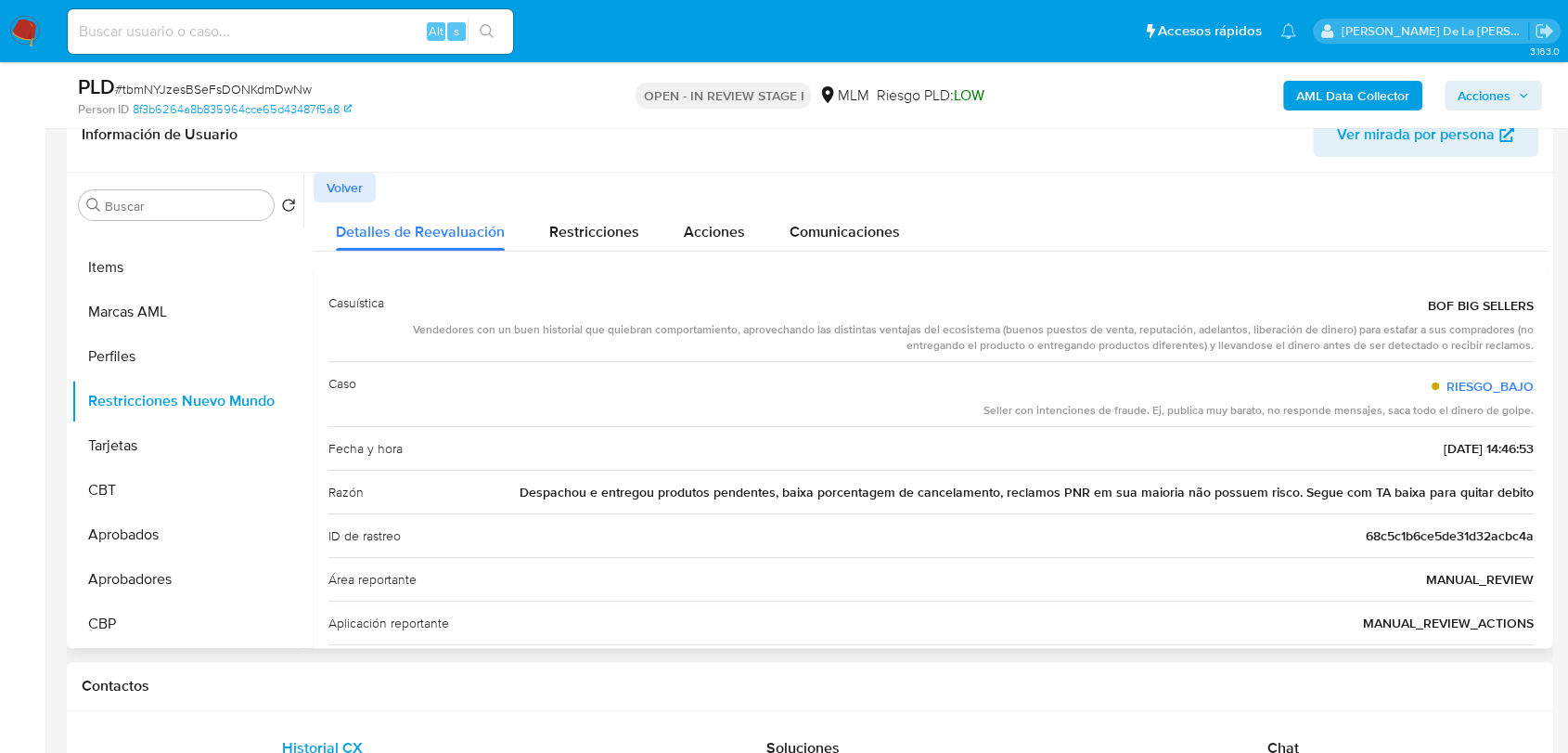
drag, startPoint x: 650, startPoint y: 485, endPoint x: 1215, endPoint y: 482, distance: 565.0
click at [1215, 483] on span "Despachou e entregou produtos pendentes, baixa porcentagem de cancelamento, rec…" at bounding box center [1026, 492] width 1014 height 19
drag, startPoint x: 927, startPoint y: 485, endPoint x: 1390, endPoint y: 471, distance: 463.2
click at [1390, 471] on div "Razón Despachou e entregou produtos pendentes, baixa porcentagem de cancelament…" at bounding box center [931, 492] width 1206 height 44
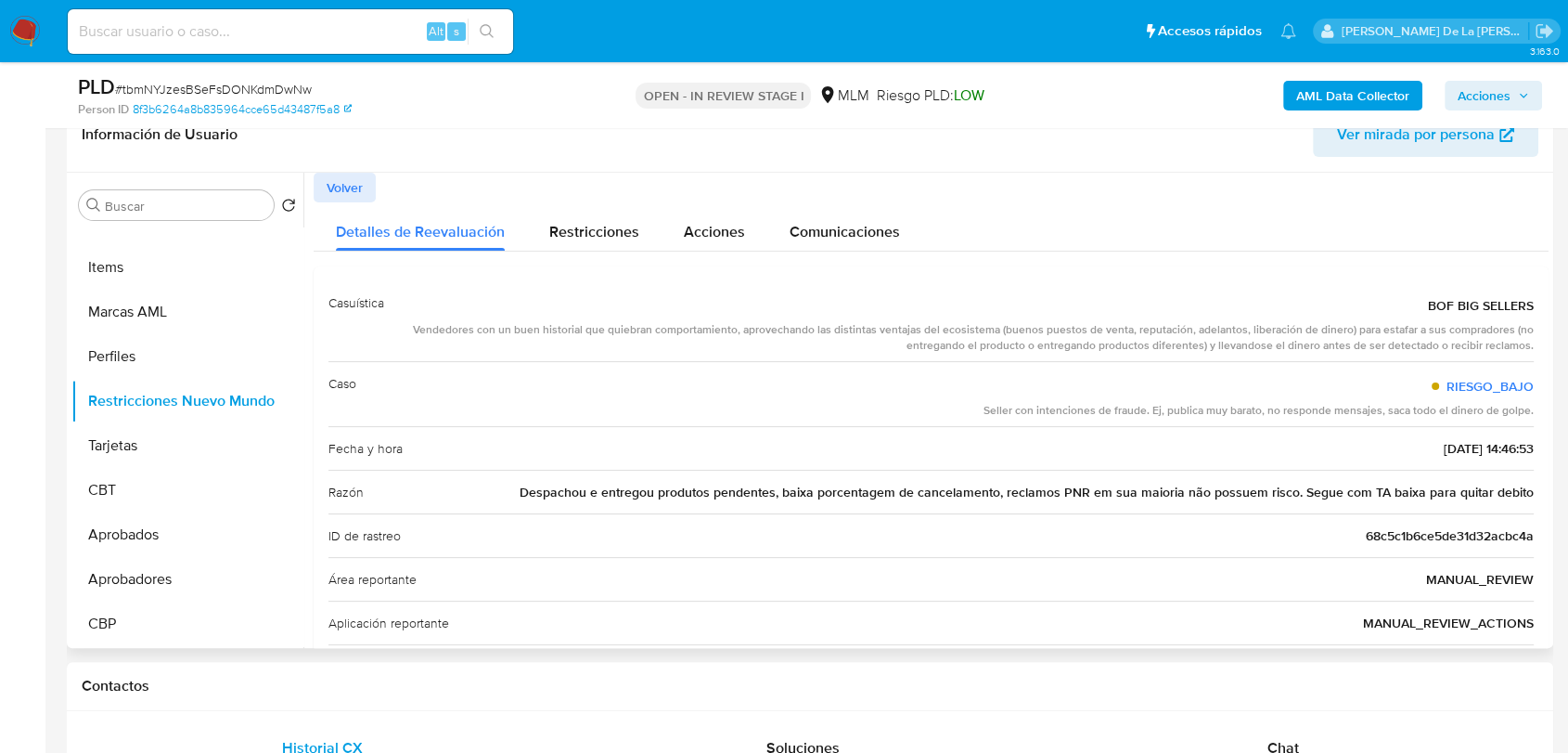
click at [1390, 471] on div "Razón Despachou e entregou produtos pendentes, baixa porcentagem de cancelament…" at bounding box center [931, 492] width 1206 height 44
click at [342, 177] on span "Volver" at bounding box center [345, 188] width 36 height 26
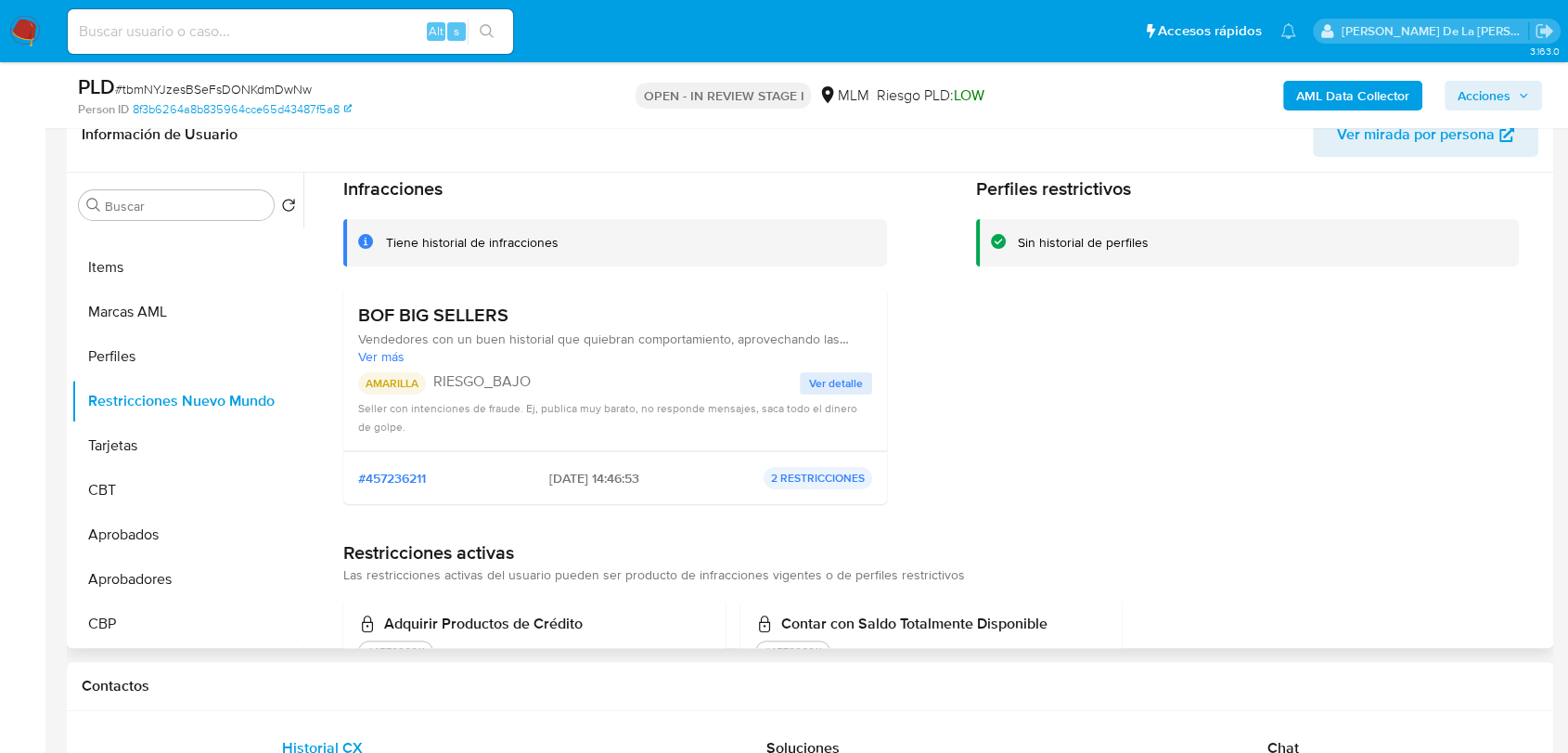
scroll to position [142, 0]
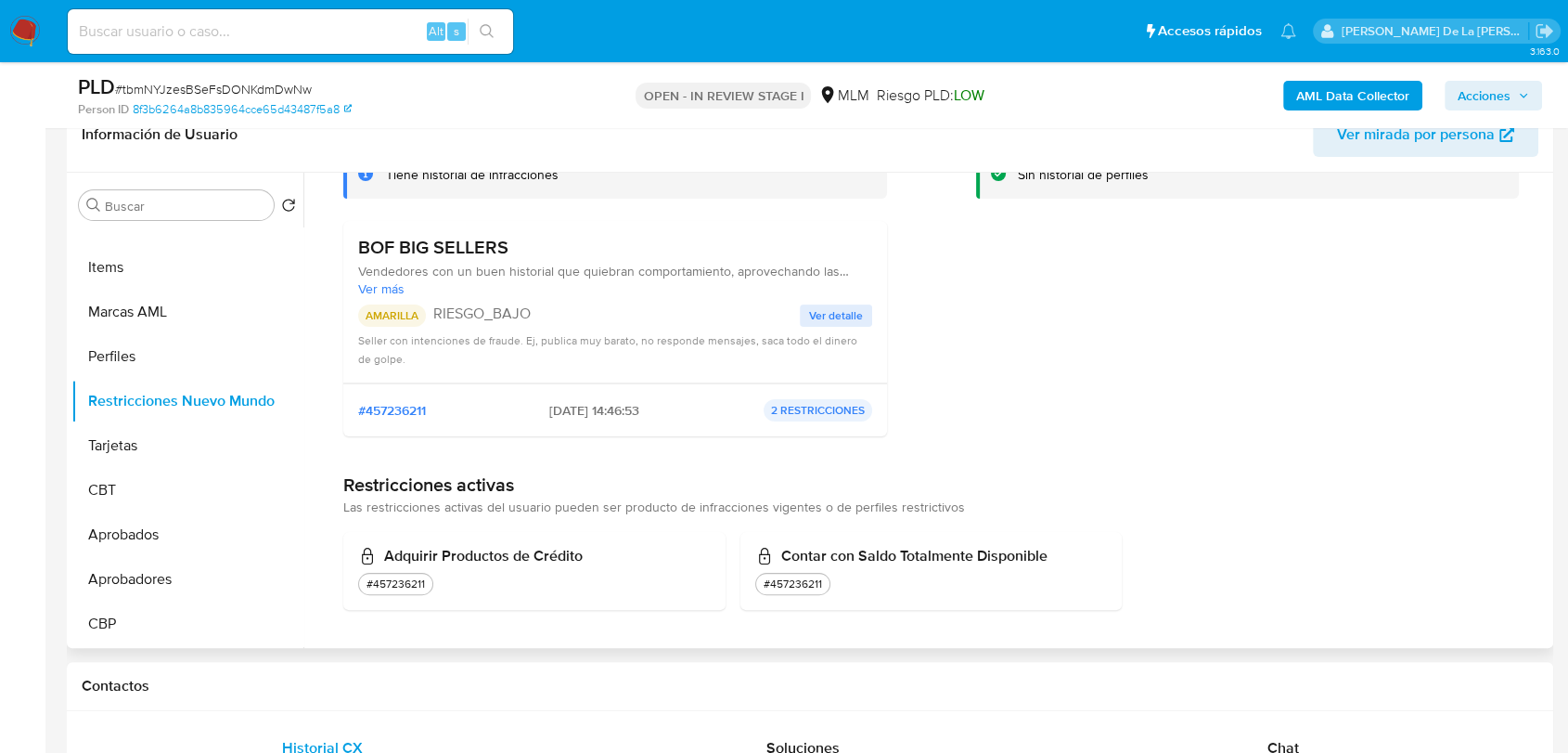
click at [382, 292] on span "Ver más" at bounding box center [616, 288] width 514 height 17
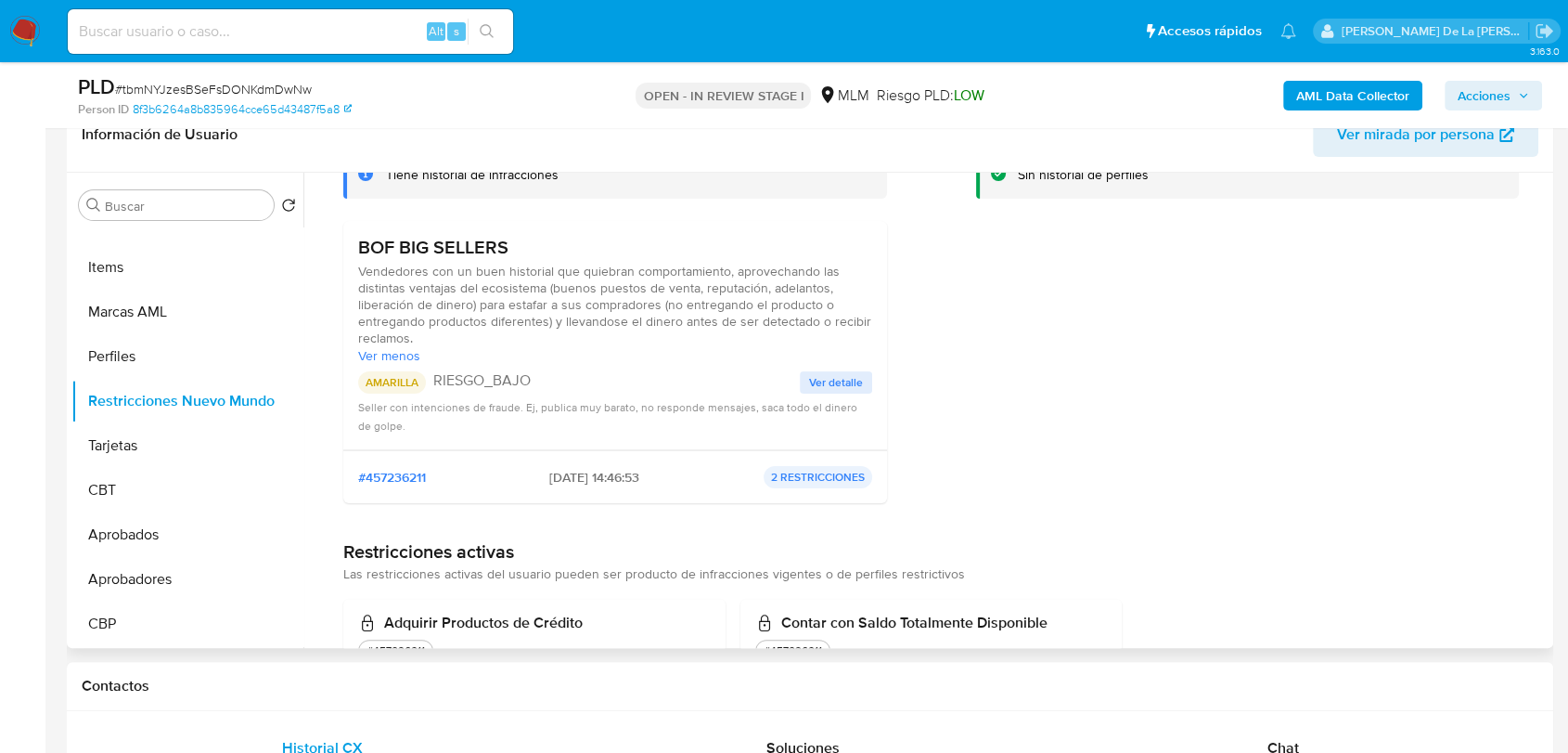
drag, startPoint x: 434, startPoint y: 292, endPoint x: 675, endPoint y: 306, distance: 241.4
click at [675, 306] on span "Vendedores con un buen historial que quiebran comportamiento, aprovechando las …" at bounding box center [616, 304] width 514 height 83
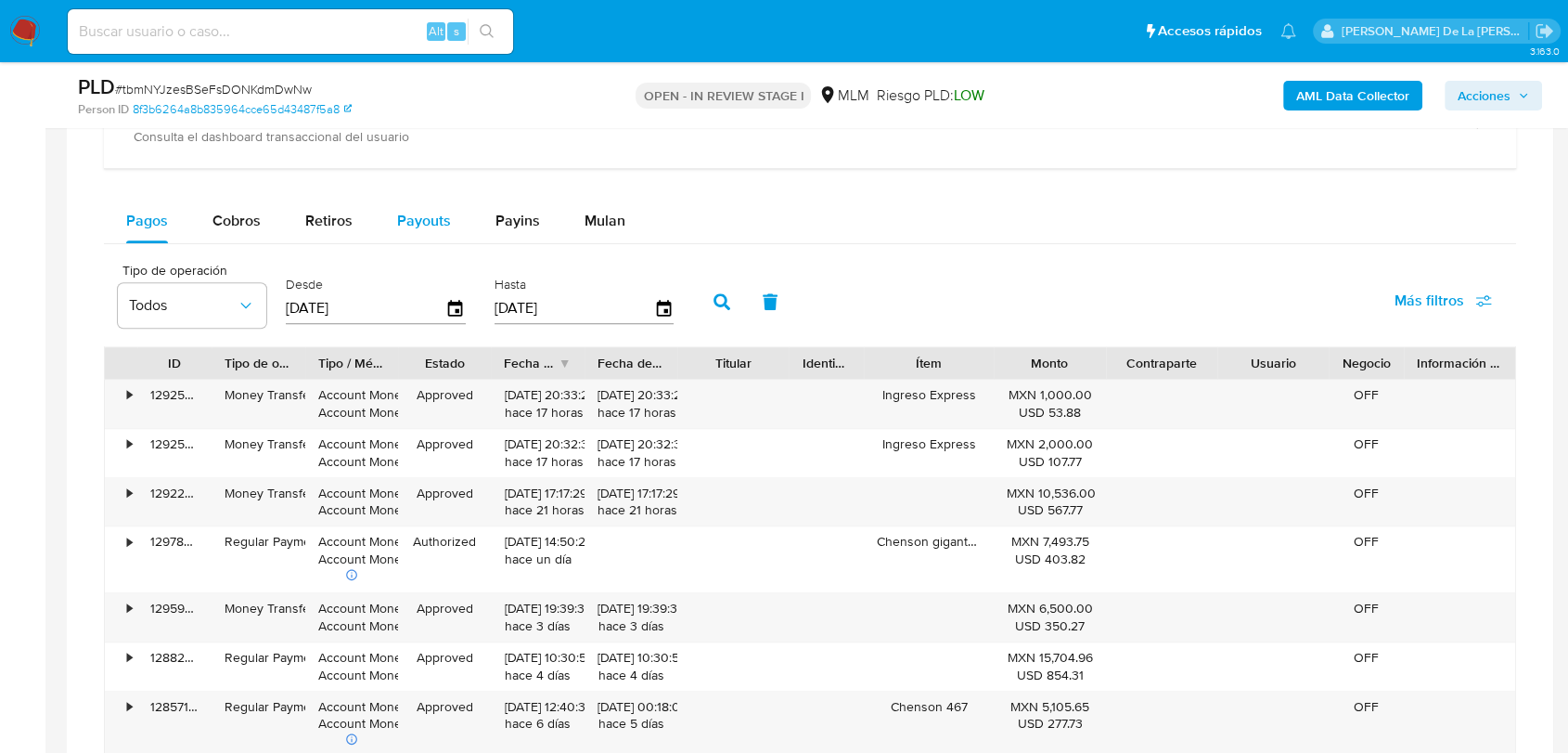
scroll to position [1340, 0]
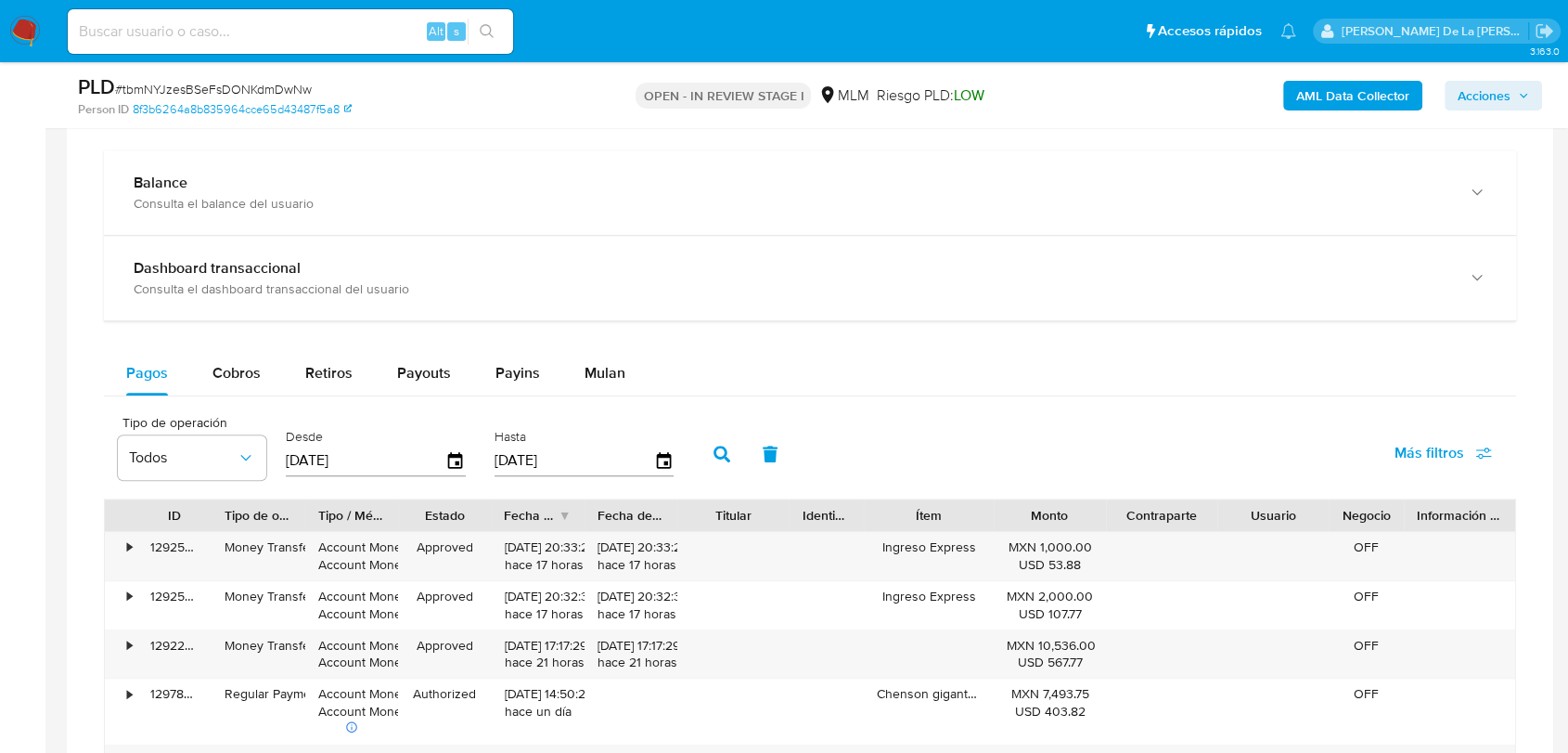
click at [244, 343] on div "Balance Consulta el balance del usuario Dashboard transaccional Consulta el das…" at bounding box center [810, 655] width 1412 height 1009
click at [239, 375] on span "Cobros" at bounding box center [236, 372] width 49 height 21
select select "10"
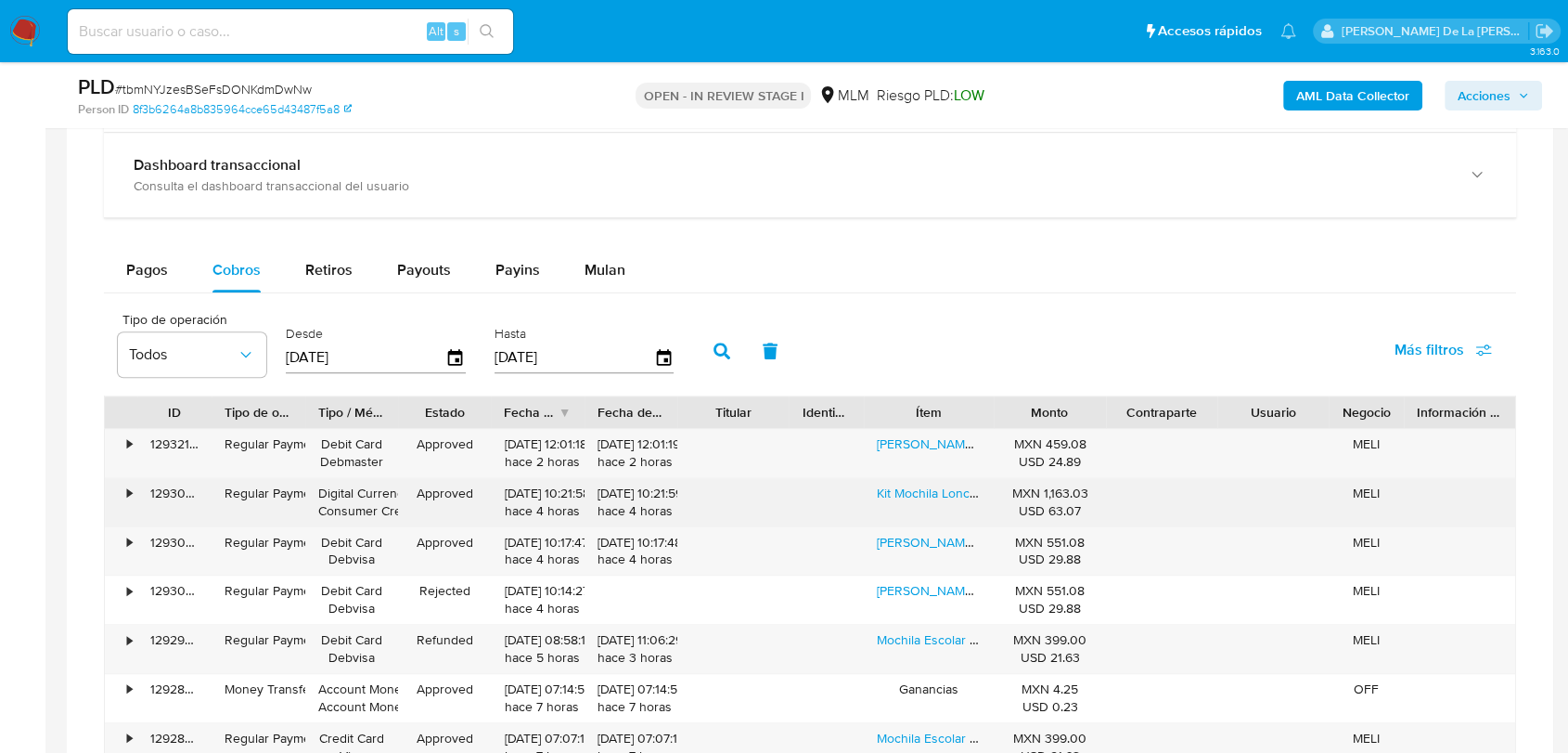
scroll to position [1031, 0]
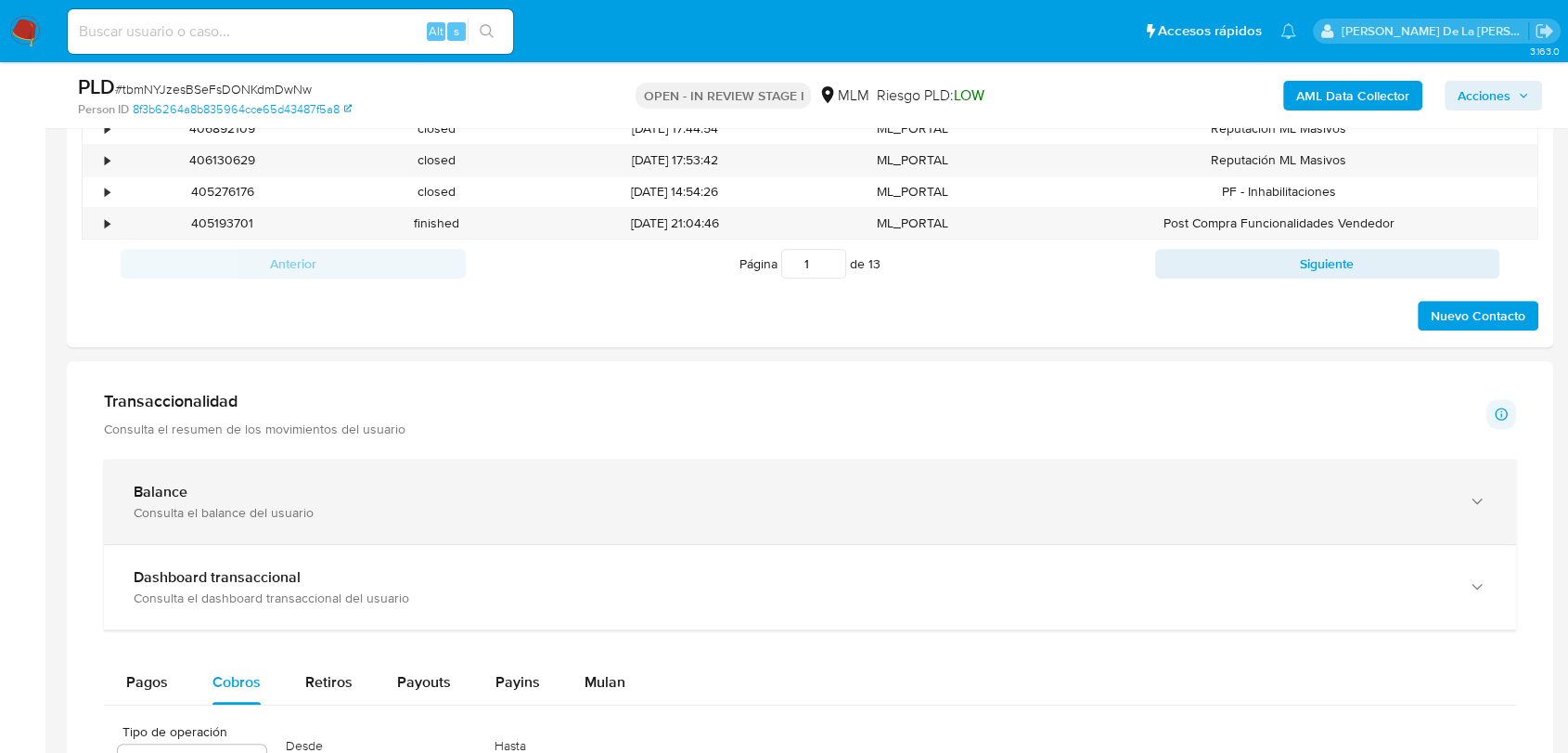
click at [358, 500] on div "Balance" at bounding box center [791, 492] width 1316 height 19
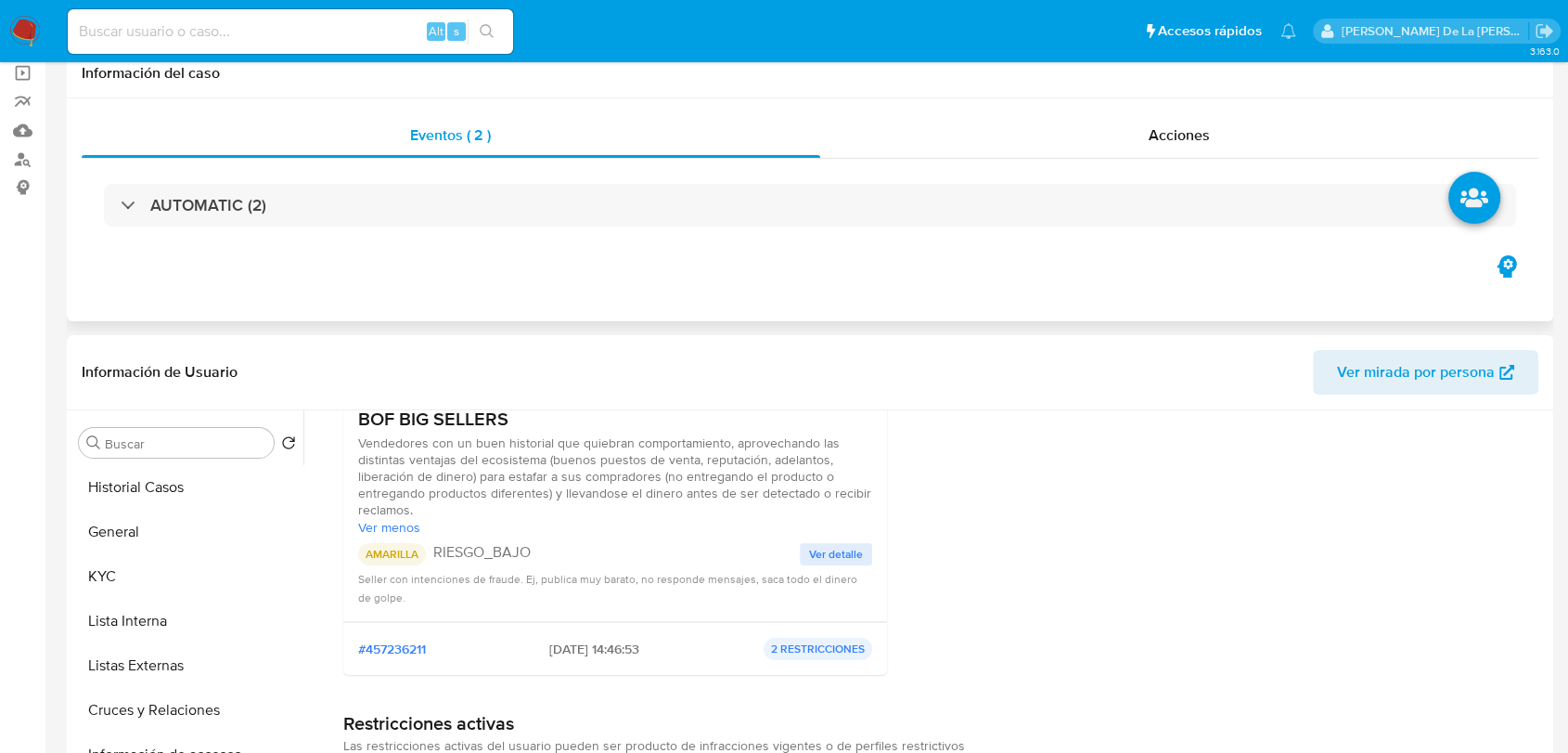
scroll to position [0, 0]
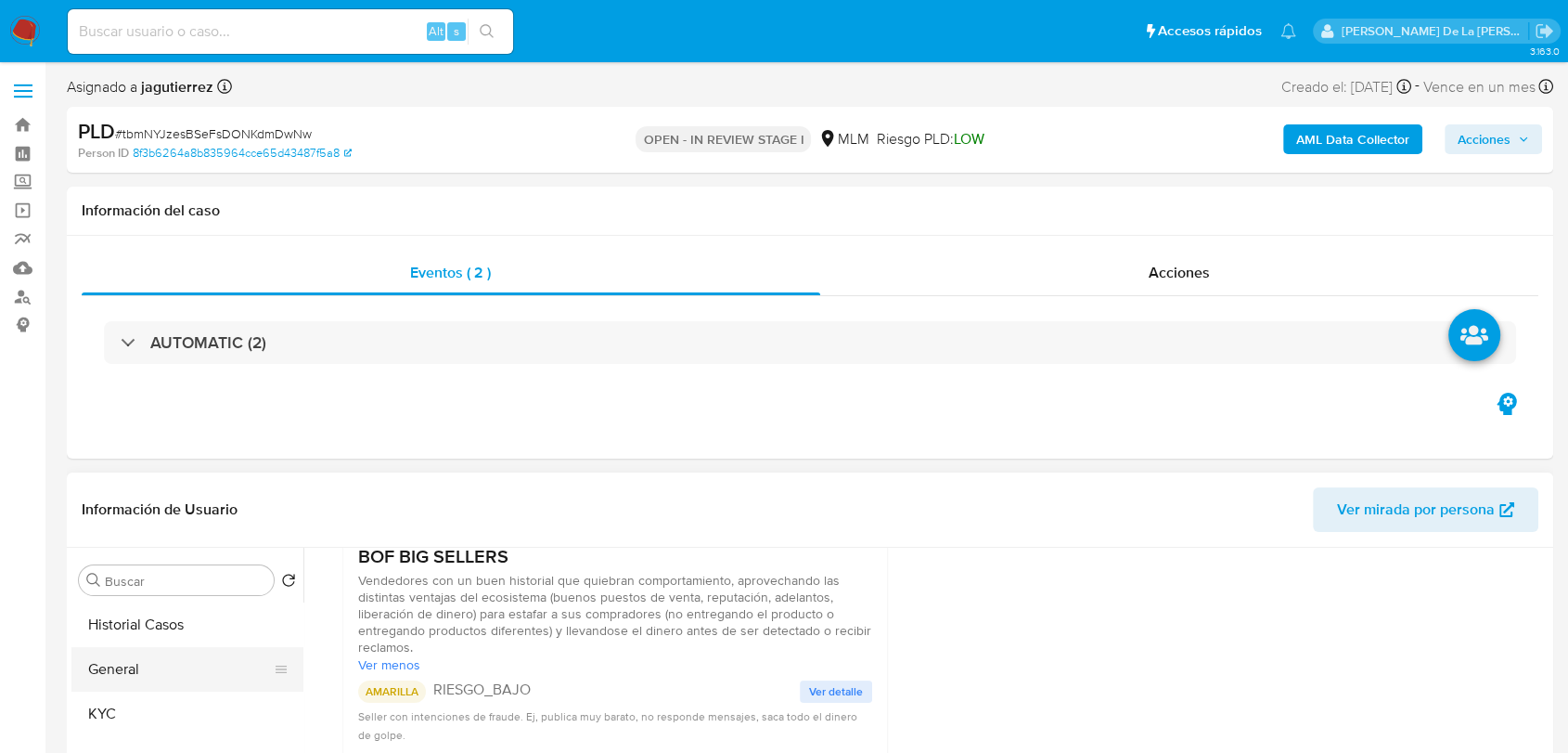
click at [162, 673] on button "General" at bounding box center [180, 669] width 217 height 45
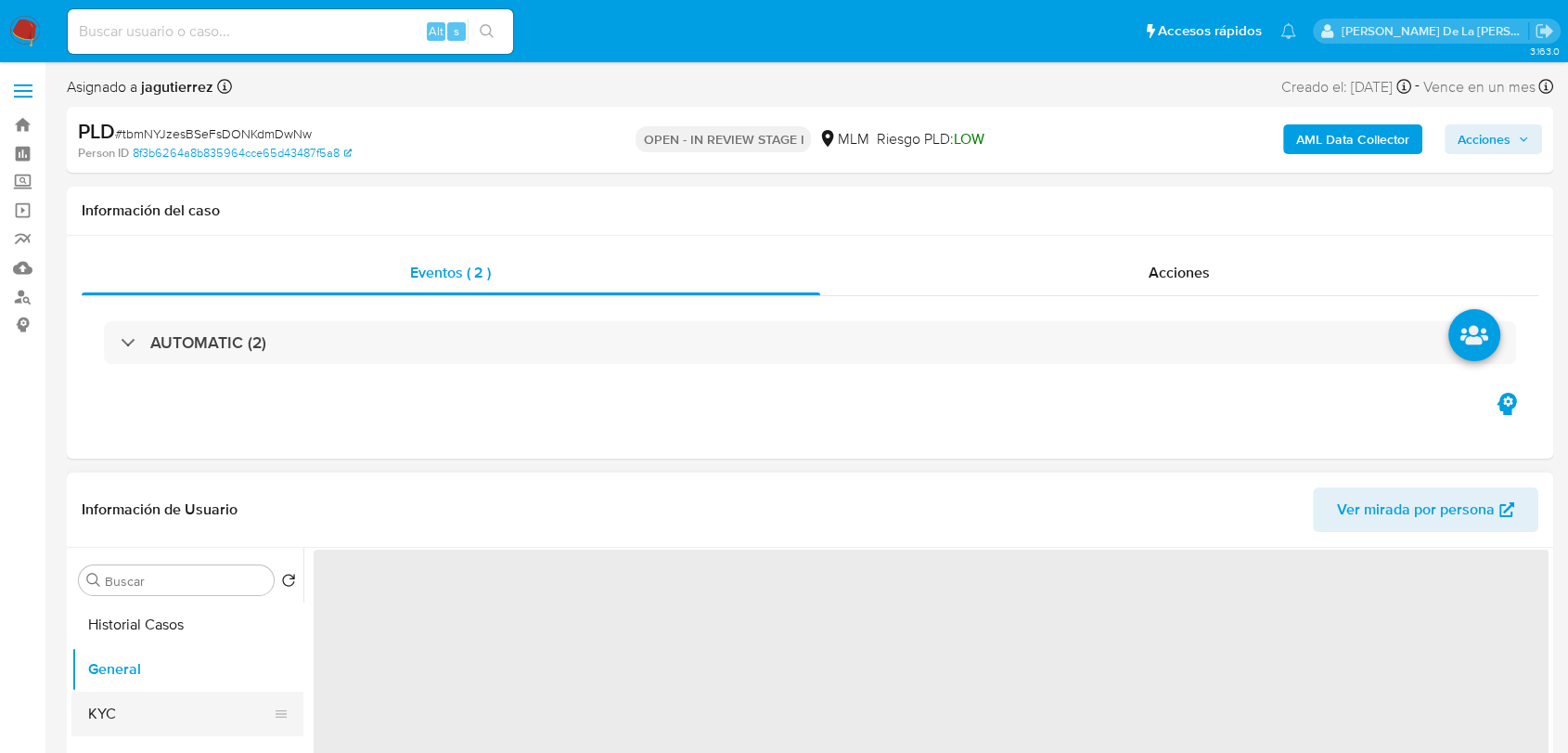
click at [152, 699] on button "KYC" at bounding box center [180, 713] width 217 height 45
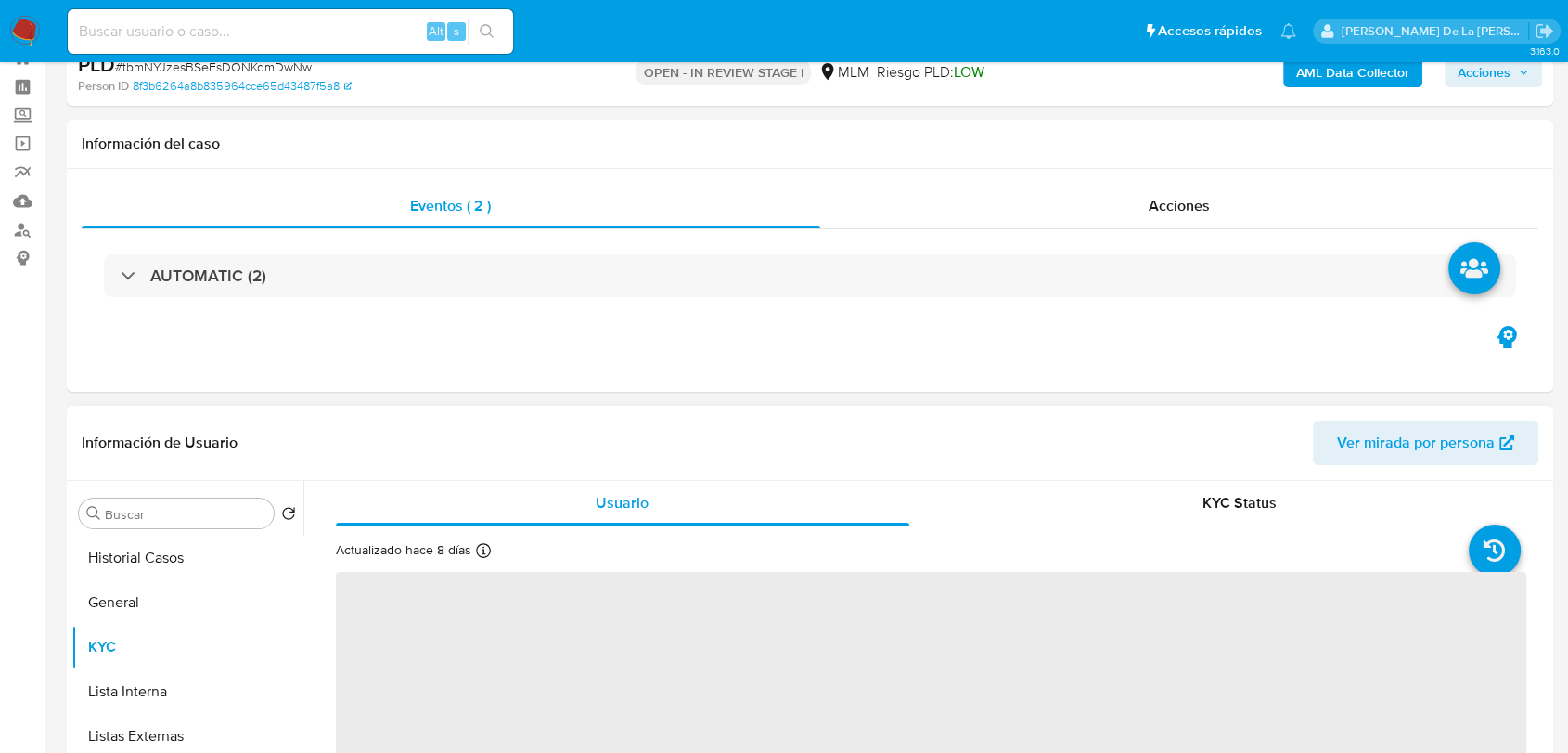
scroll to position [206, 0]
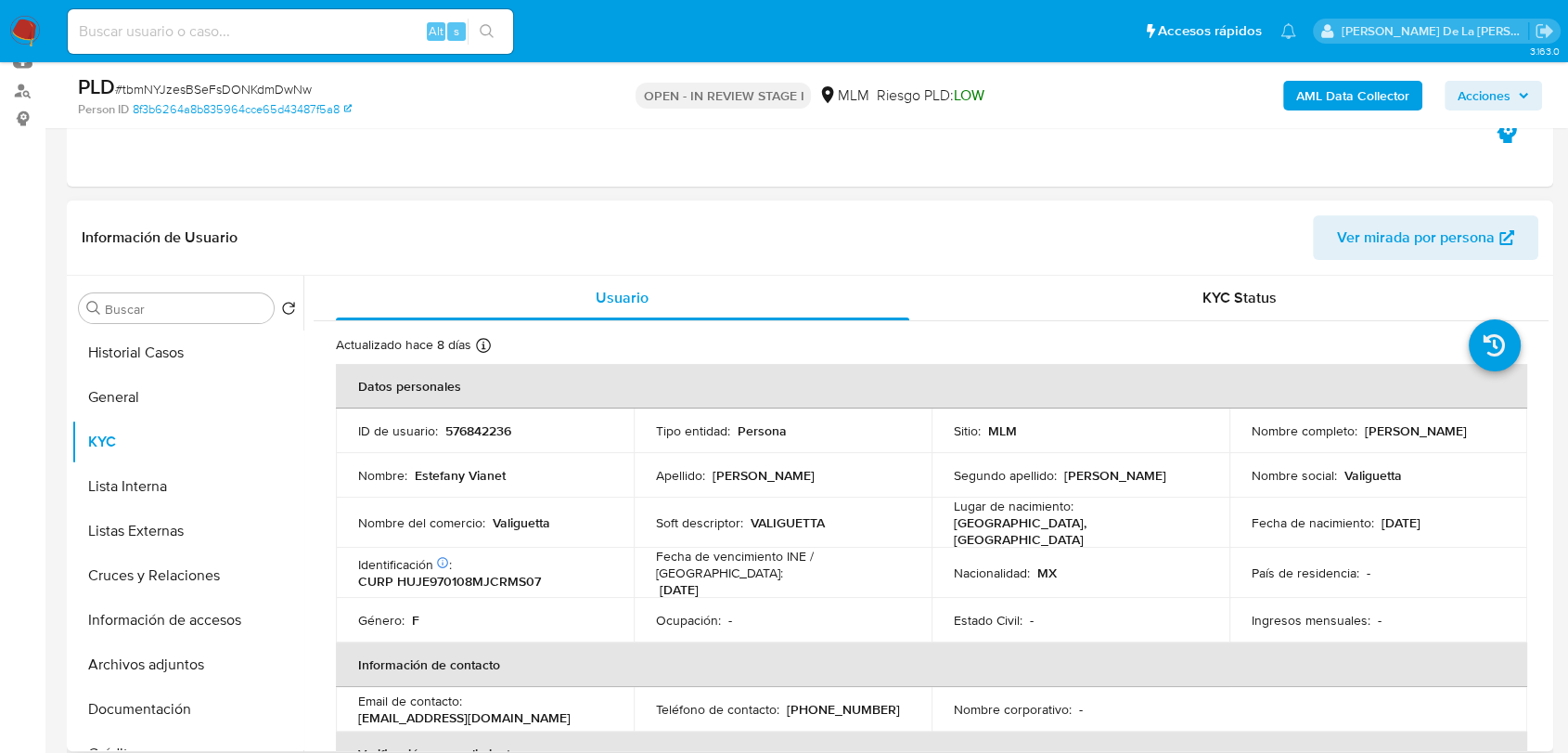
drag, startPoint x: 1239, startPoint y: 440, endPoint x: 1464, endPoint y: 435, distance: 225.1
click at [1464, 435] on td "Nombre completo : Estefany Vianet Hurtado Jimenez" at bounding box center [1378, 430] width 298 height 45
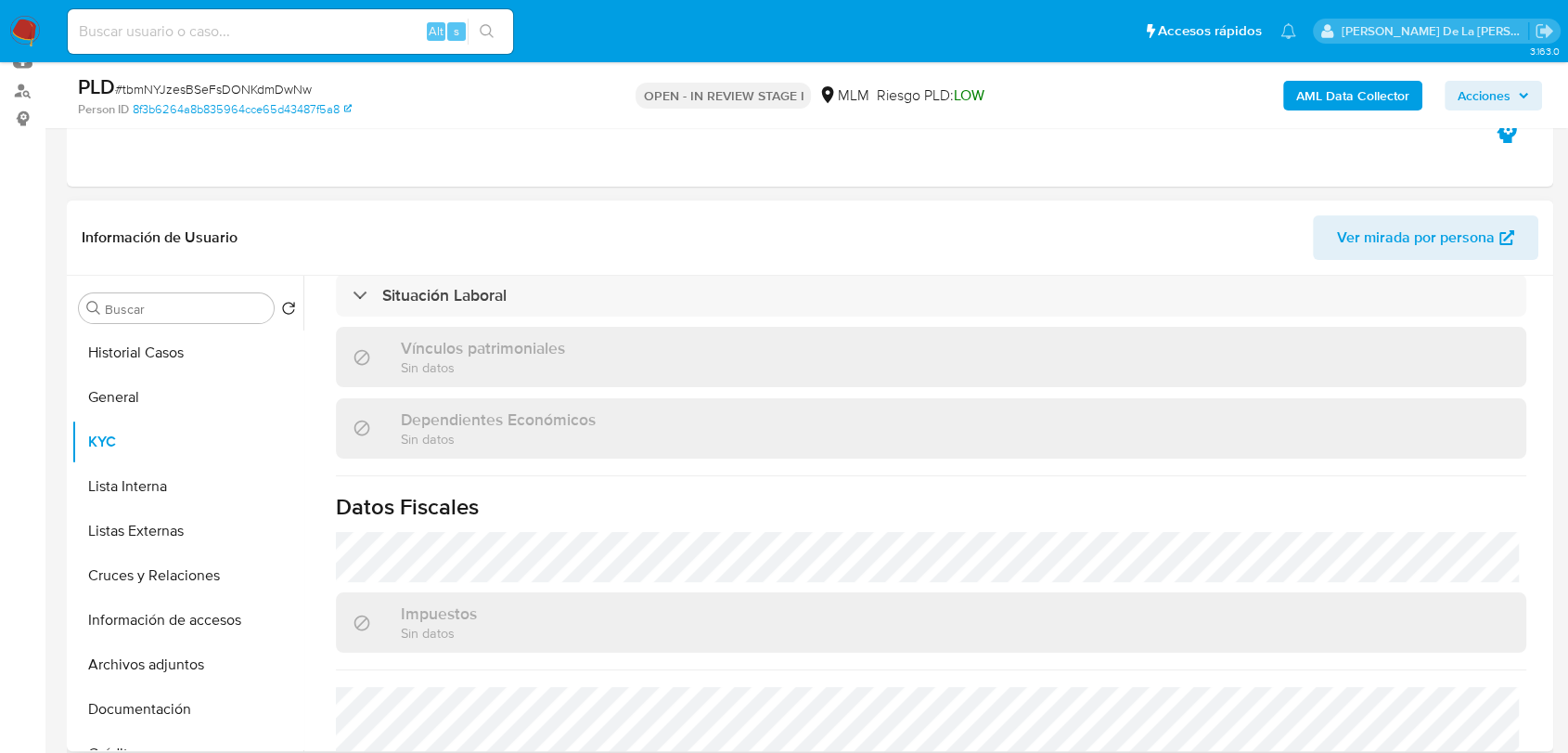
scroll to position [1134, 0]
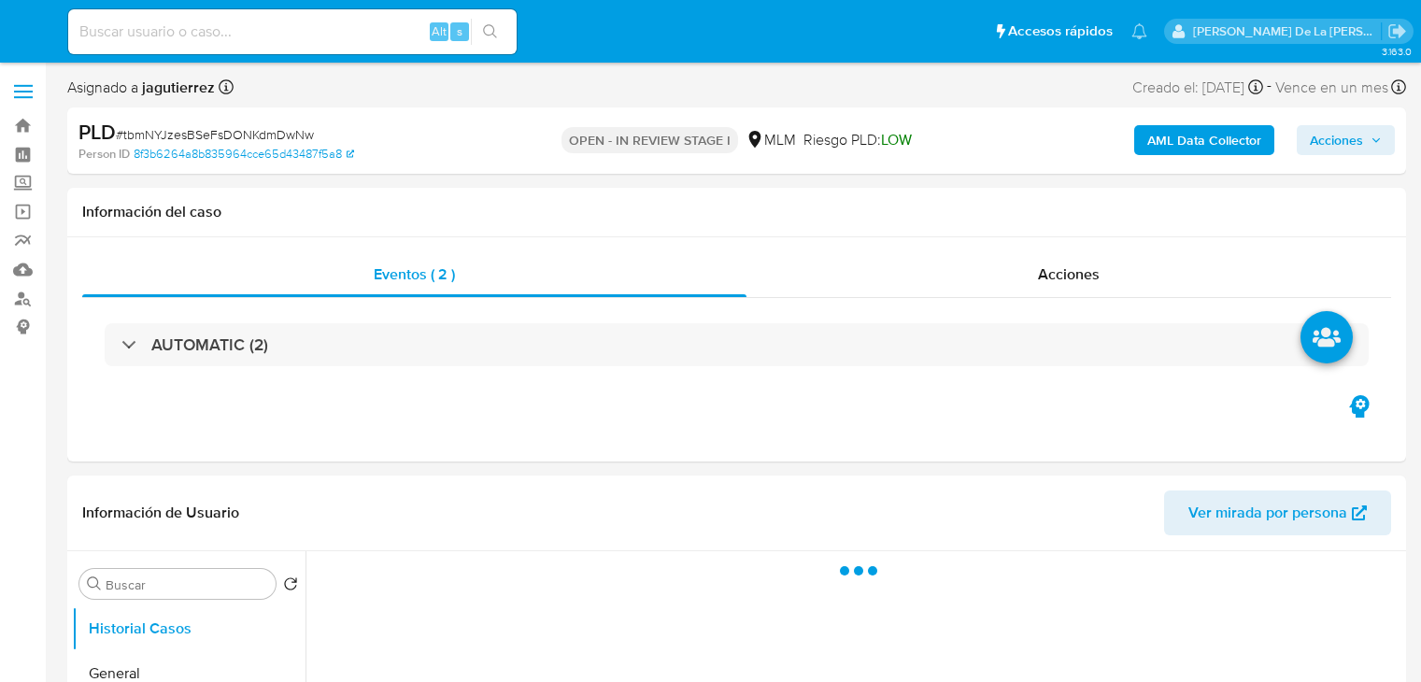
select select "10"
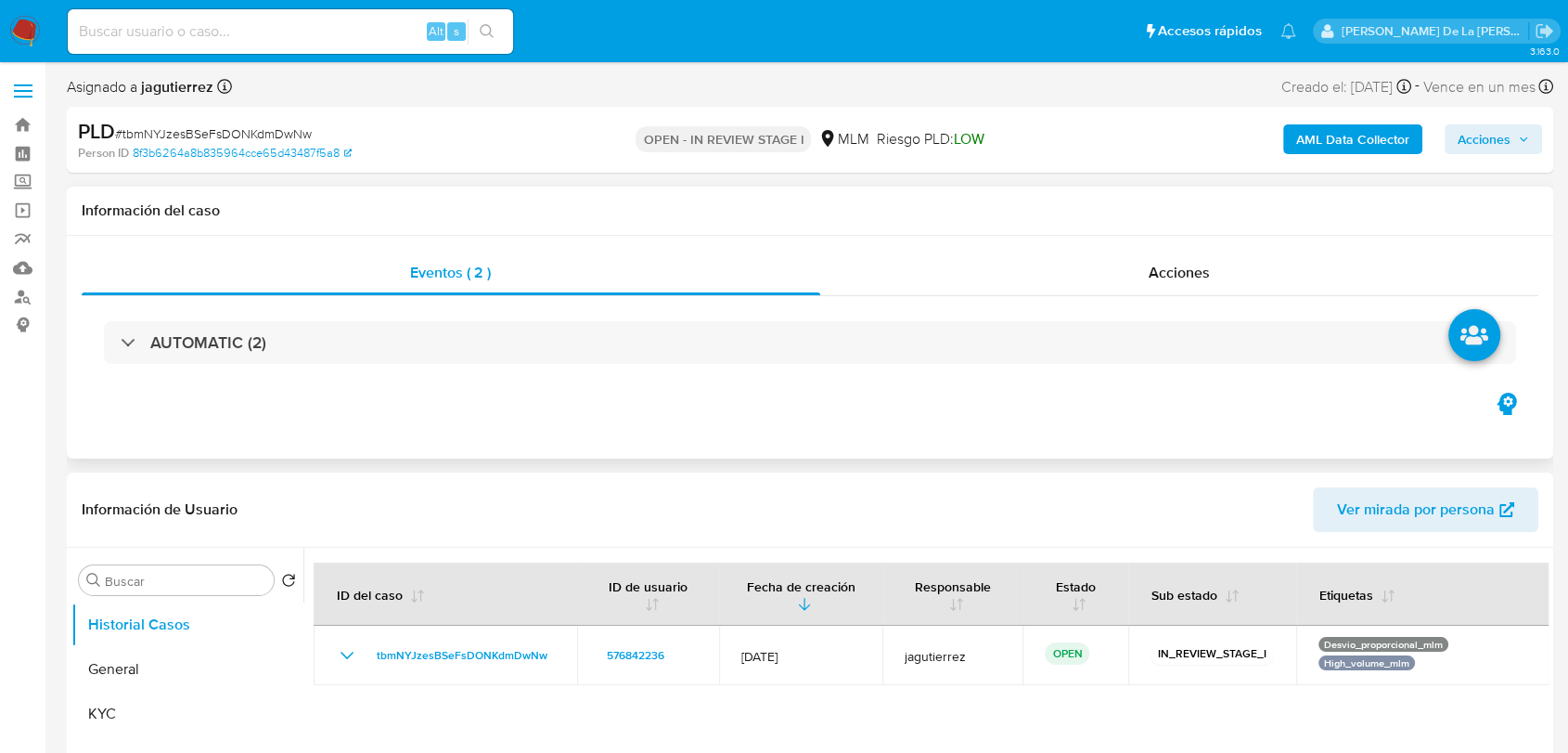
scroll to position [206, 0]
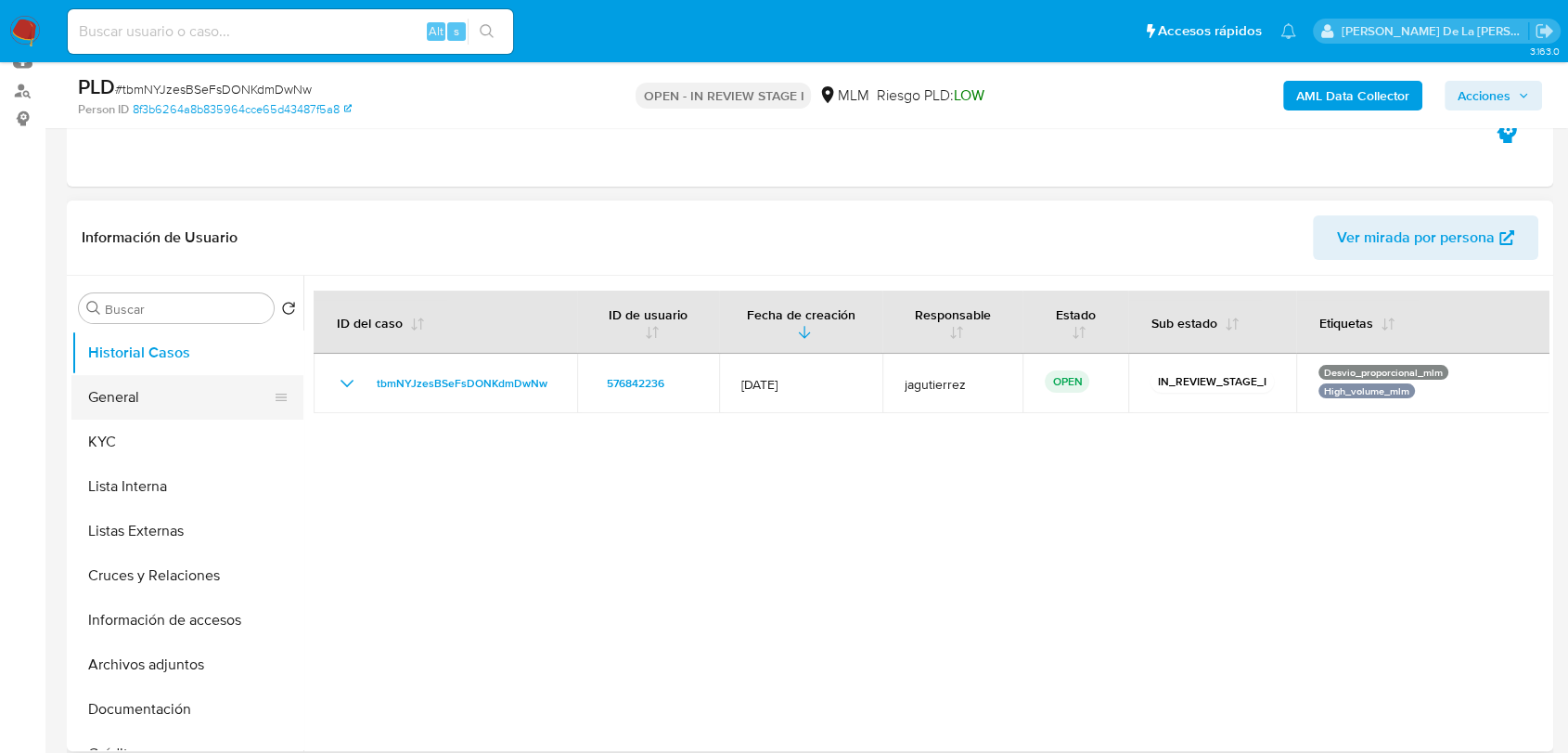
click at [167, 412] on button "General" at bounding box center [180, 396] width 217 height 45
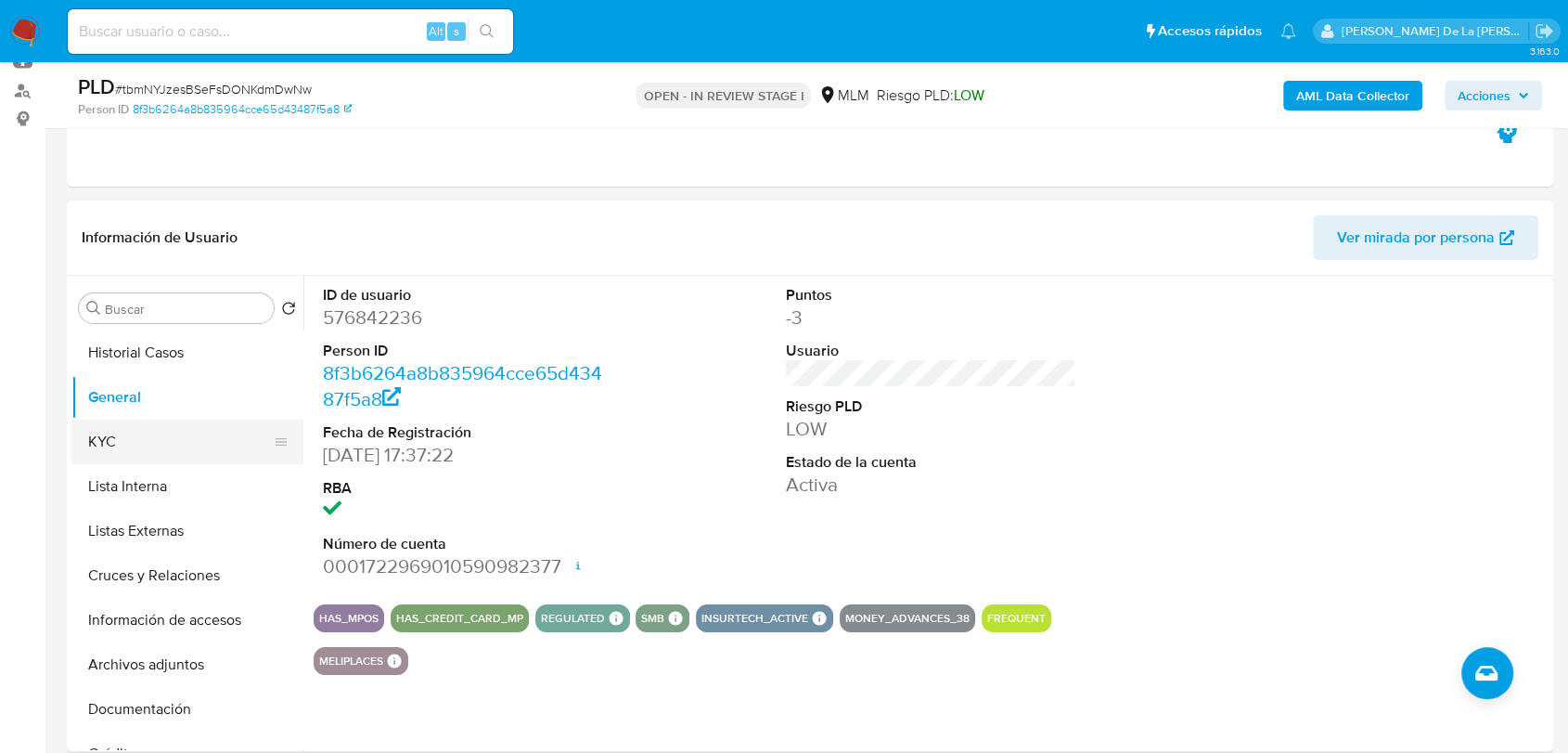
click at [194, 432] on button "KYC" at bounding box center [180, 441] width 217 height 45
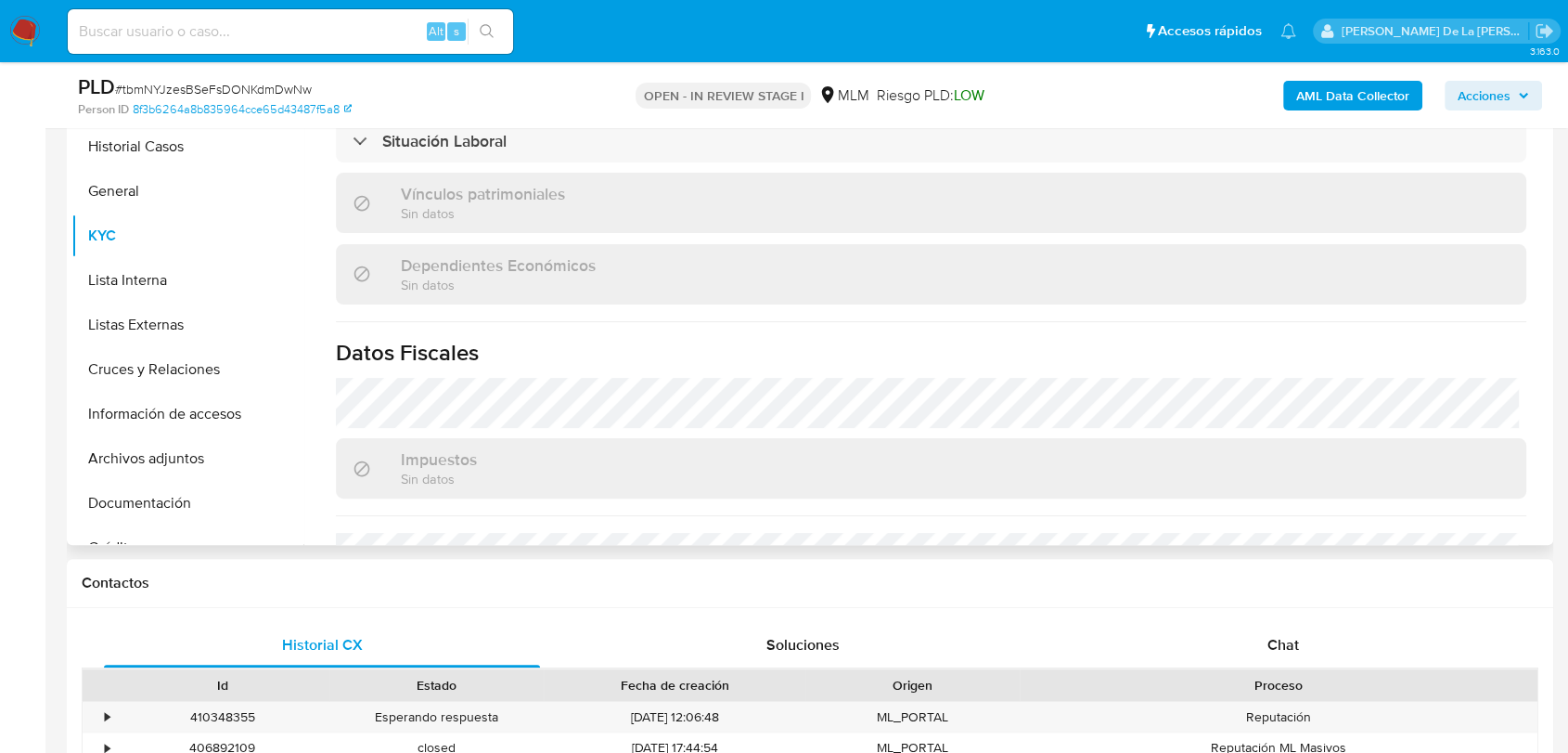
scroll to position [1148, 0]
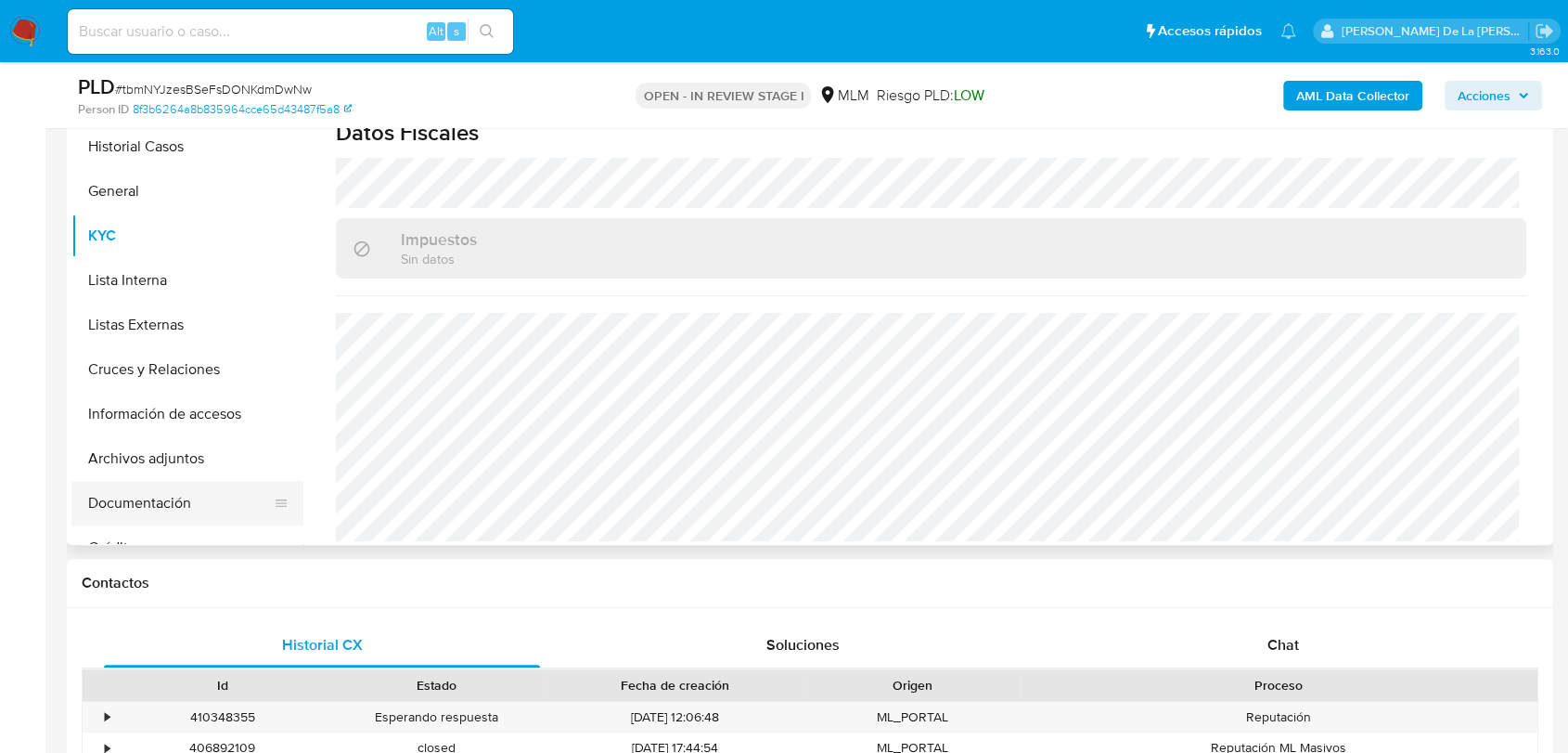
click at [174, 492] on button "Documentación" at bounding box center [180, 503] width 217 height 45
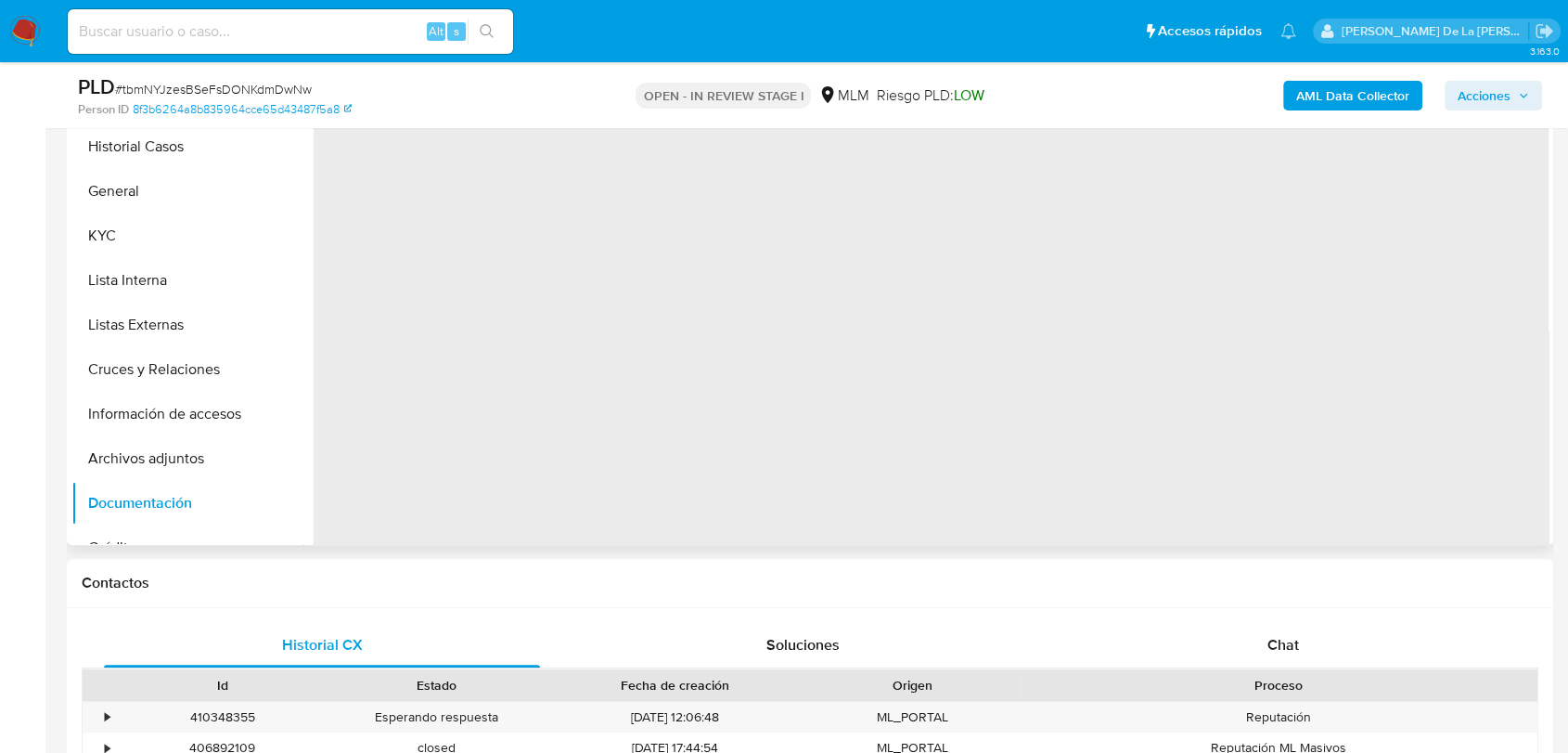
scroll to position [309, 0]
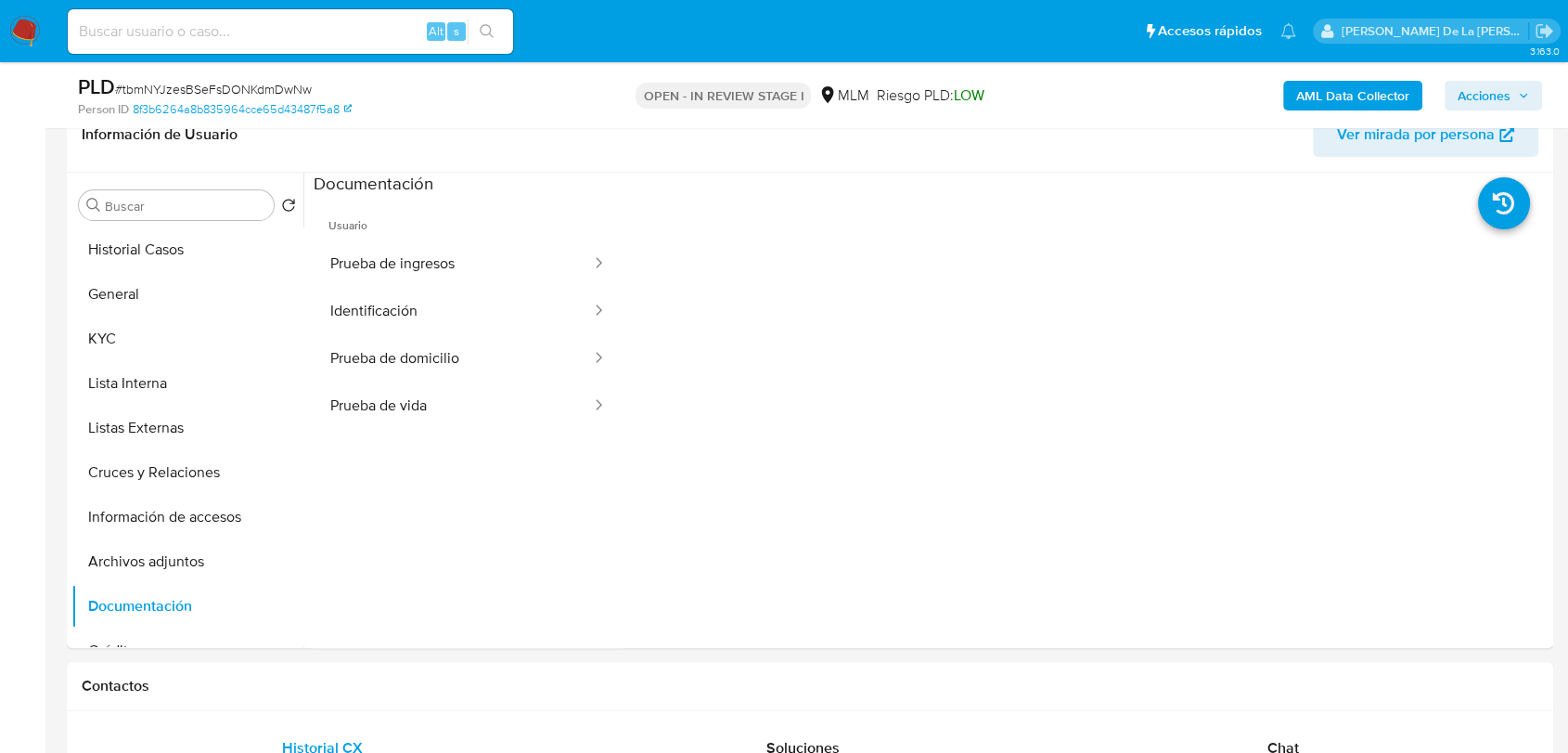
click at [441, 254] on button "Prueba de ingresos" at bounding box center [453, 264] width 279 height 48
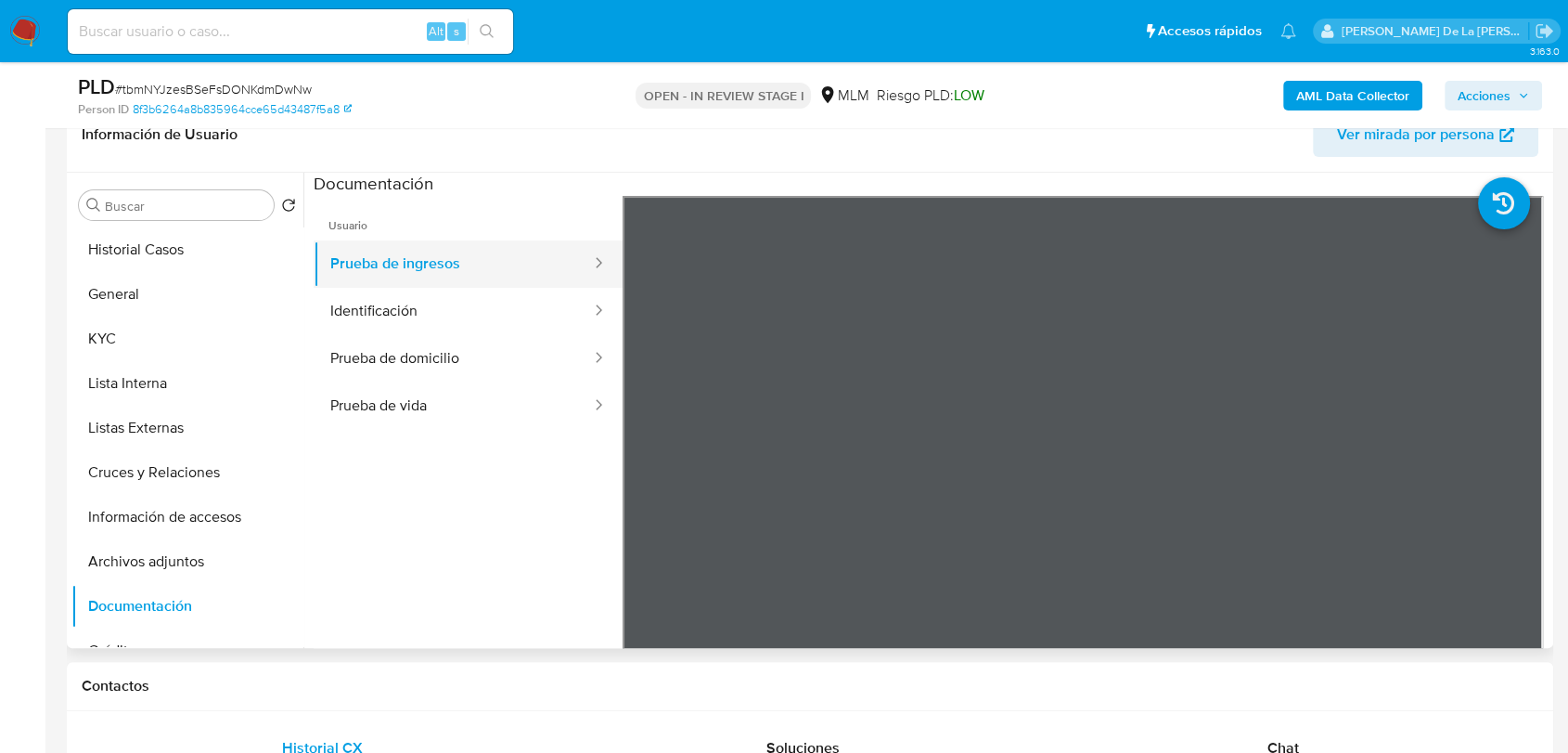
click at [468, 276] on button "Prueba de ingresos" at bounding box center [453, 264] width 279 height 48
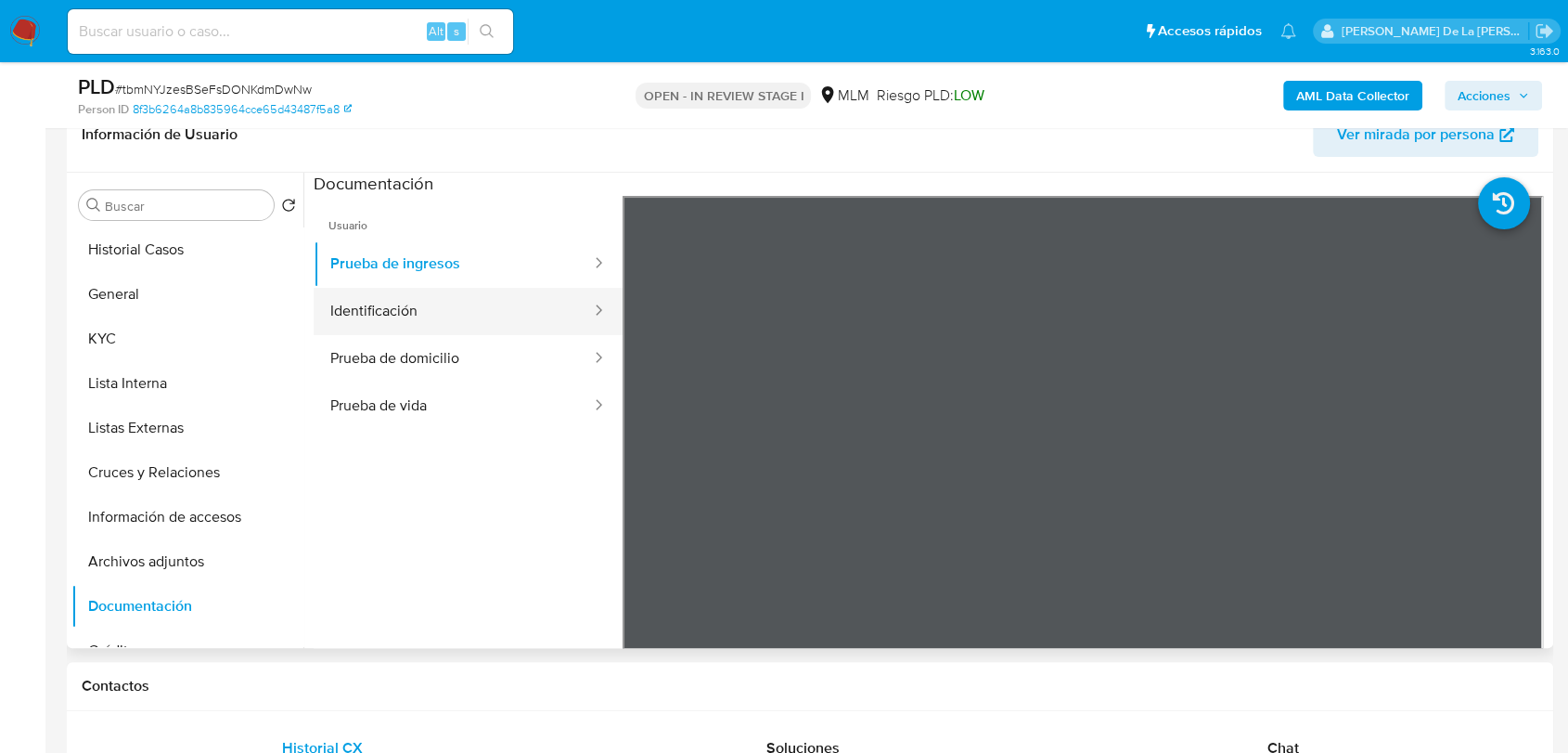
click at [468, 299] on button "Identificación" at bounding box center [453, 312] width 279 height 48
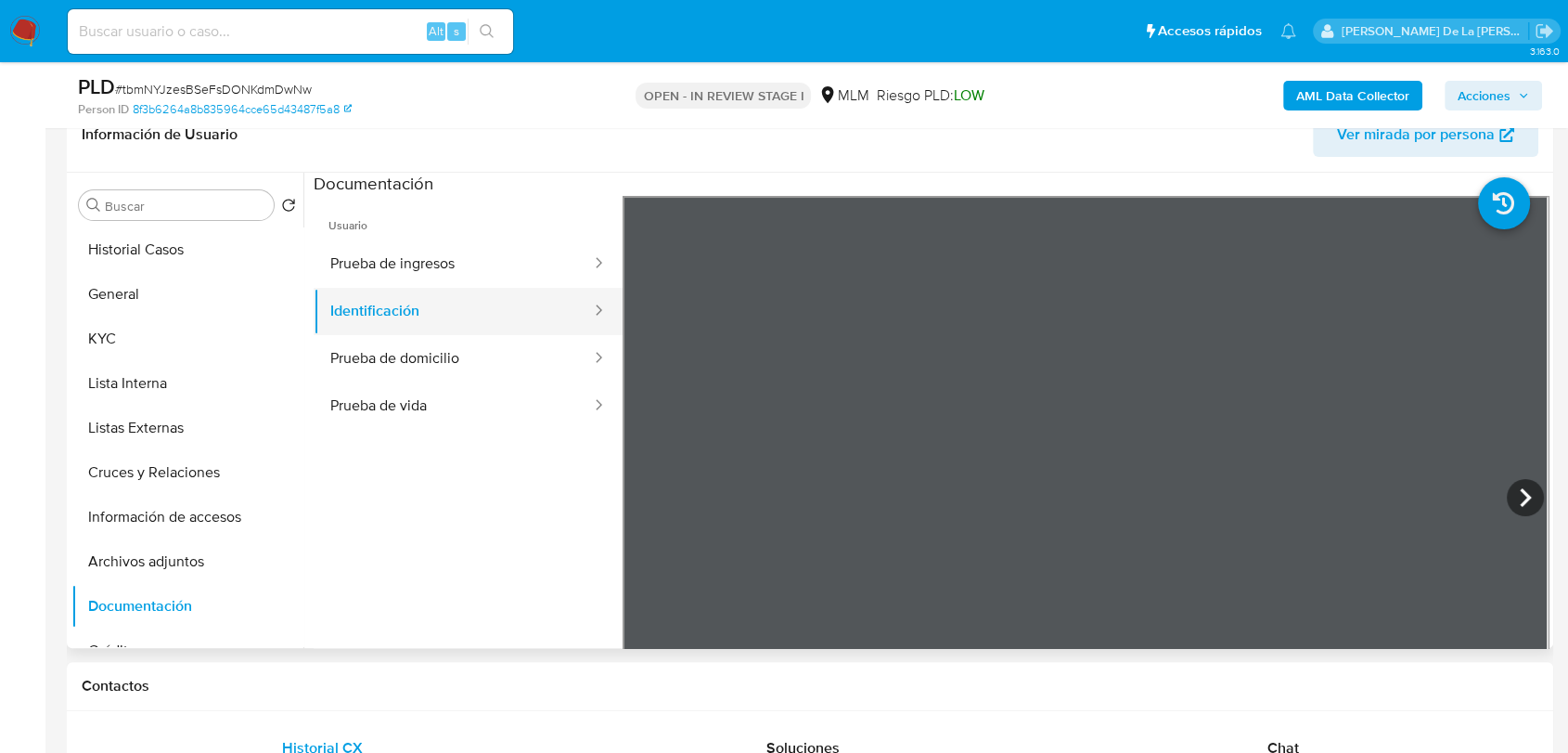
drag, startPoint x: 408, startPoint y: 289, endPoint x: 416, endPoint y: 324, distance: 35.9
click at [408, 291] on button "Identificación" at bounding box center [453, 312] width 279 height 48
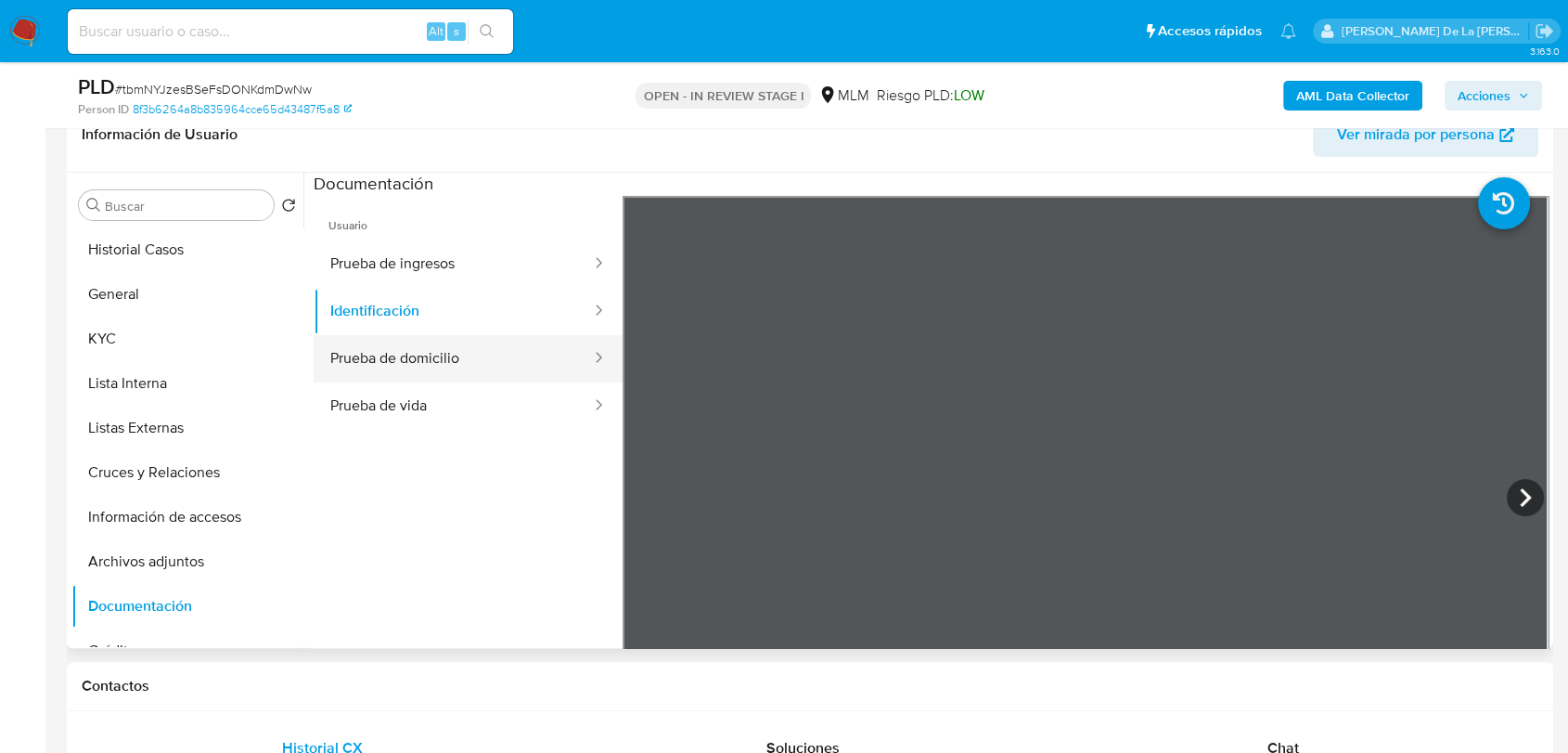
click at [425, 352] on button "Prueba de domicilio" at bounding box center [453, 359] width 279 height 48
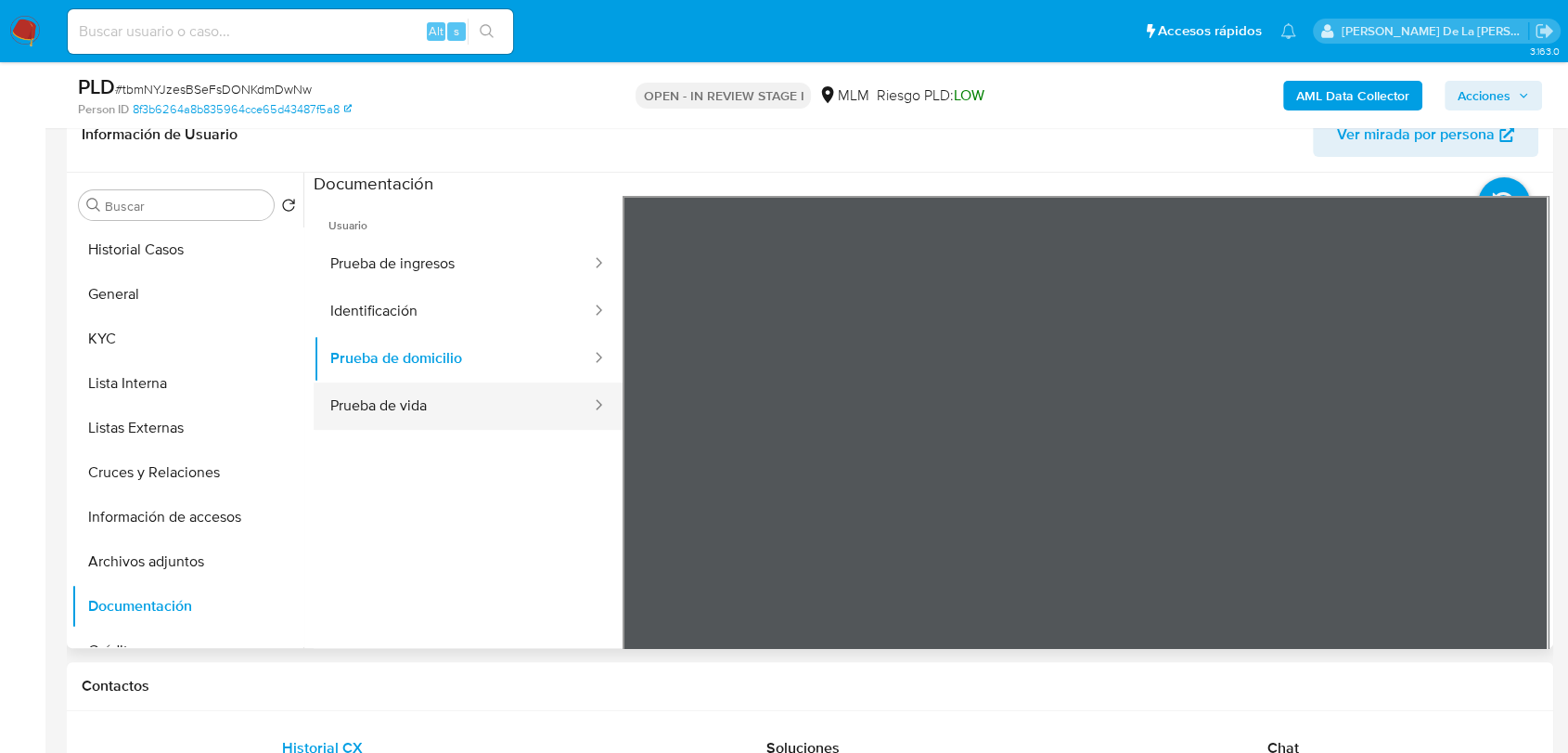
click at [431, 391] on button "Prueba de vida" at bounding box center [453, 406] width 279 height 48
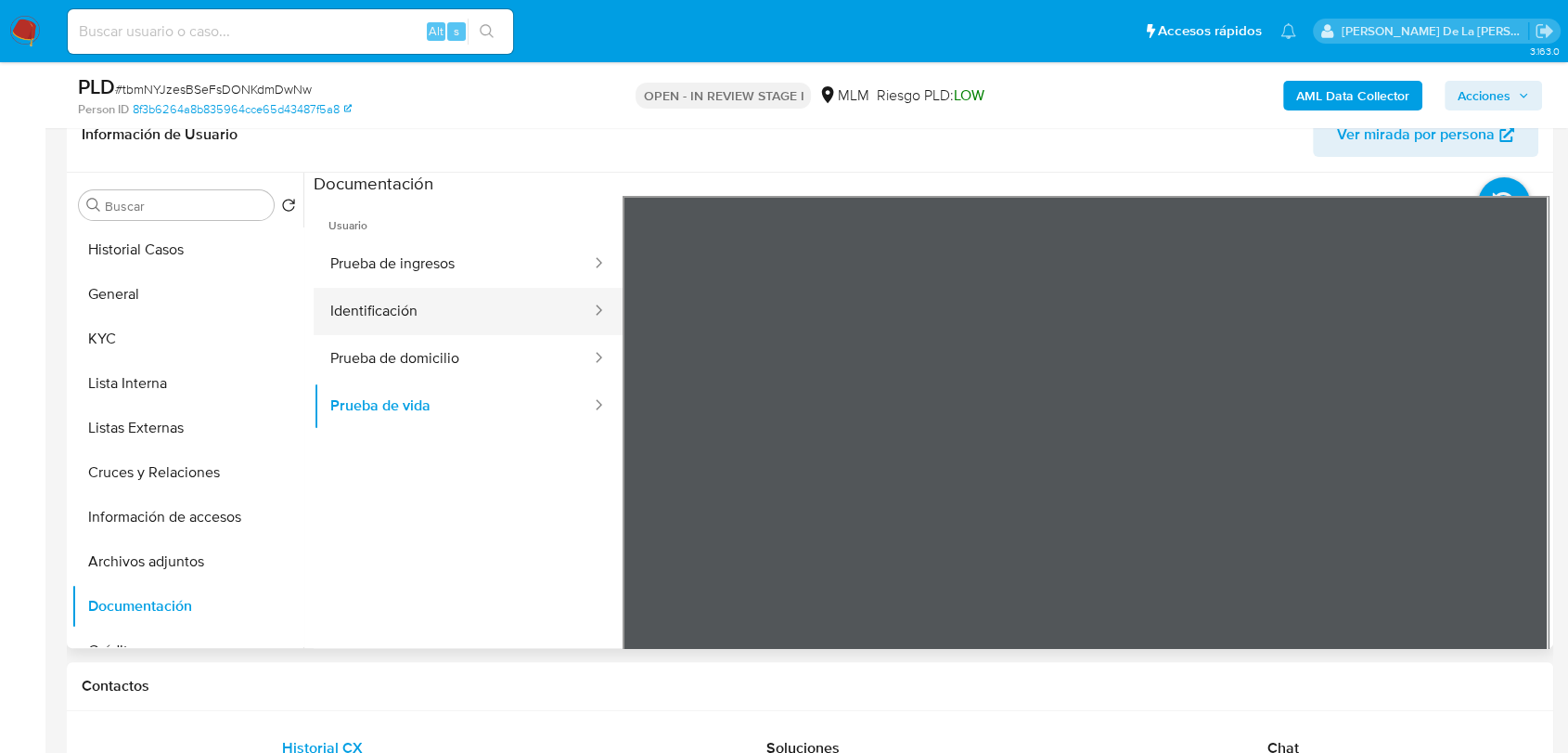
click at [474, 315] on button "Identificación" at bounding box center [453, 312] width 279 height 48
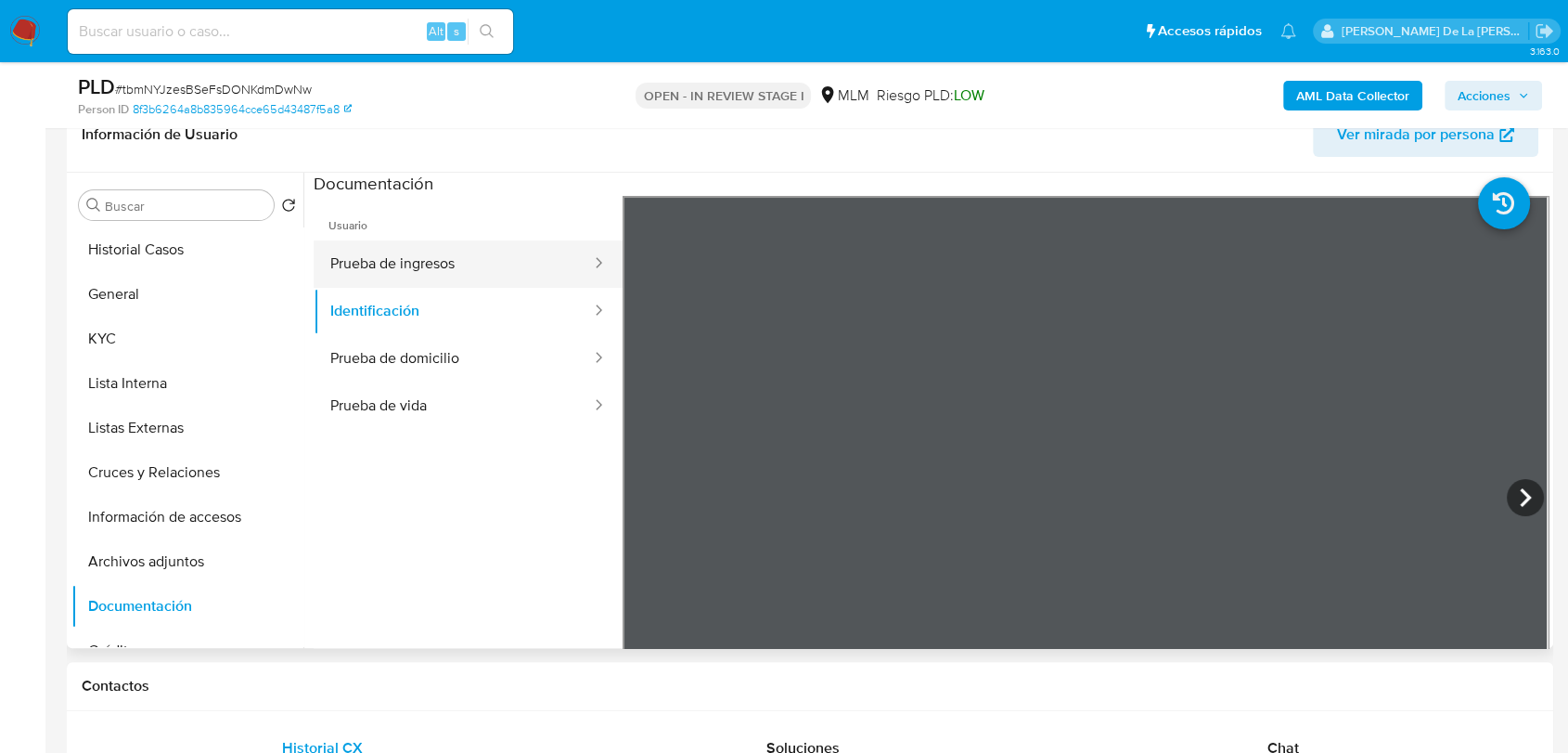
click at [483, 252] on button "Prueba de ingresos" at bounding box center [453, 264] width 279 height 48
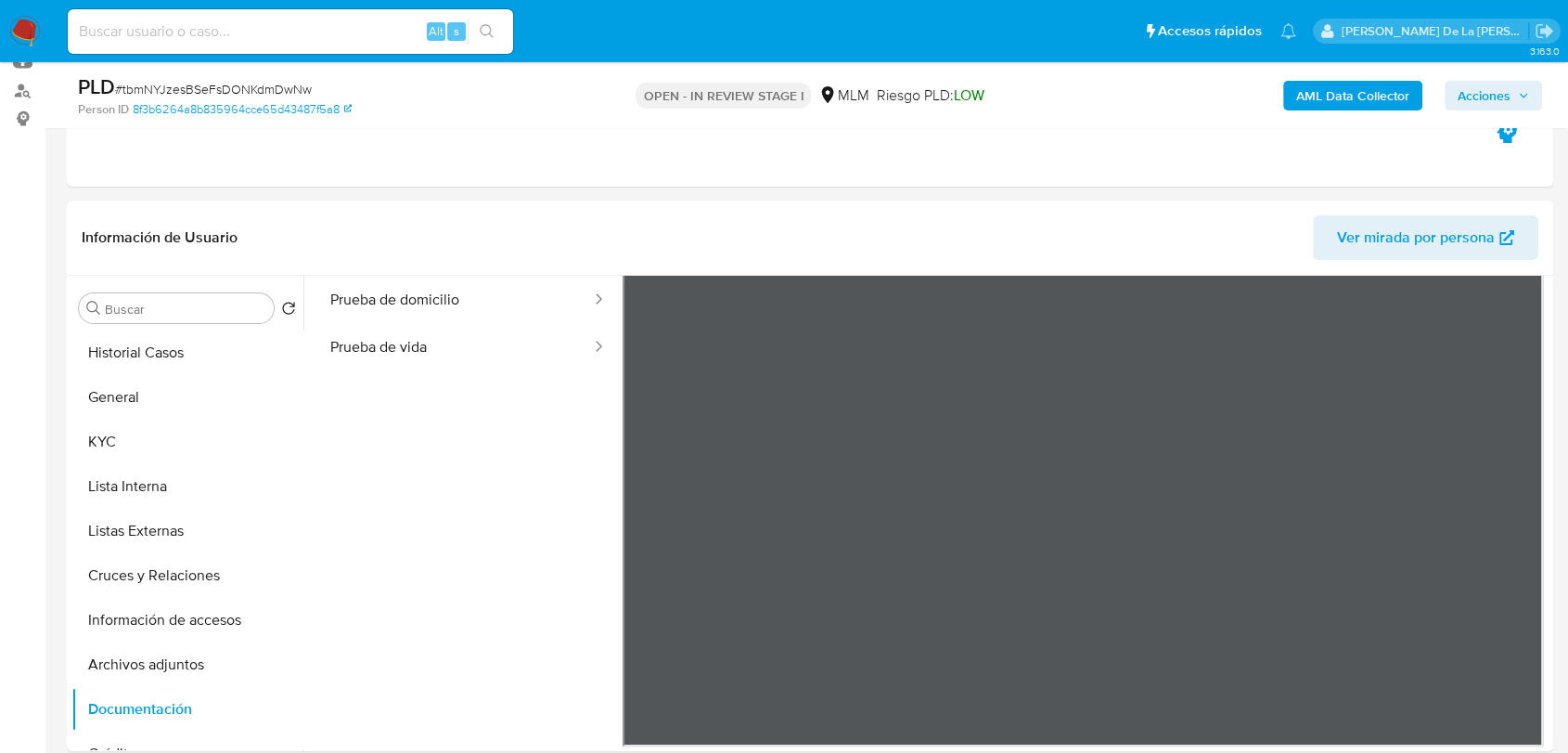
scroll to position [0, 0]
